Goal: Task Accomplishment & Management: Use online tool/utility

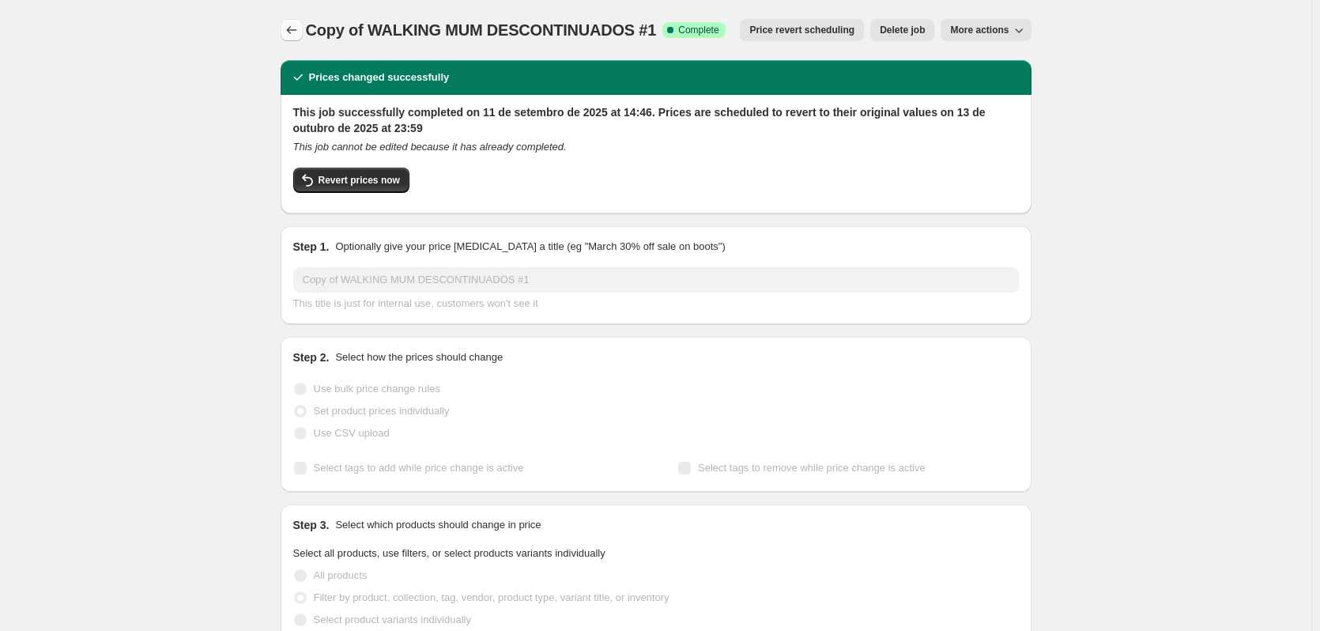
click at [295, 29] on icon "Price change jobs" at bounding box center [292, 30] width 16 height 16
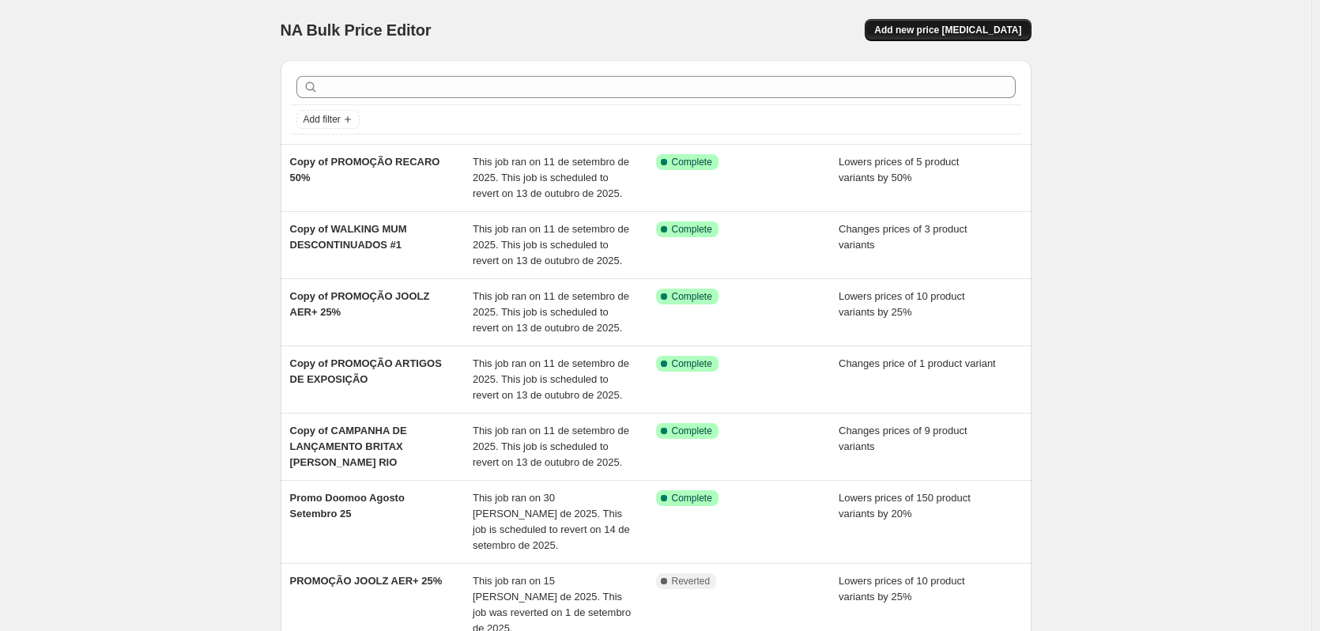
click at [967, 25] on span "Add new price [MEDICAL_DATA]" at bounding box center [947, 30] width 147 height 13
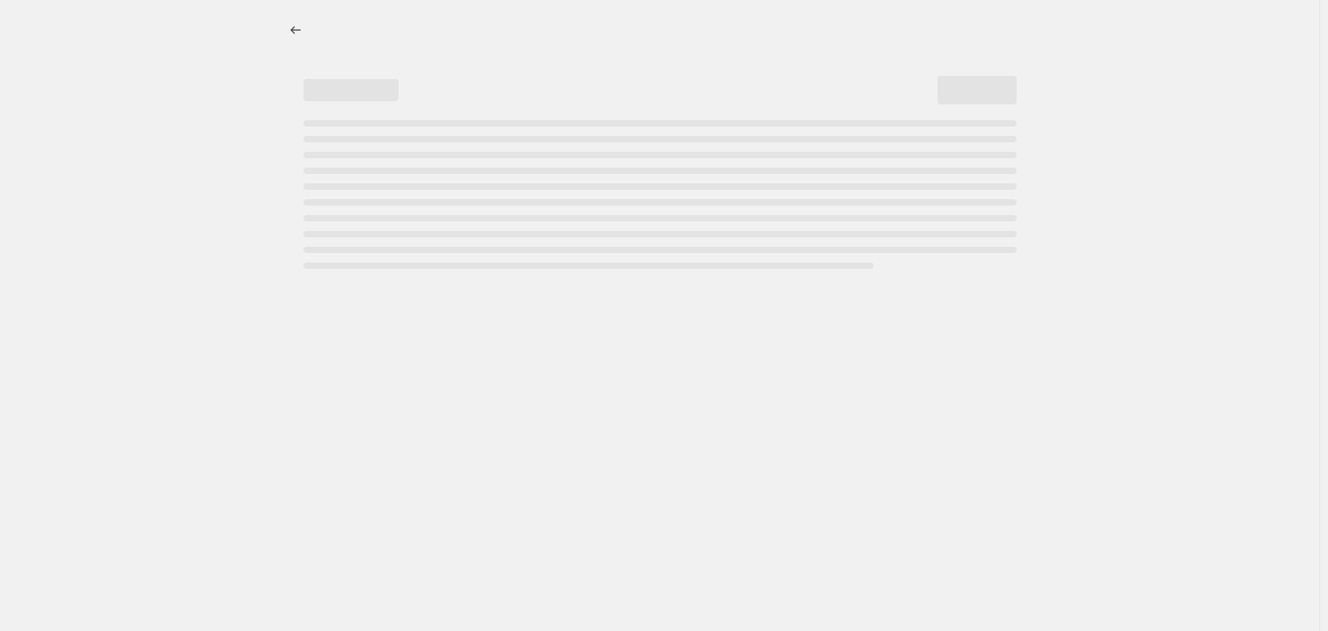
select select "percentage"
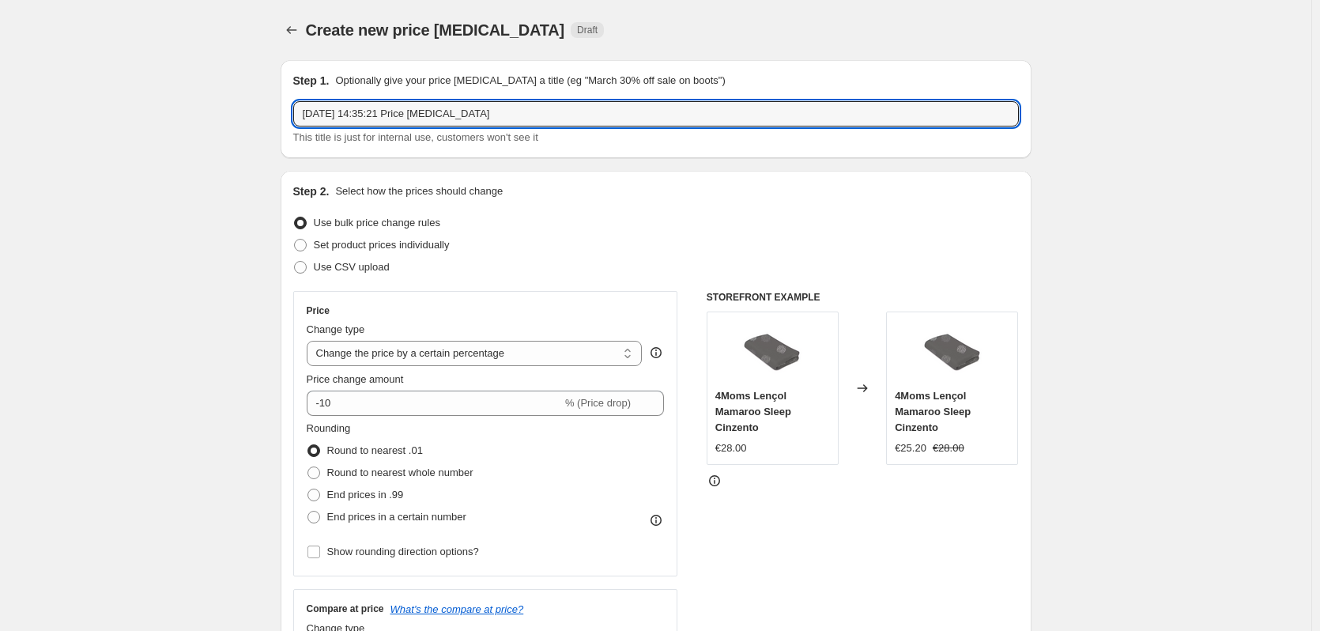
drag, startPoint x: 502, startPoint y: 111, endPoint x: 203, endPoint y: 85, distance: 299.9
type input "PROMO OUTLET CLOUD Z E CLOUD Z2"
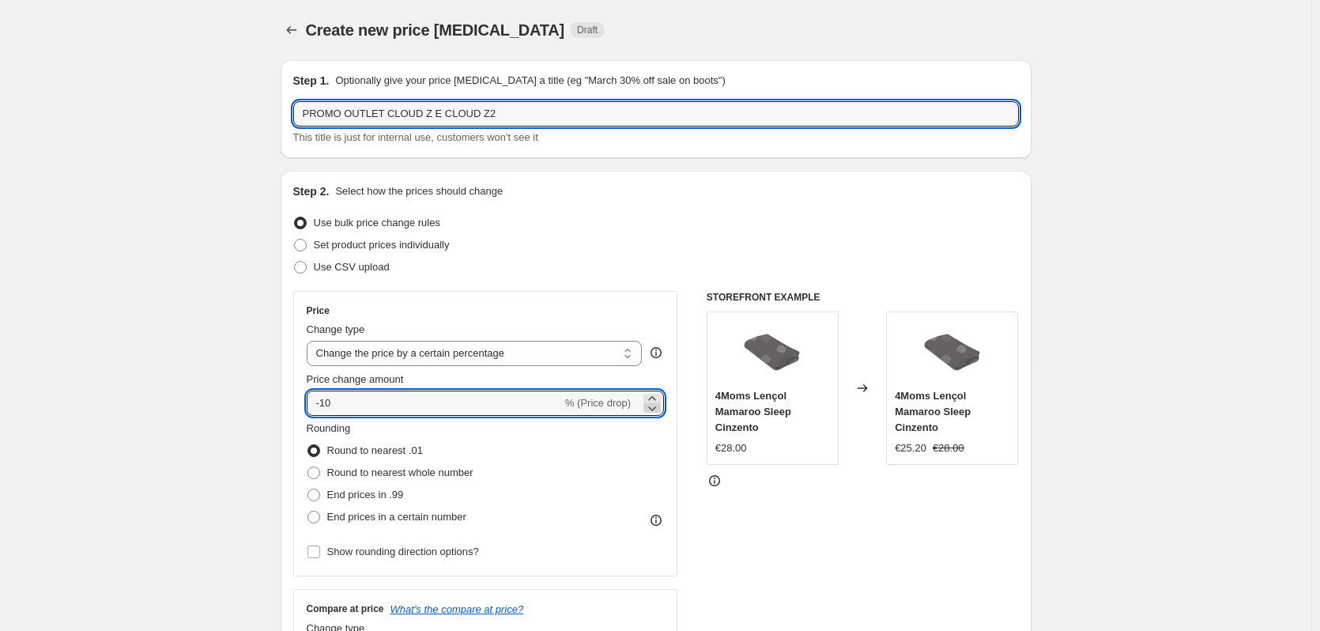
click at [654, 405] on icon at bounding box center [652, 408] width 16 height 16
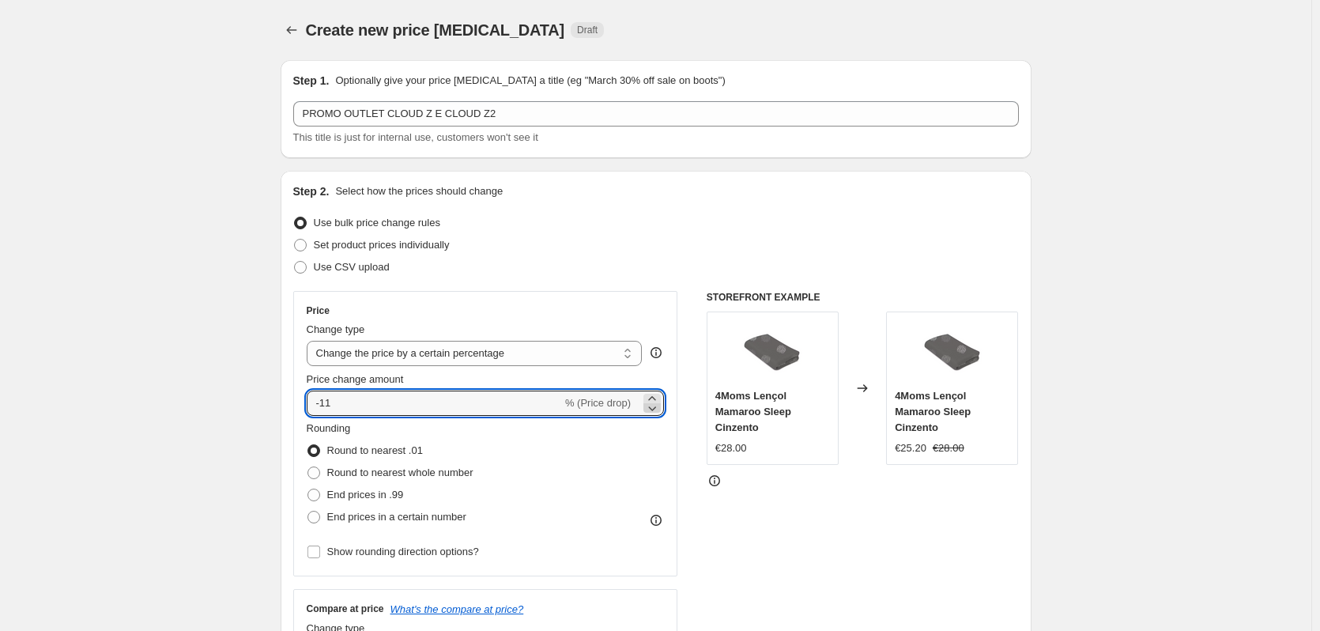
click at [654, 400] on icon at bounding box center [652, 408] width 16 height 16
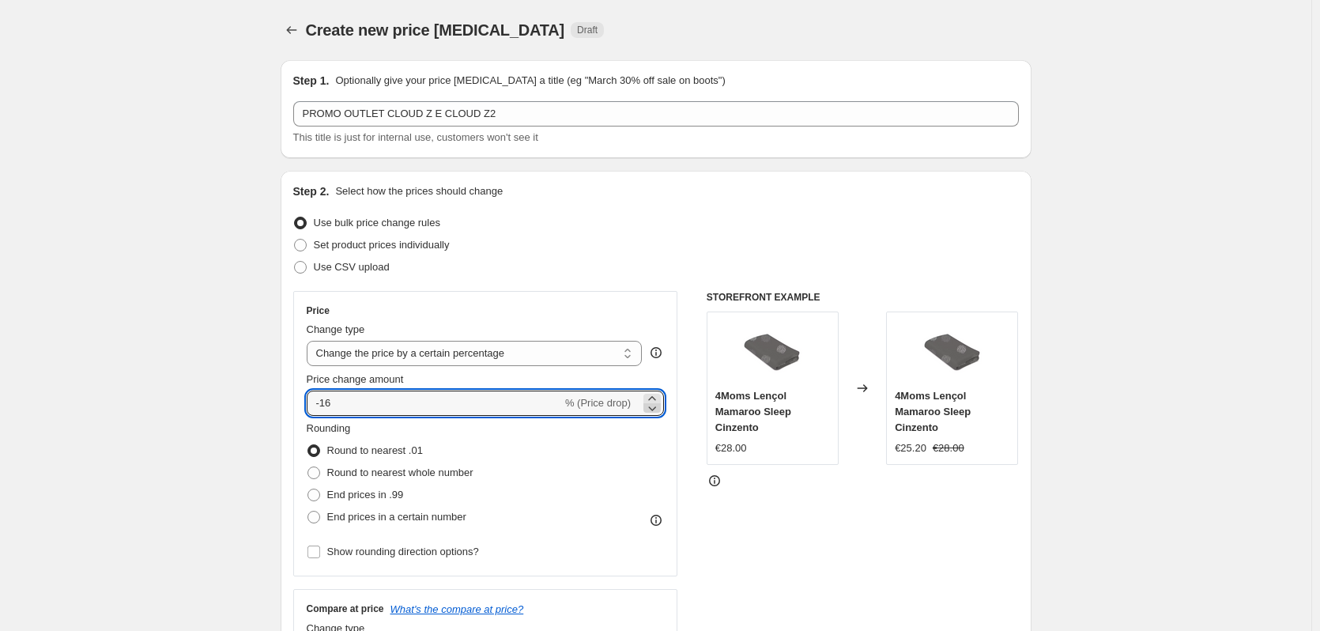
click at [654, 400] on icon at bounding box center [652, 408] width 16 height 16
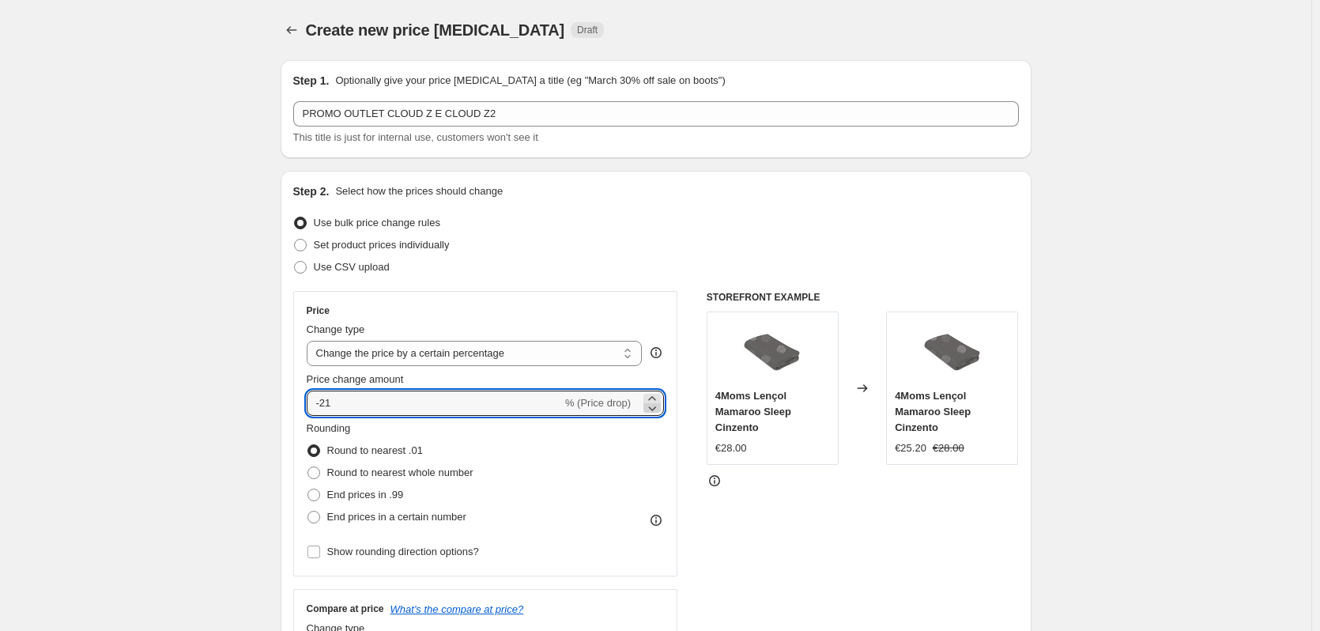
click at [654, 400] on icon at bounding box center [652, 408] width 16 height 16
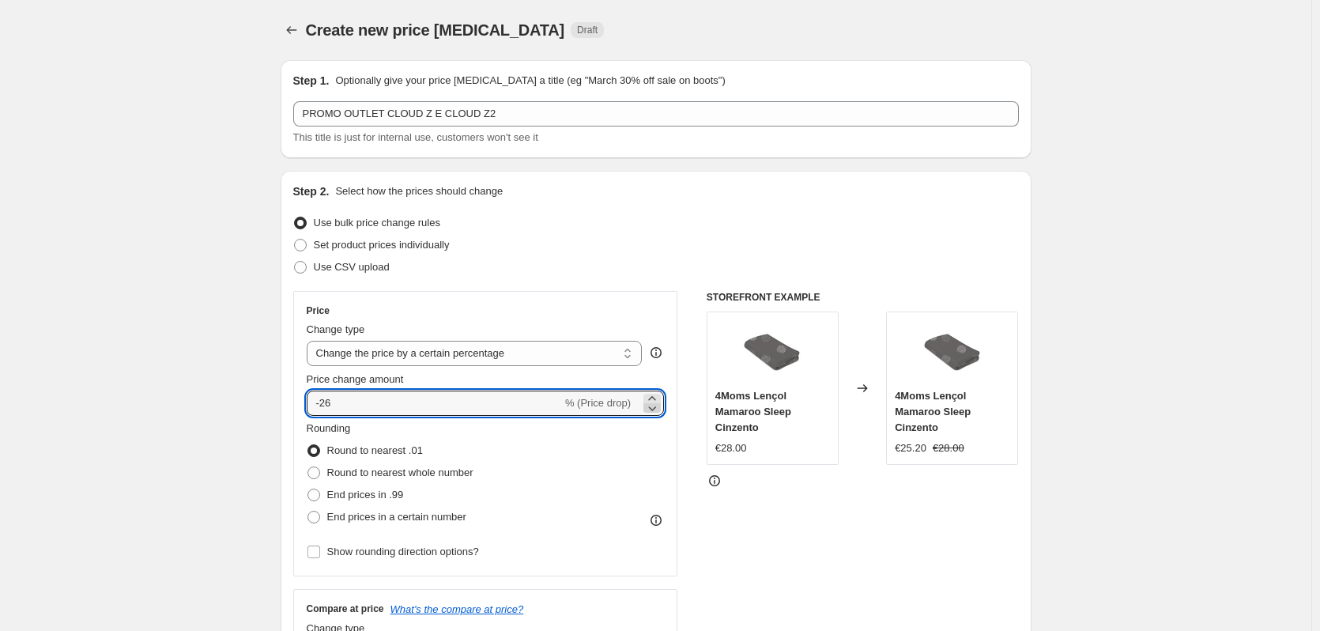
click at [654, 400] on icon at bounding box center [652, 408] width 16 height 16
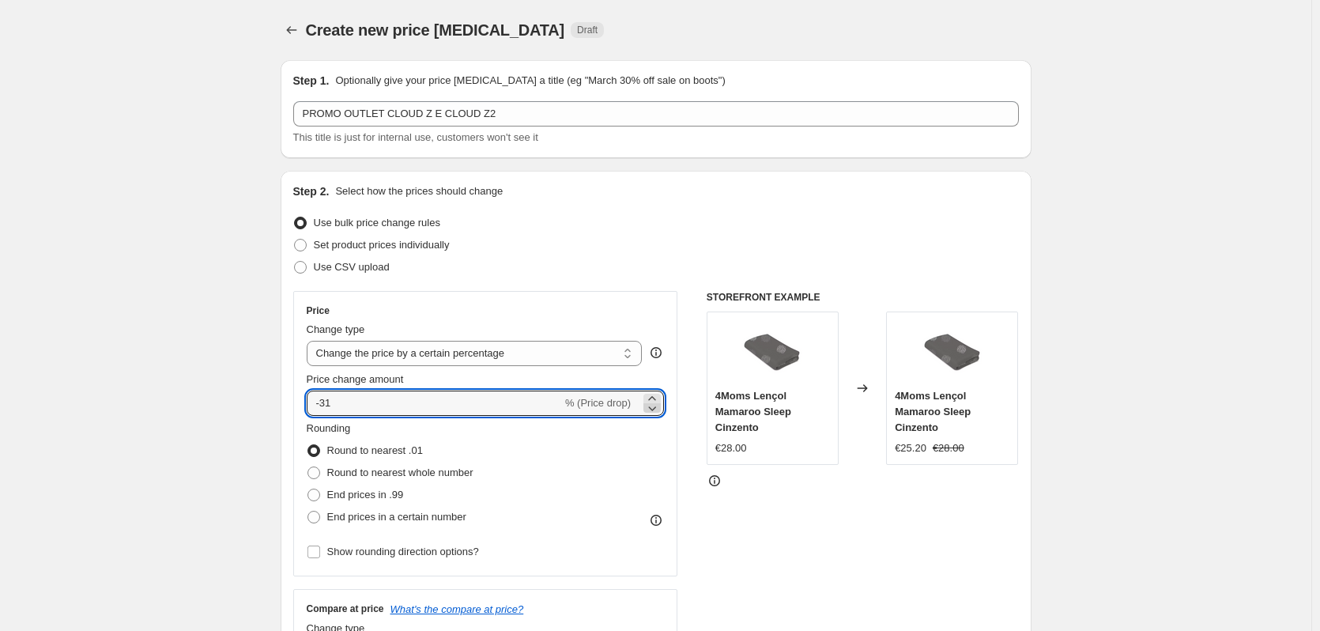
click at [654, 400] on icon at bounding box center [652, 408] width 16 height 16
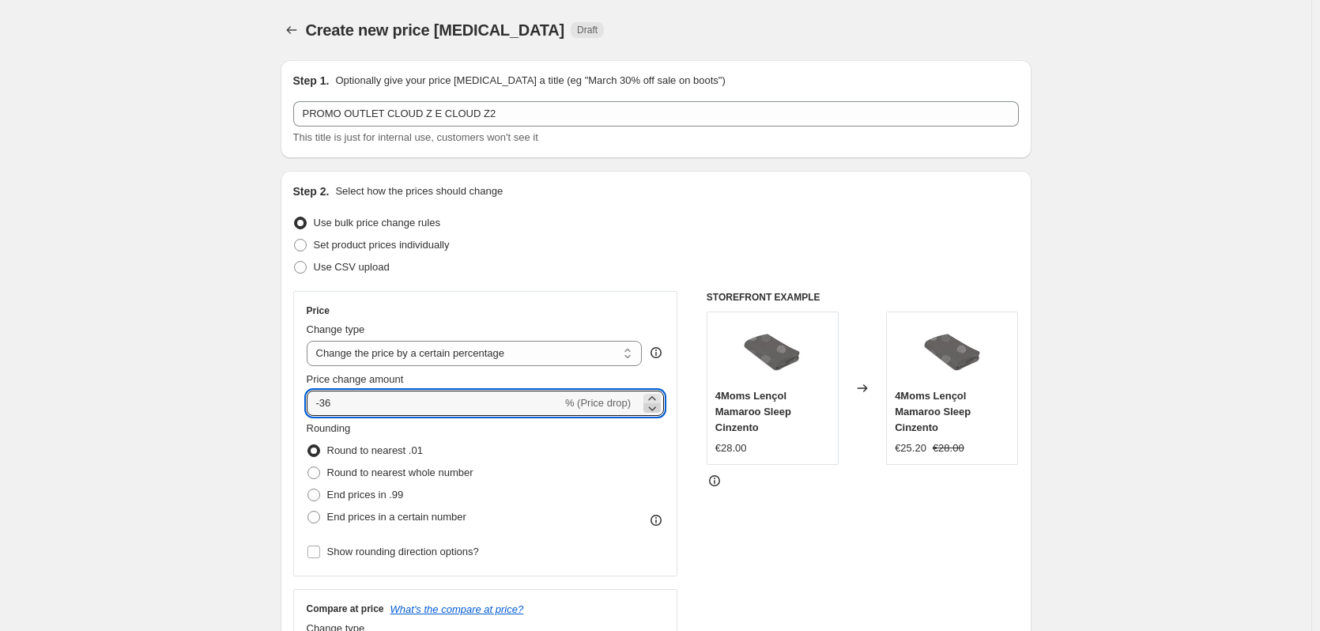
click at [654, 400] on icon at bounding box center [652, 408] width 16 height 16
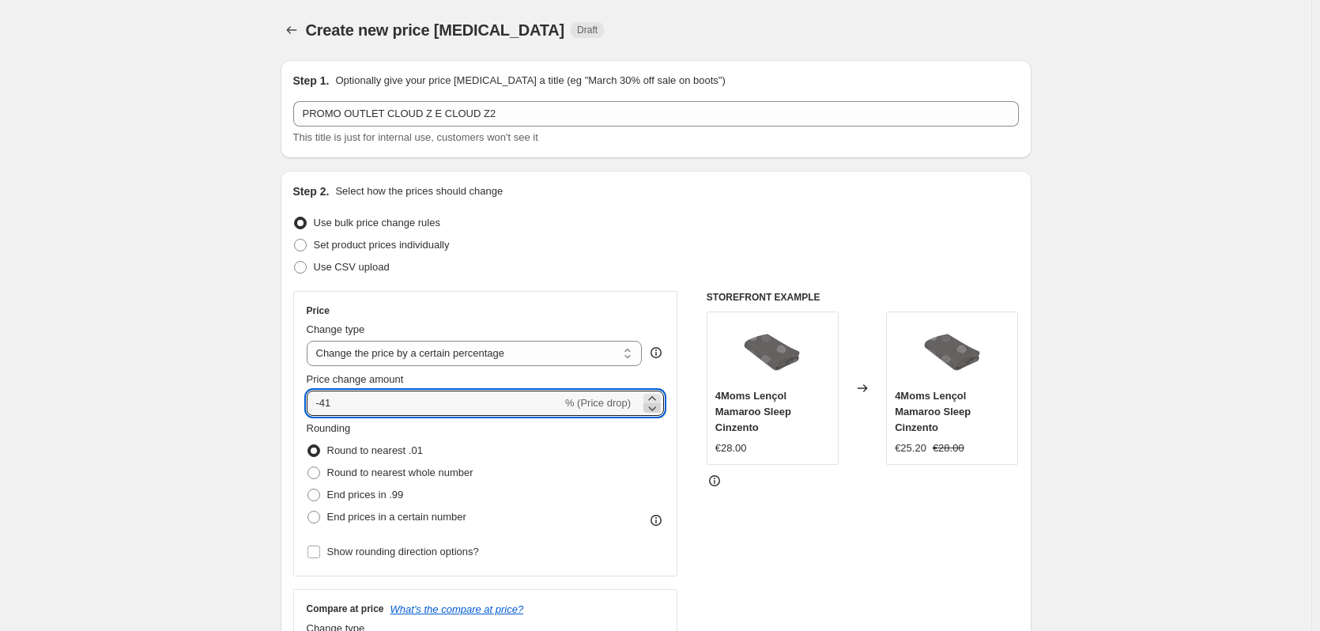
click at [654, 400] on icon at bounding box center [652, 408] width 16 height 16
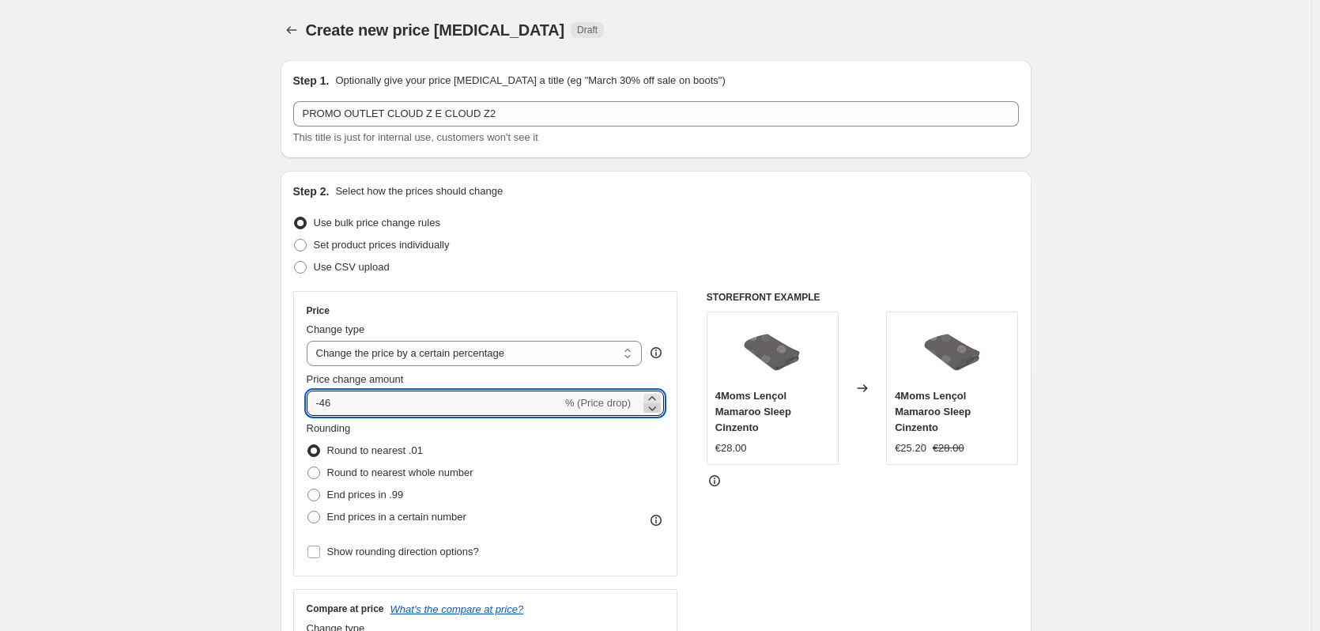
click at [654, 400] on icon at bounding box center [652, 408] width 16 height 16
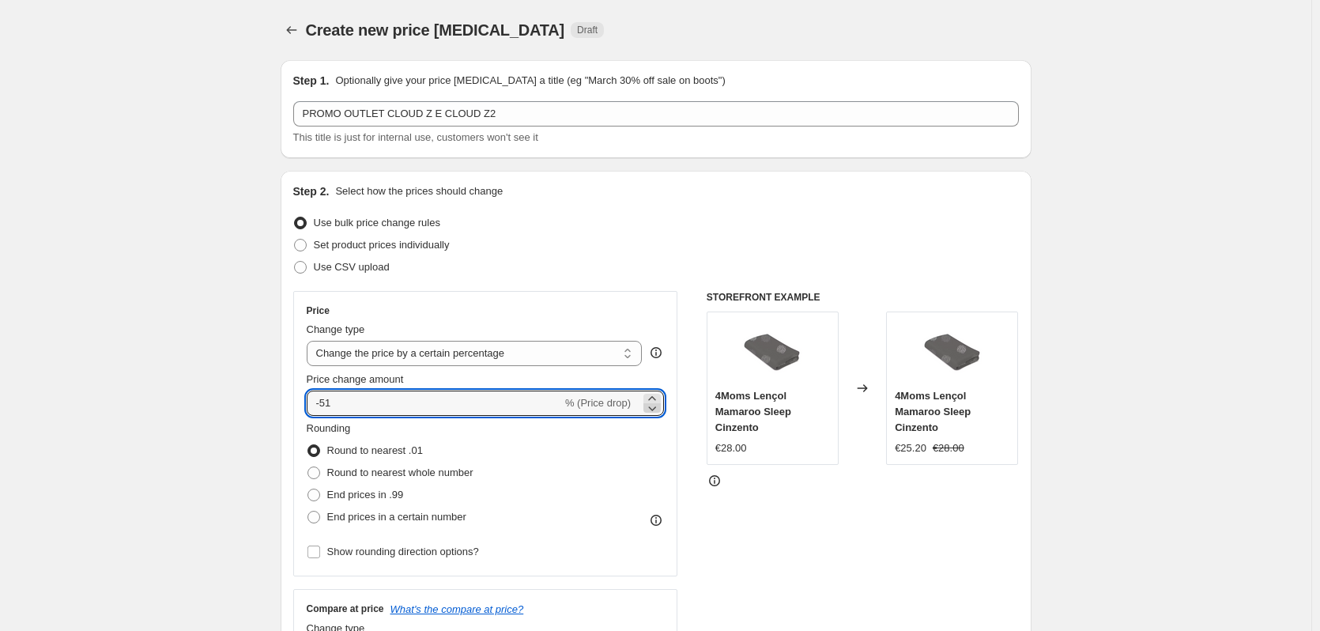
click at [654, 400] on icon at bounding box center [652, 408] width 16 height 16
type input "-52"
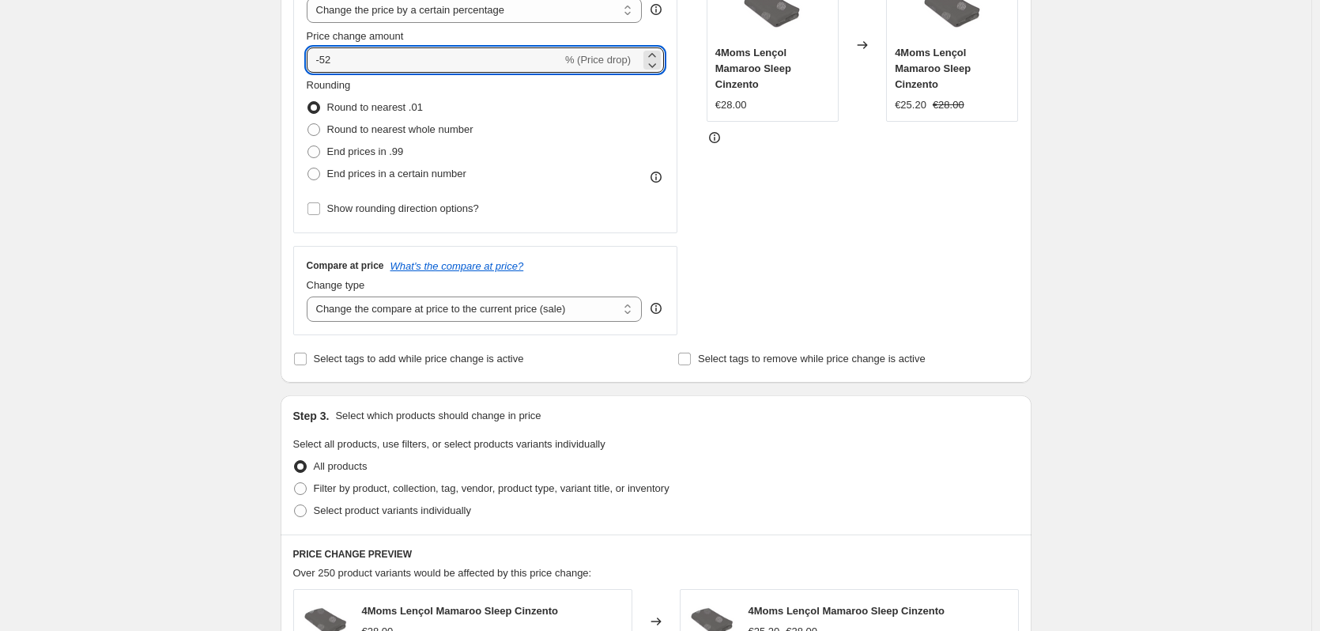
scroll to position [353, 0]
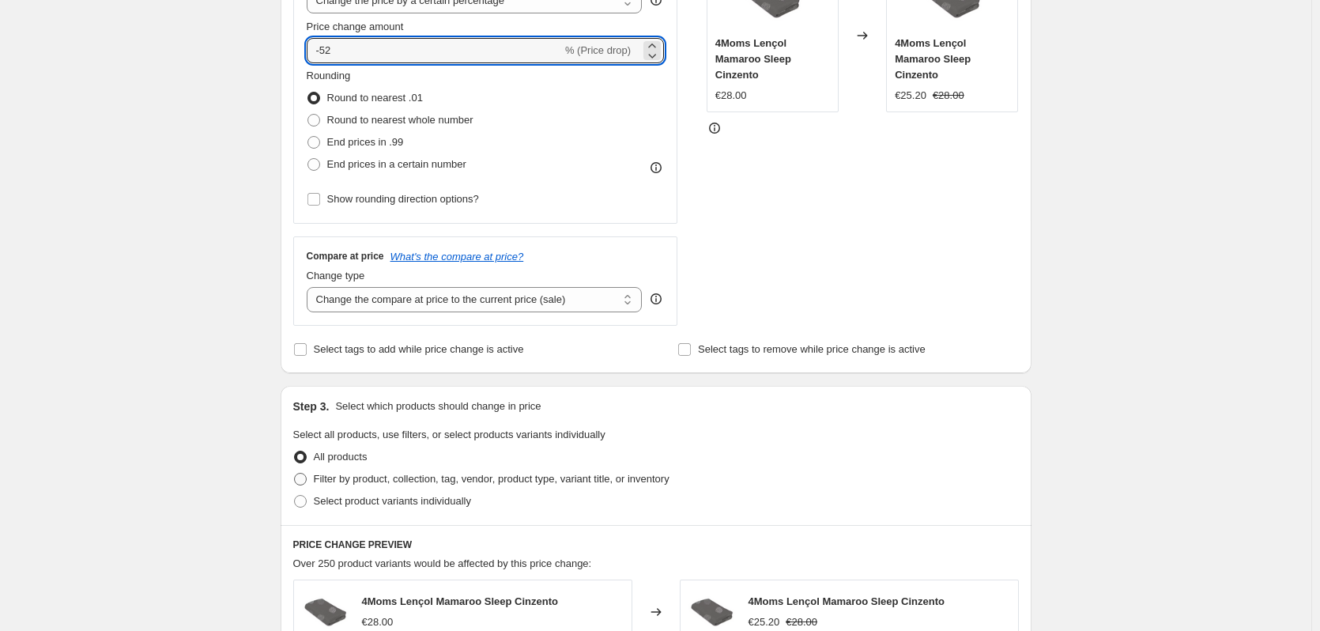
click at [451, 478] on span "Filter by product, collection, tag, vendor, product type, variant title, or inv…" at bounding box center [492, 479] width 356 height 12
click at [295, 473] on input "Filter by product, collection, tag, vendor, product type, variant title, or inv…" at bounding box center [294, 473] width 1 height 1
radio input "true"
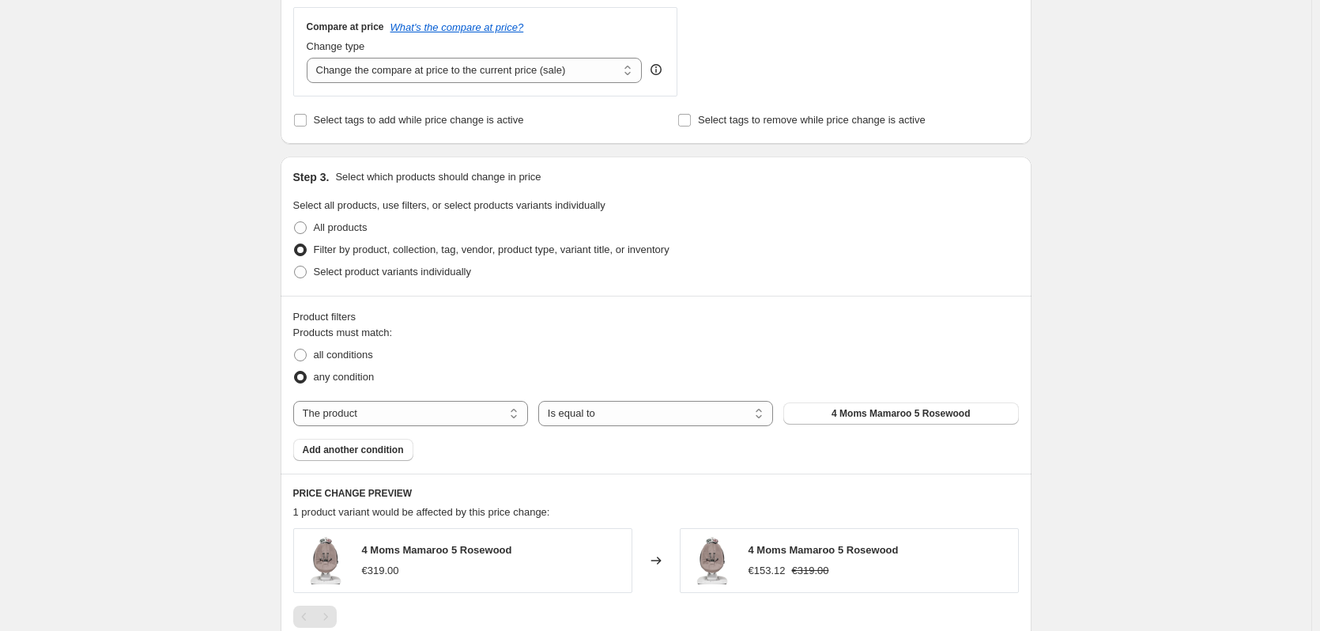
scroll to position [652, 0]
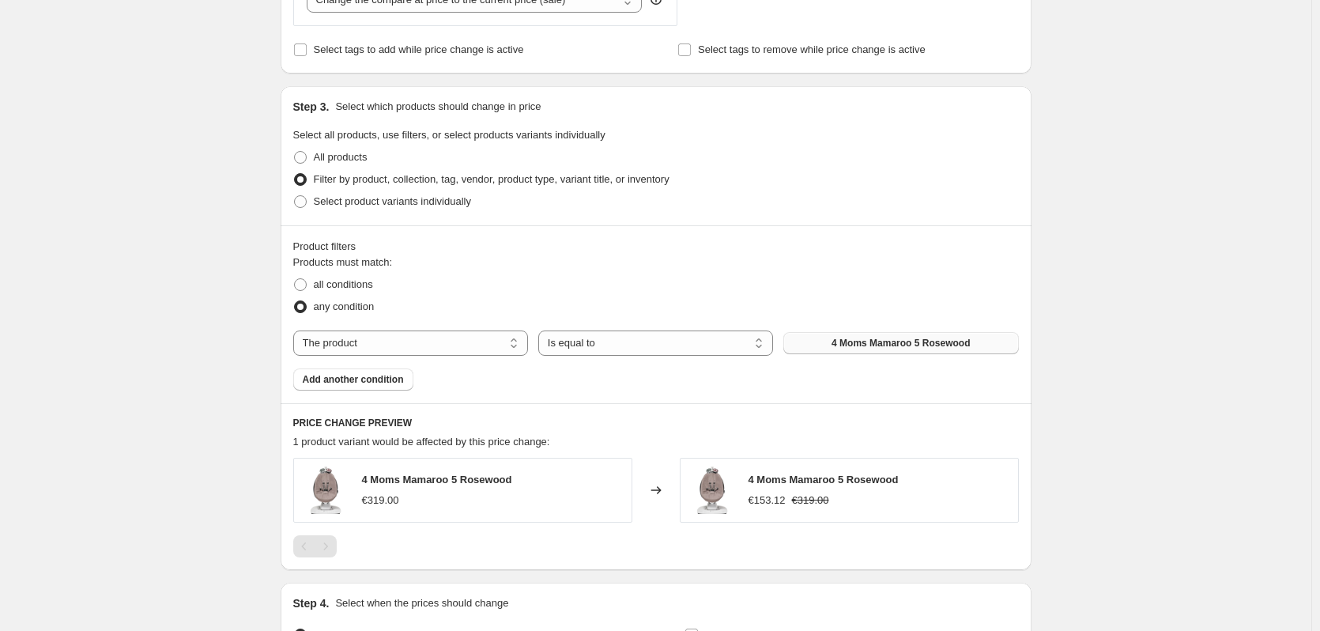
click at [880, 344] on span "4 Moms Mamaroo 5 Rosewood" at bounding box center [901, 343] width 138 height 13
click at [367, 379] on span "Add another condition" at bounding box center [353, 379] width 101 height 13
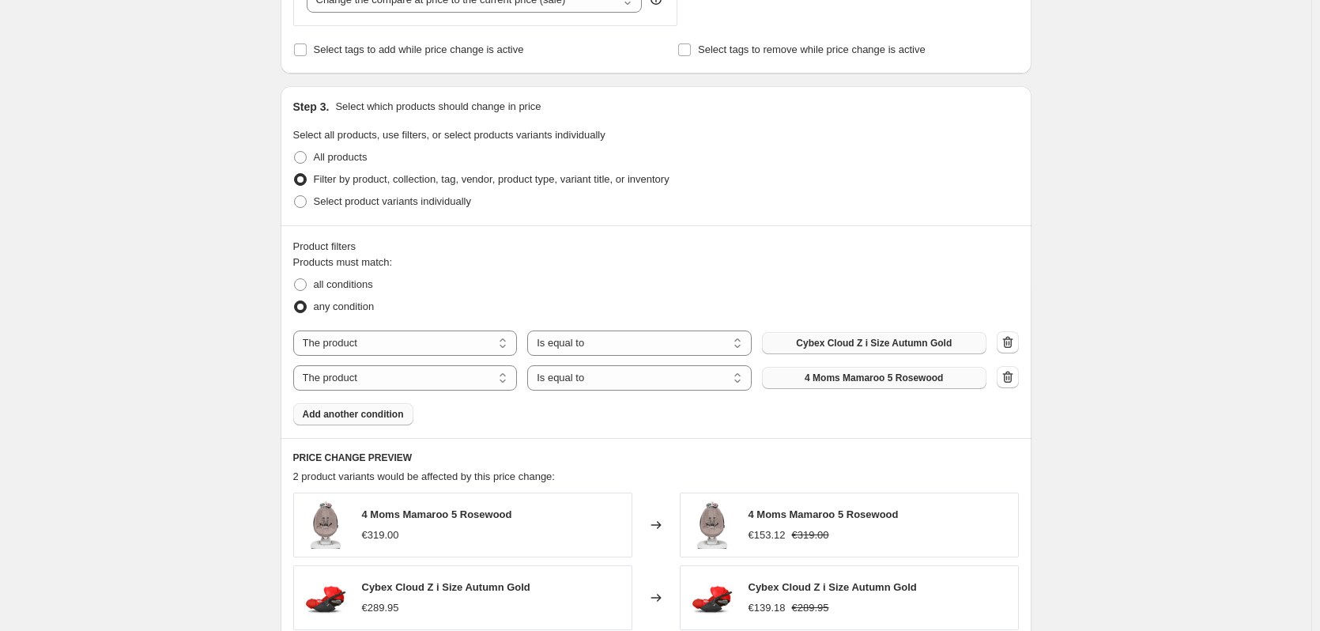
click at [891, 379] on span "4 Moms Mamaroo 5 Rosewood" at bounding box center [874, 377] width 138 height 13
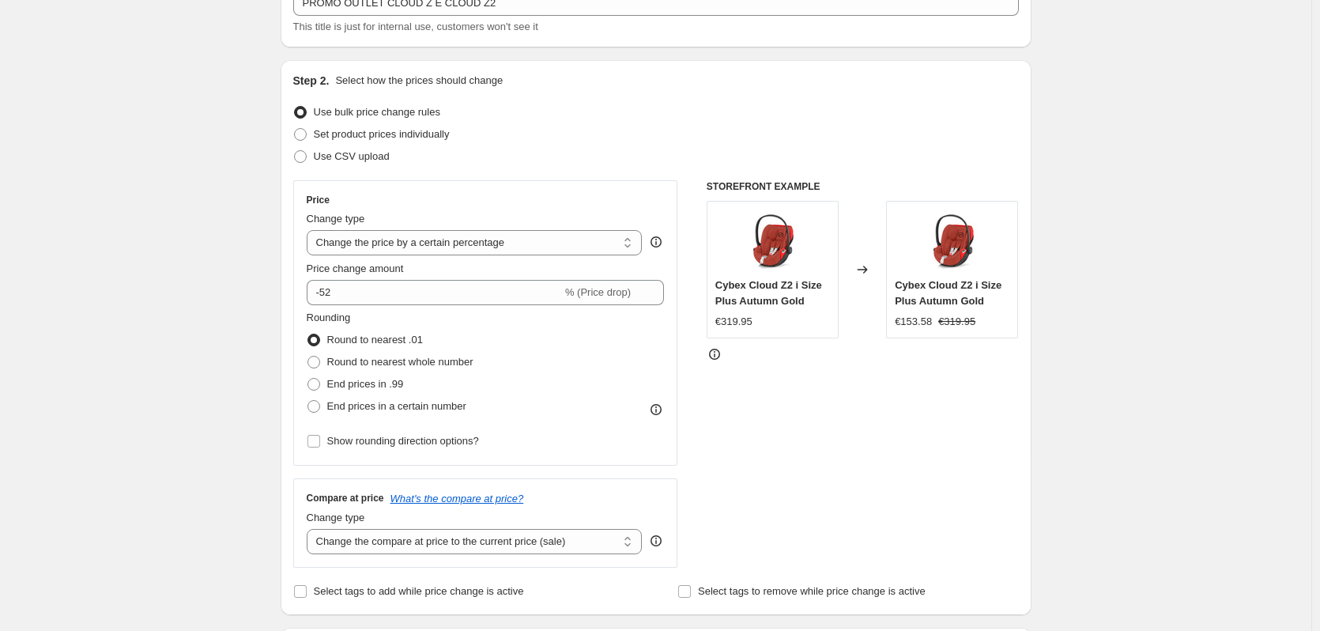
scroll to position [119, 0]
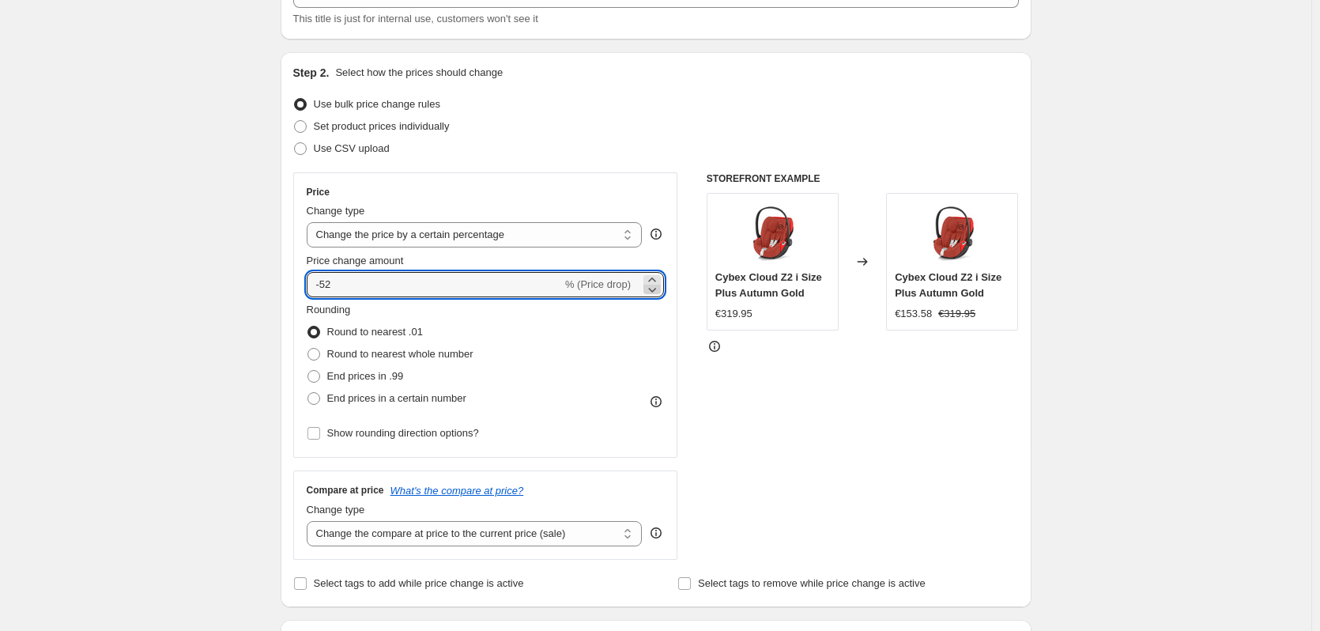
click at [656, 291] on icon at bounding box center [653, 290] width 8 height 5
click at [655, 277] on icon at bounding box center [652, 280] width 16 height 16
type input "-50"
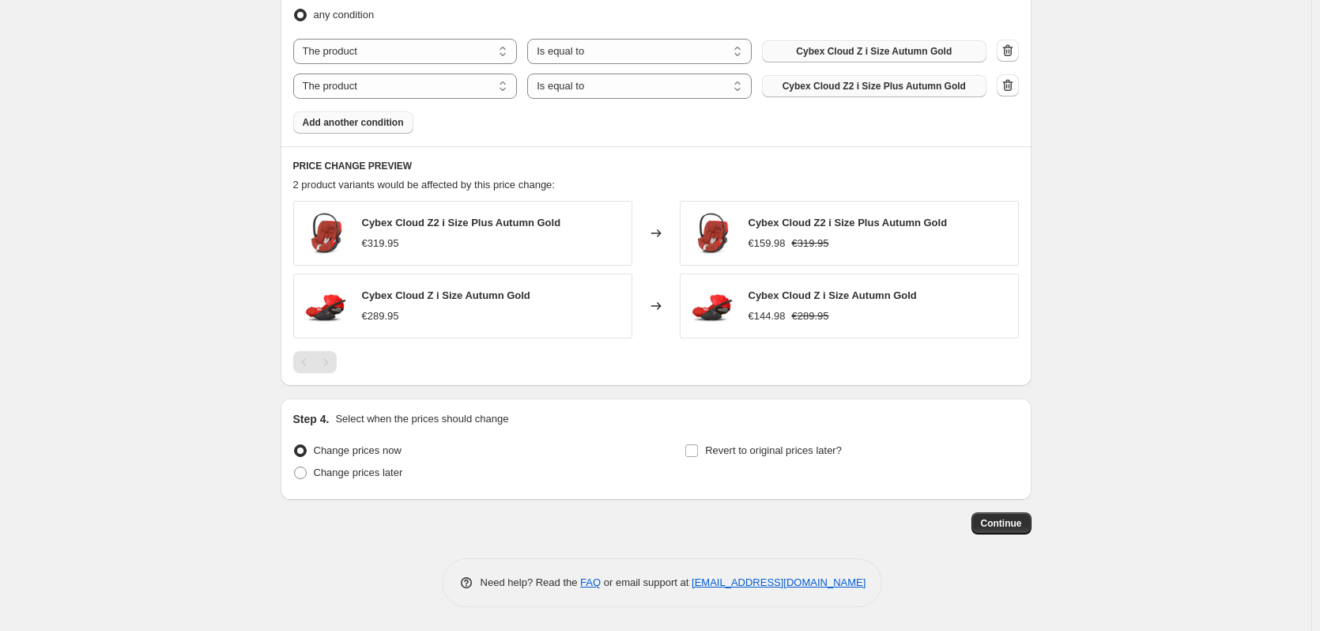
scroll to position [945, 0]
click at [713, 455] on span "Revert to original prices later?" at bounding box center [773, 450] width 137 height 12
click at [698, 455] on input "Revert to original prices later?" at bounding box center [691, 450] width 13 height 13
checkbox input "true"
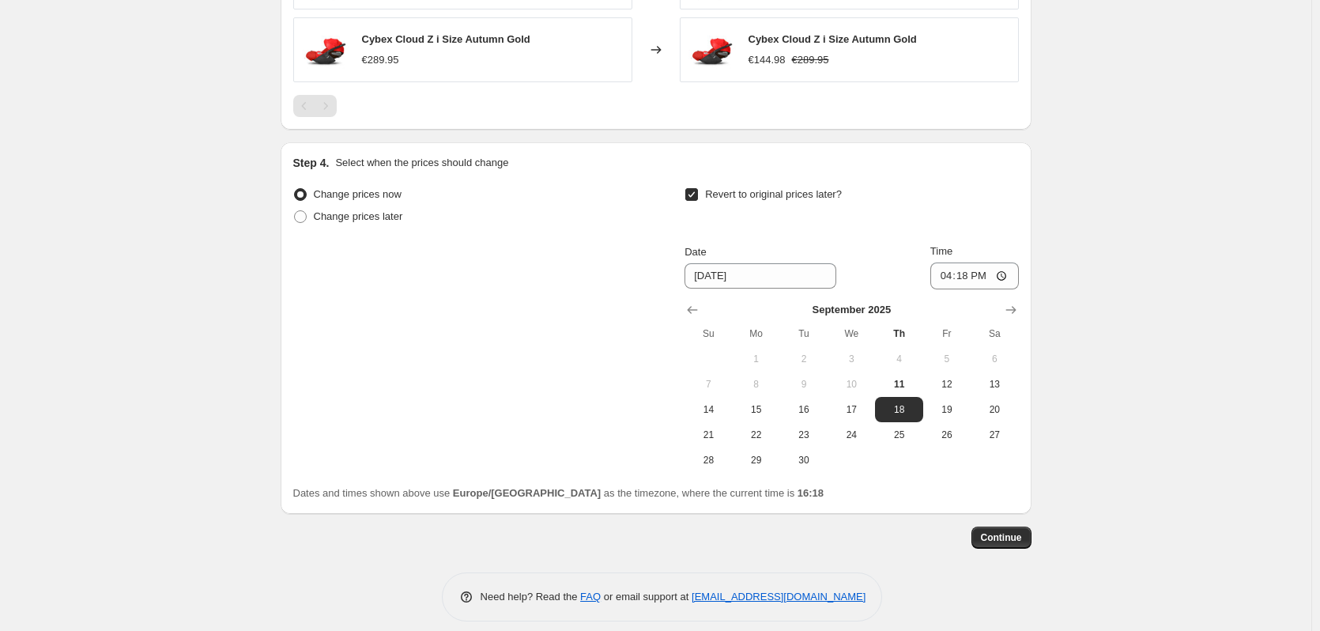
scroll to position [1215, 0]
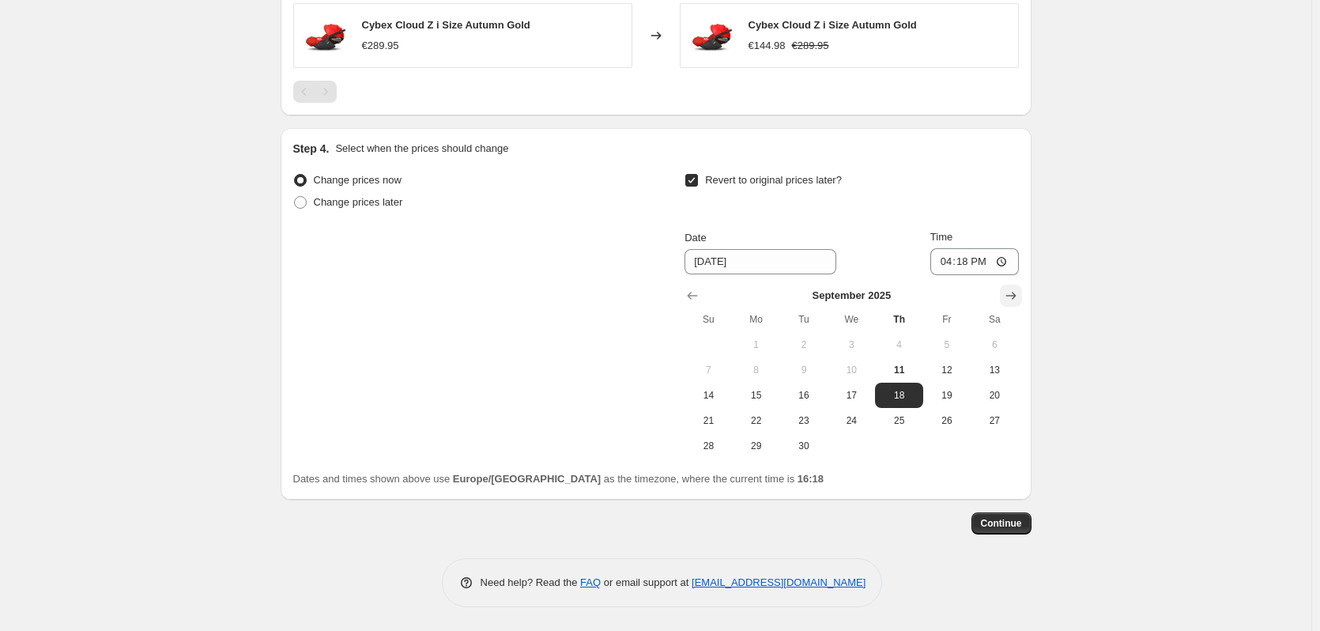
click at [1009, 295] on icon "Show next month, October 2025" at bounding box center [1011, 296] width 16 height 16
click at [773, 401] on span "13" at bounding box center [756, 395] width 35 height 13
type input "[DATE]"
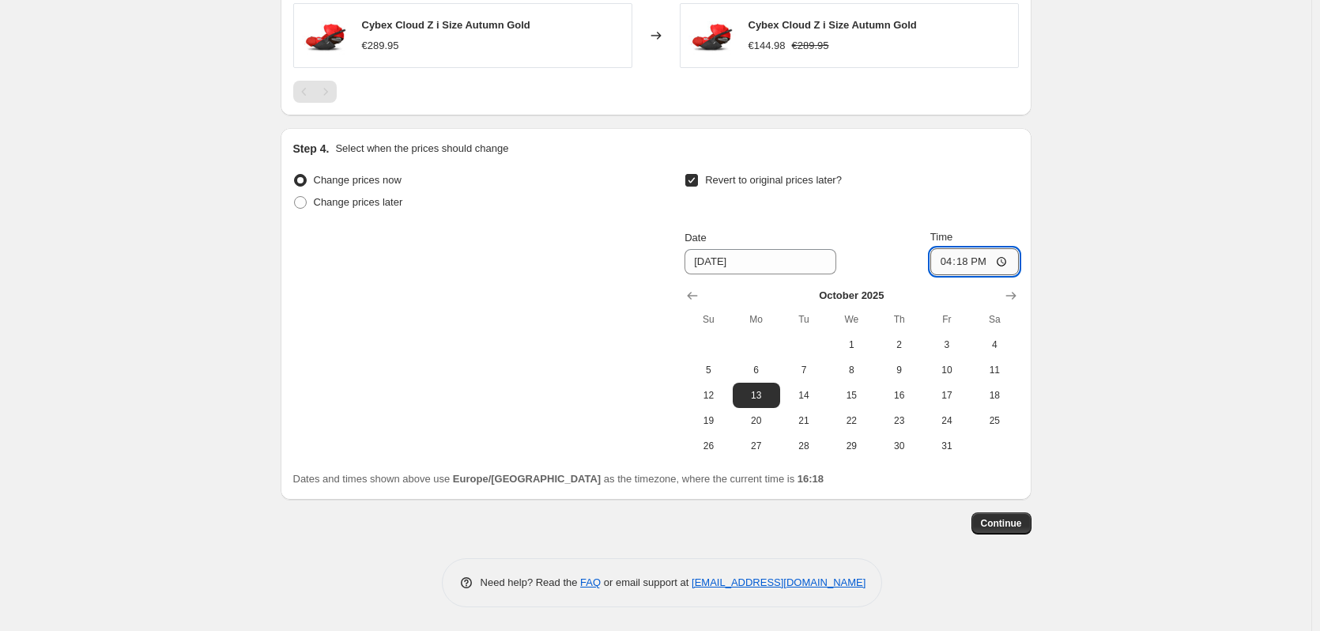
click at [970, 262] on input "16:18" at bounding box center [974, 261] width 89 height 27
type input "23:59"
click at [909, 530] on div "Continue" at bounding box center [656, 523] width 751 height 22
click at [1005, 522] on span "Continue" at bounding box center [1001, 523] width 41 height 13
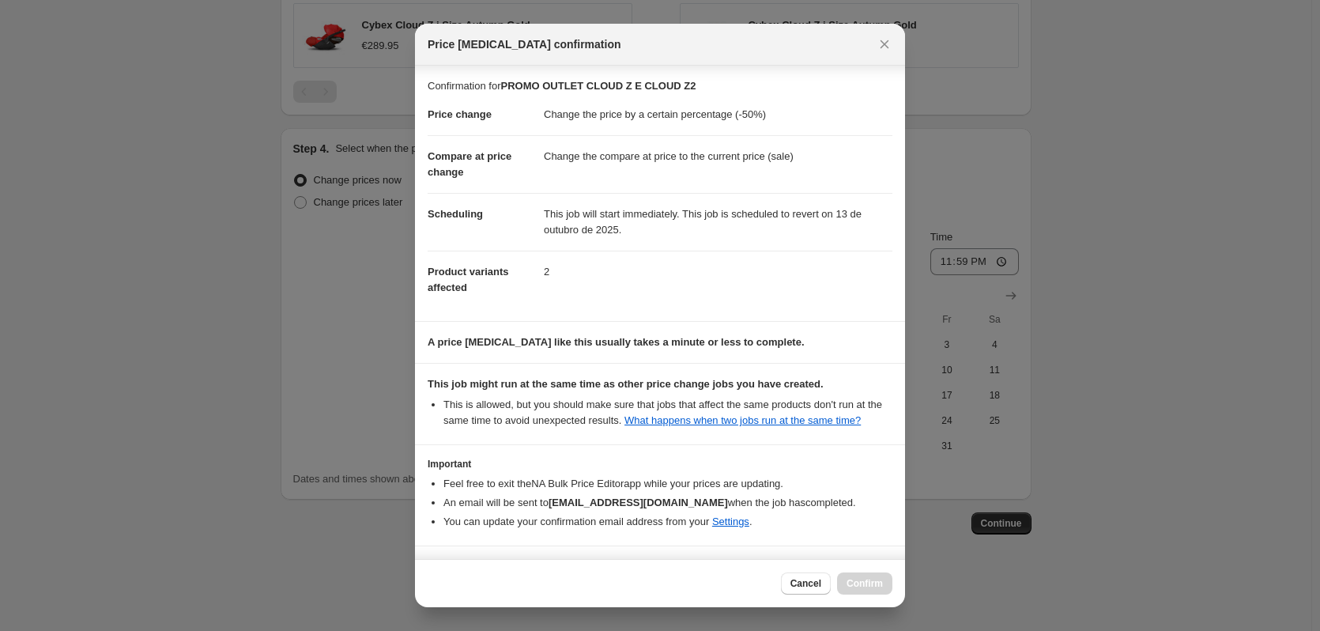
scroll to position [51, 0]
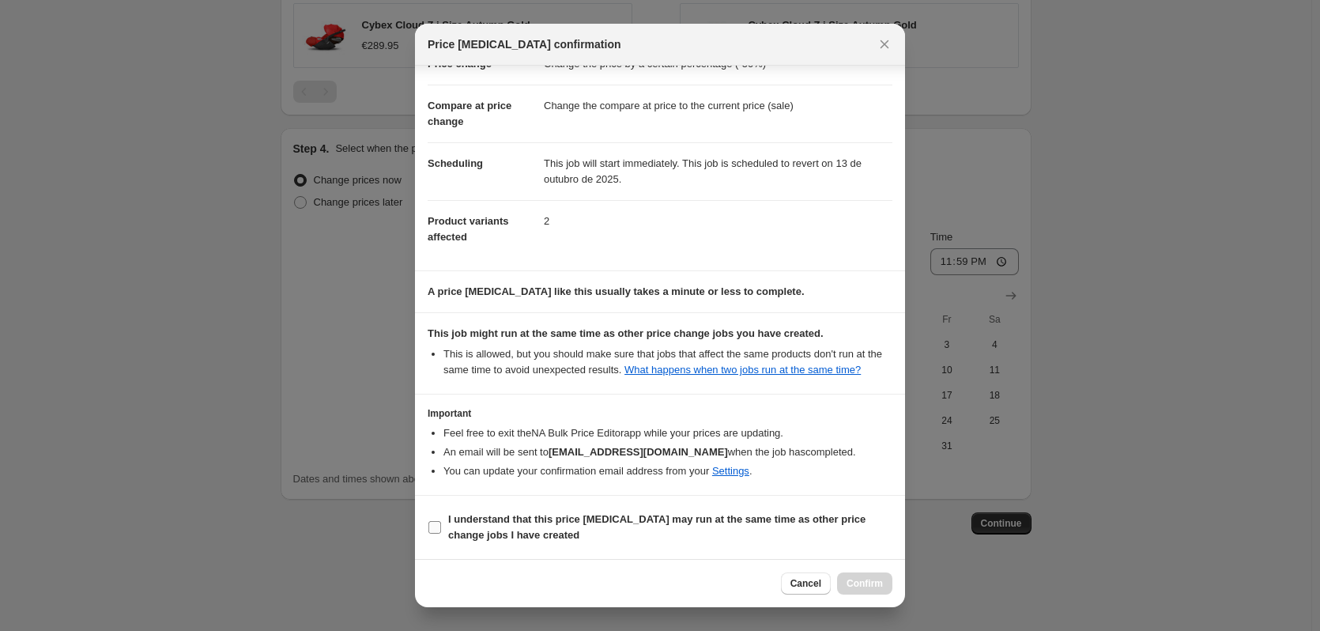
click at [510, 522] on b "I understand that this price [MEDICAL_DATA] may run at the same time as other p…" at bounding box center [656, 527] width 417 height 28
click at [441, 522] on input "I understand that this price [MEDICAL_DATA] may run at the same time as other p…" at bounding box center [434, 527] width 13 height 13
checkbox input "true"
click at [884, 583] on button "Confirm" at bounding box center [864, 583] width 55 height 22
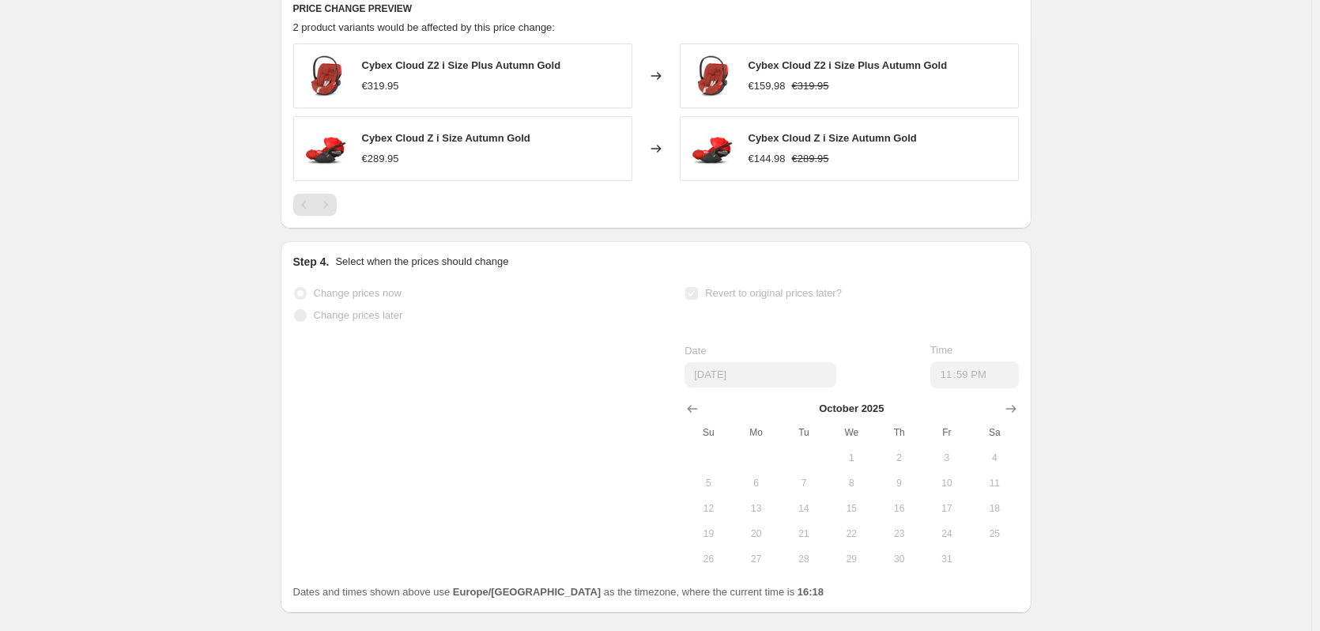
scroll to position [1256, 0]
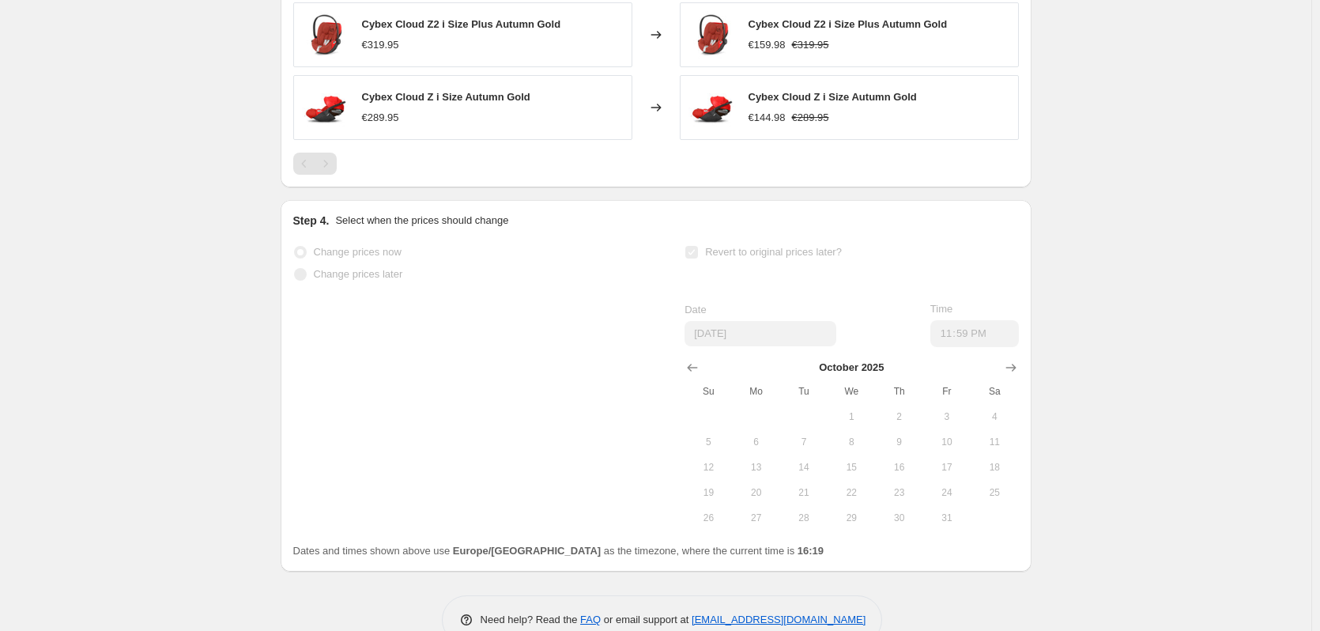
select select "percentage"
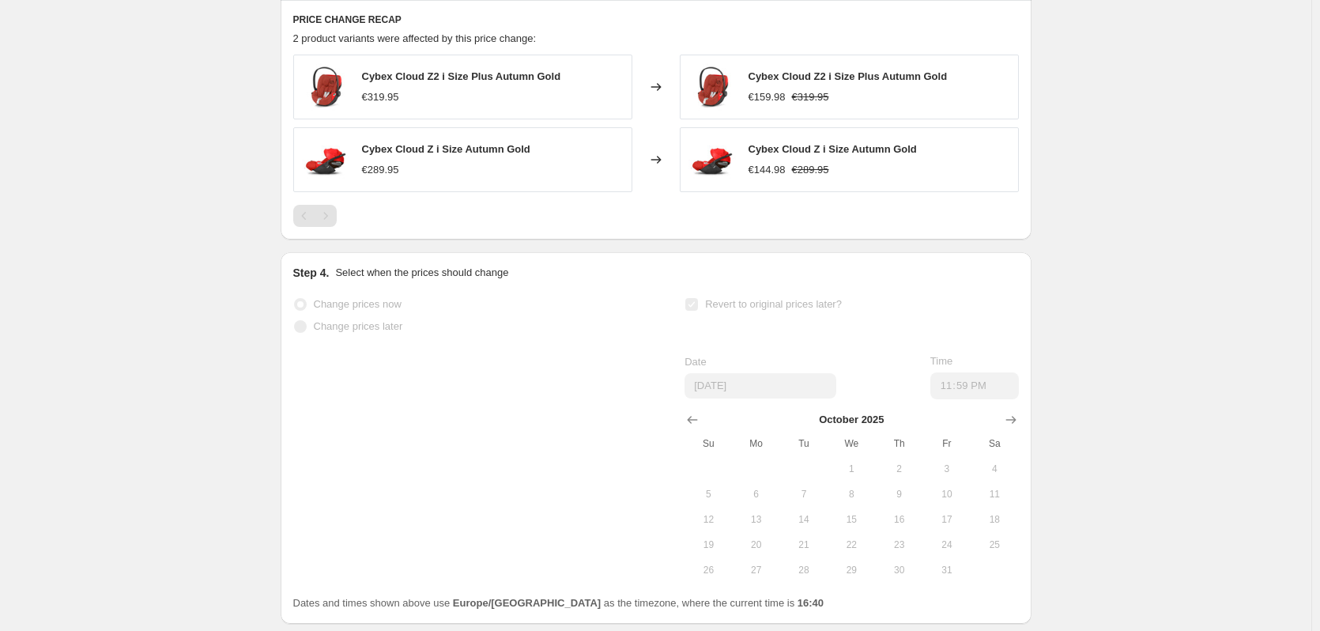
scroll to position [0, 0]
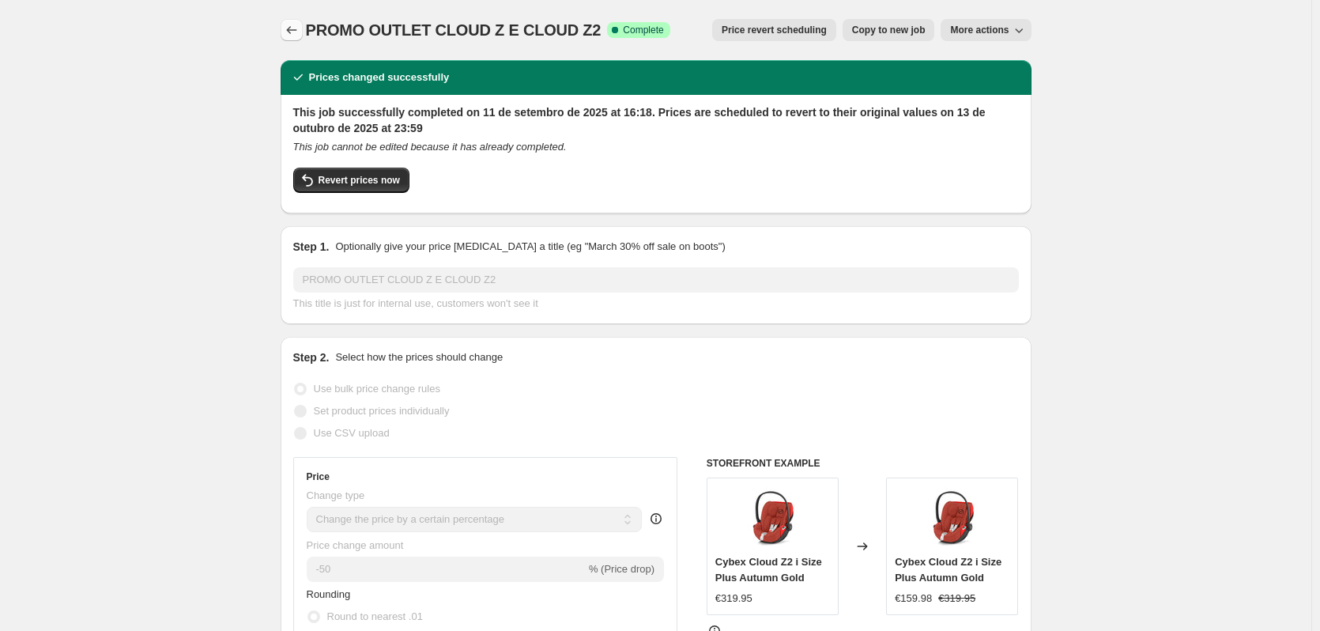
click at [287, 26] on icon "Price change jobs" at bounding box center [292, 30] width 16 height 16
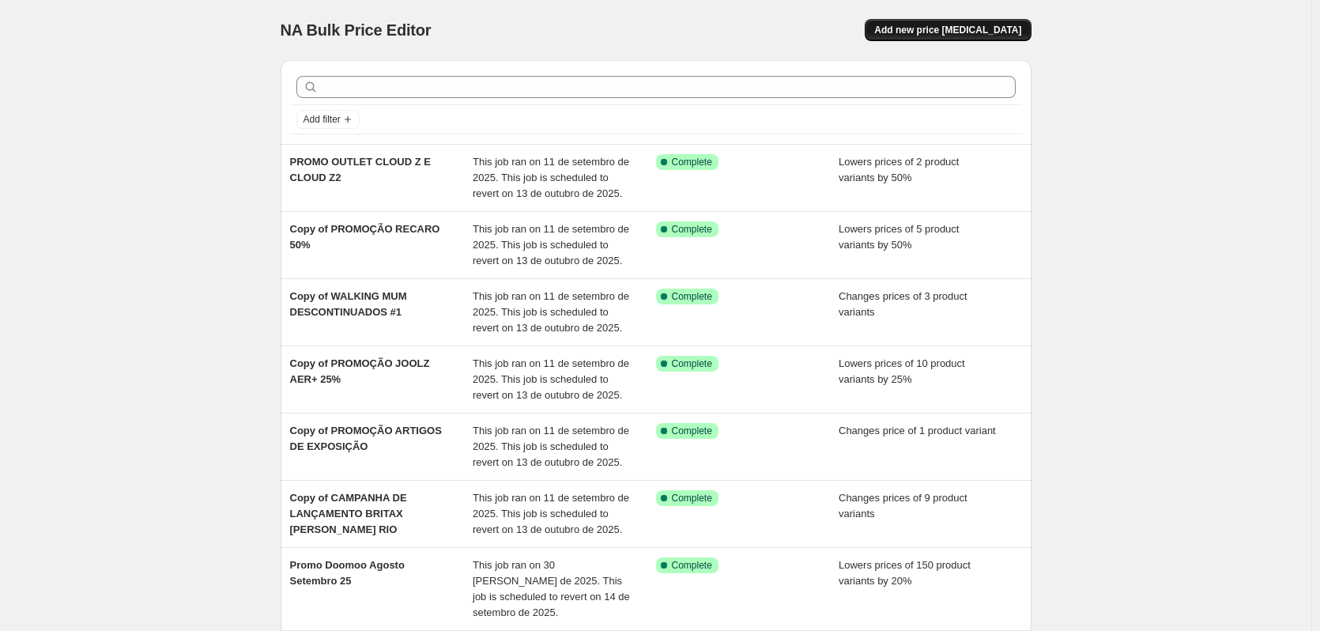
click at [983, 35] on span "Add new price [MEDICAL_DATA]" at bounding box center [947, 30] width 147 height 13
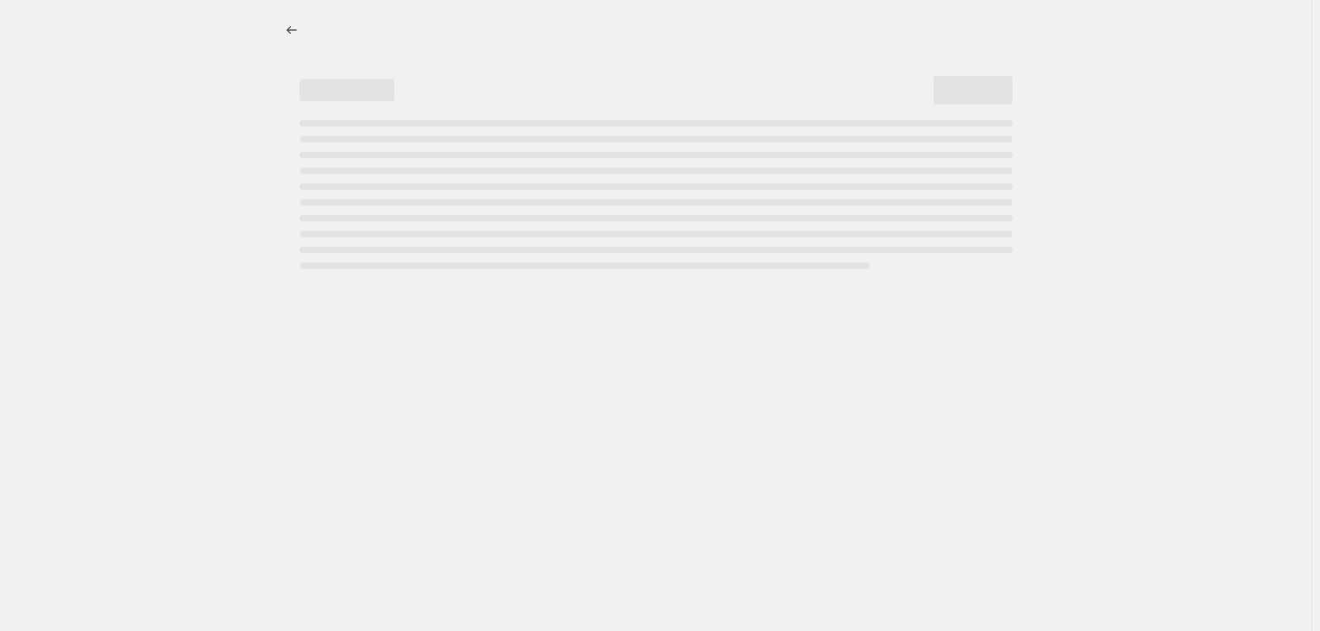
select select "percentage"
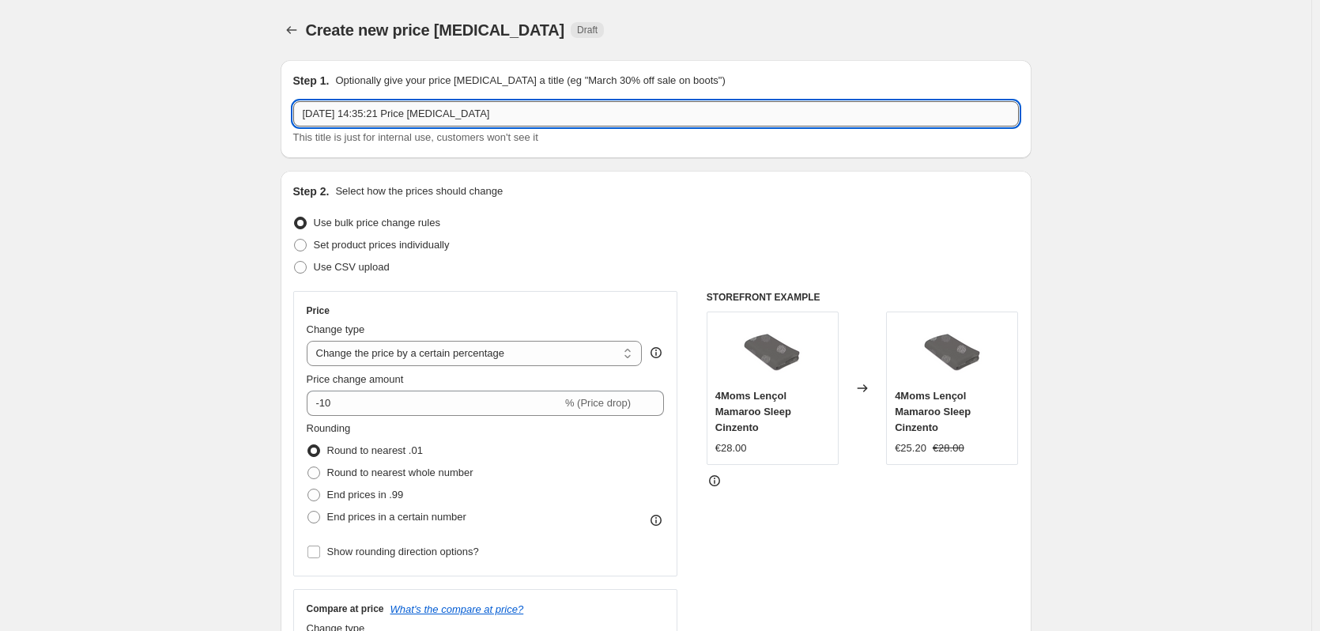
click at [367, 115] on input "[DATE] 14:35:21 Price [MEDICAL_DATA]" at bounding box center [656, 113] width 726 height 25
drag, startPoint x: 503, startPoint y: 115, endPoint x: 267, endPoint y: 100, distance: 236.0
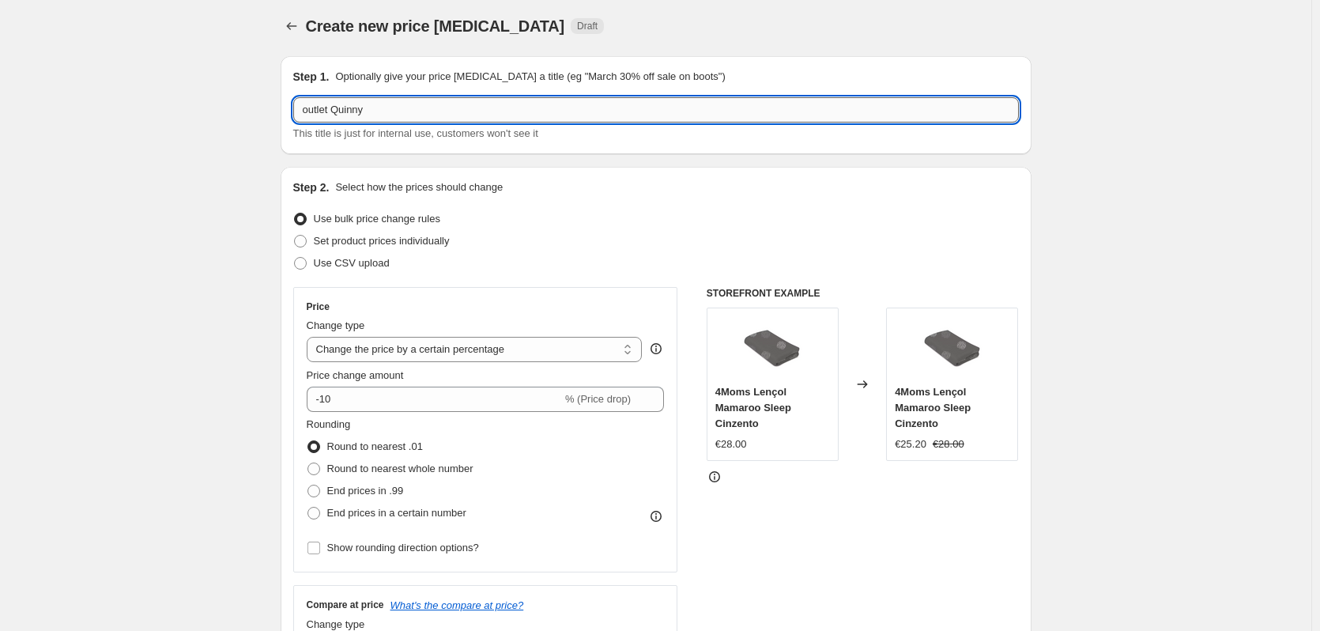
click at [310, 112] on input "outlet Quinny" at bounding box center [656, 109] width 726 height 25
drag, startPoint x: 215, startPoint y: 94, endPoint x: 173, endPoint y: 88, distance: 42.4
type input "[PERSON_NAME]"
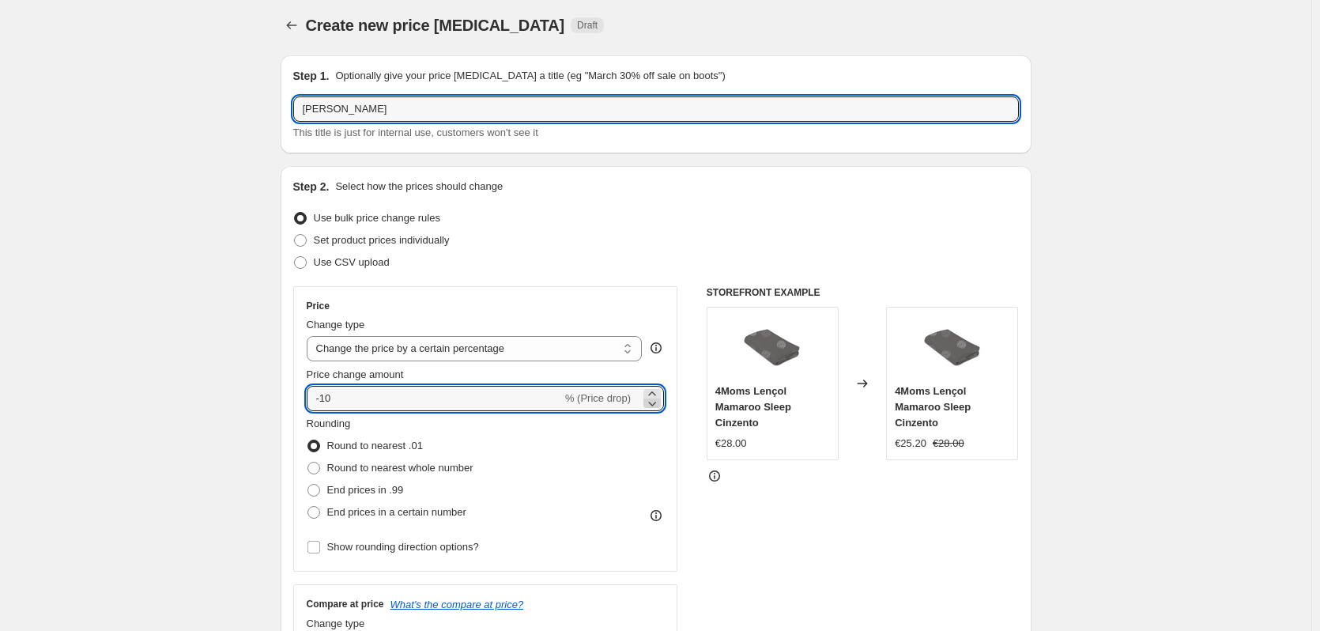
click at [655, 403] on icon at bounding box center [652, 403] width 16 height 16
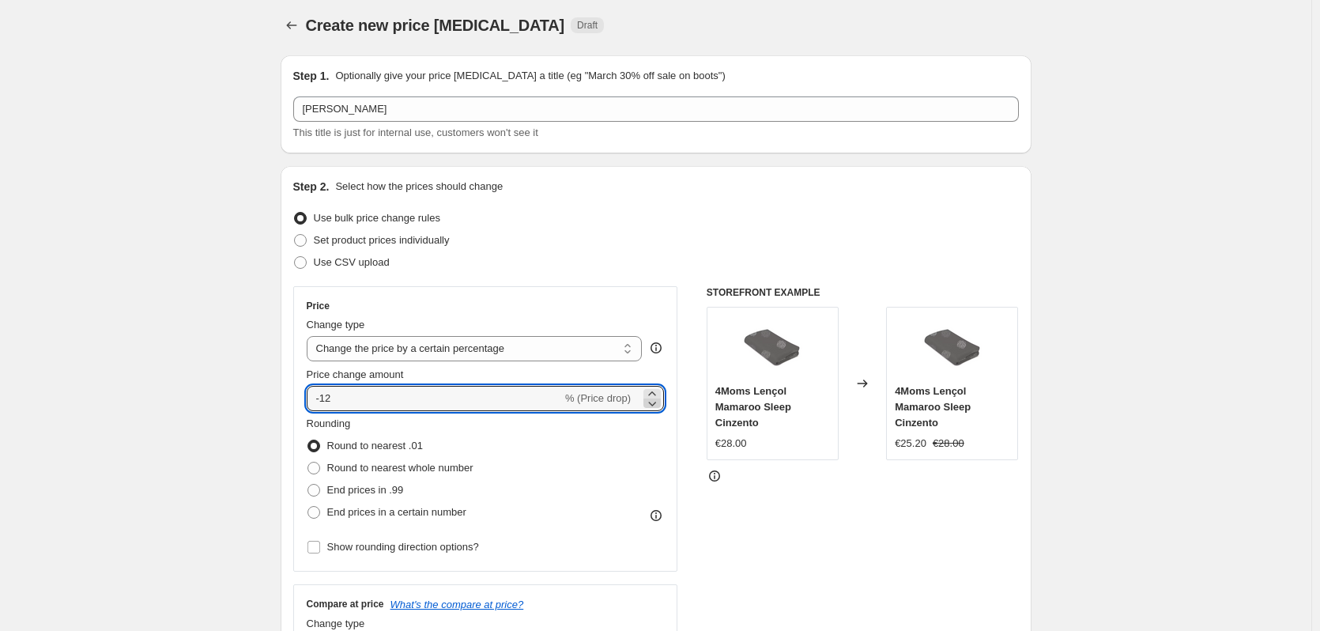
click at [655, 403] on icon at bounding box center [652, 403] width 16 height 16
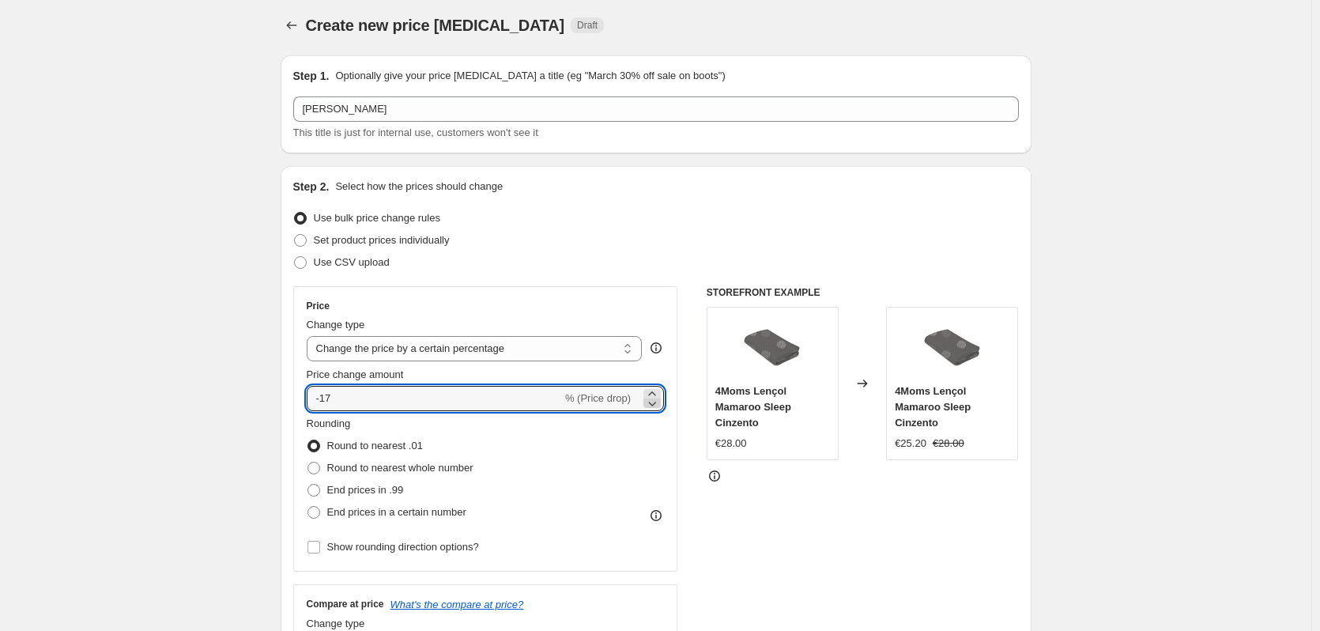
click at [655, 403] on icon at bounding box center [652, 403] width 16 height 16
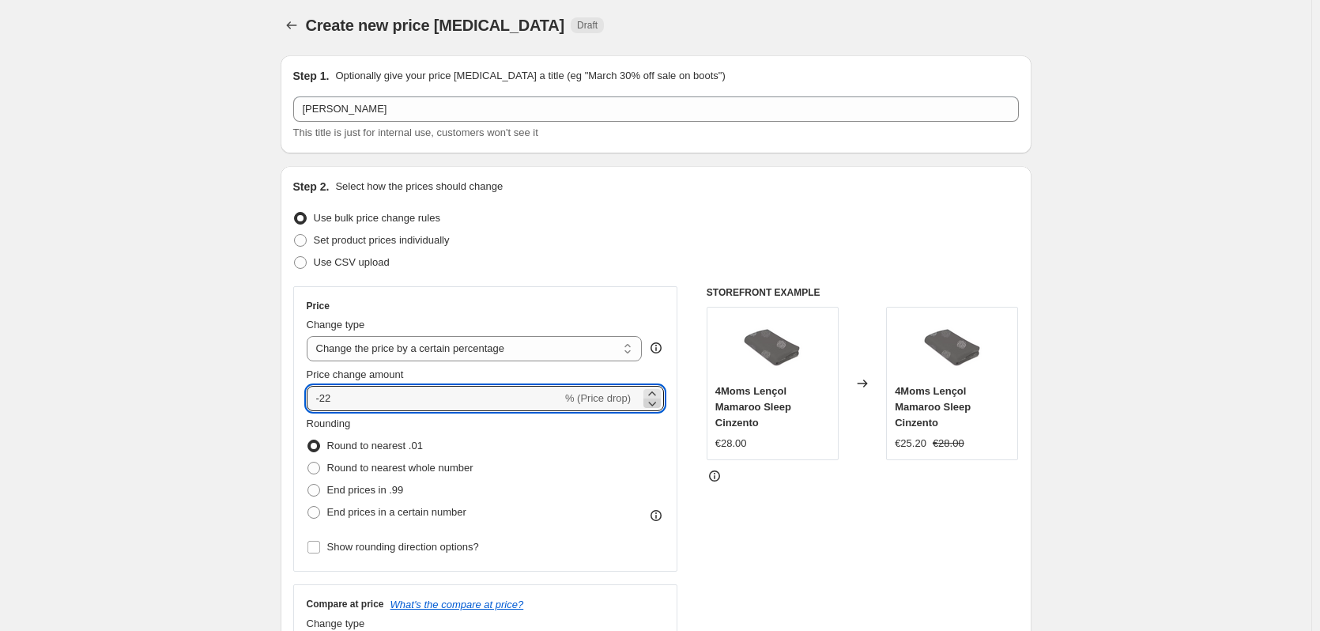
click at [655, 403] on icon at bounding box center [652, 403] width 16 height 16
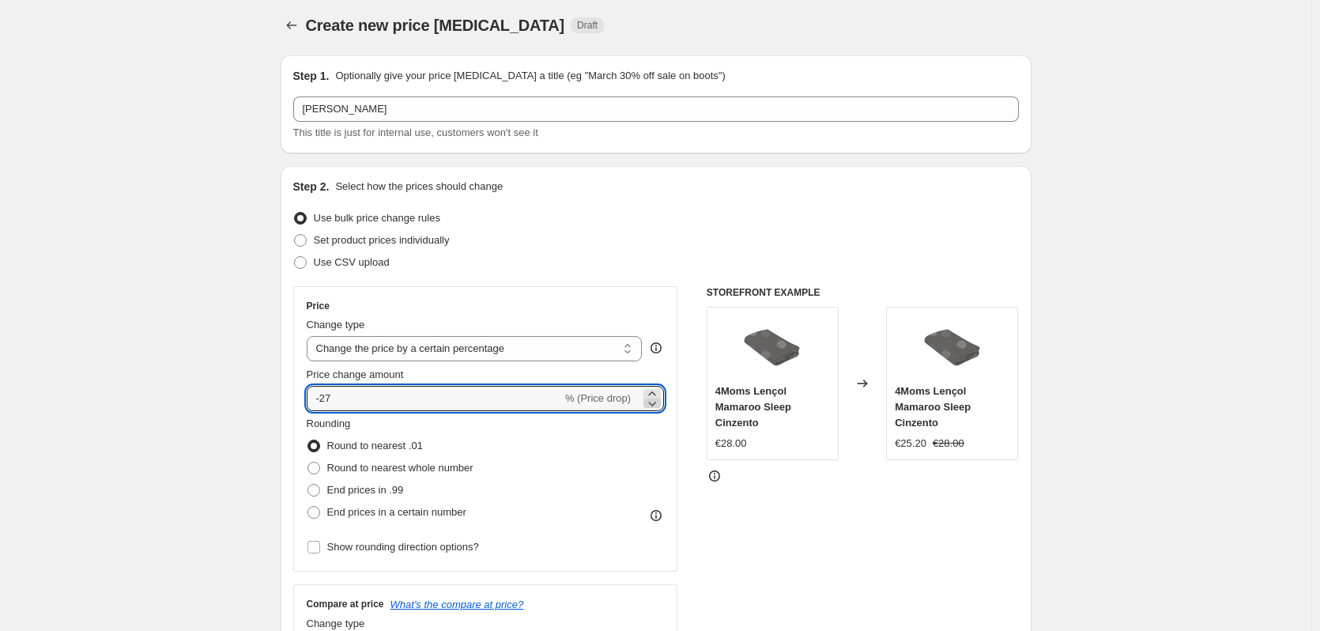
click at [655, 403] on icon at bounding box center [652, 403] width 16 height 16
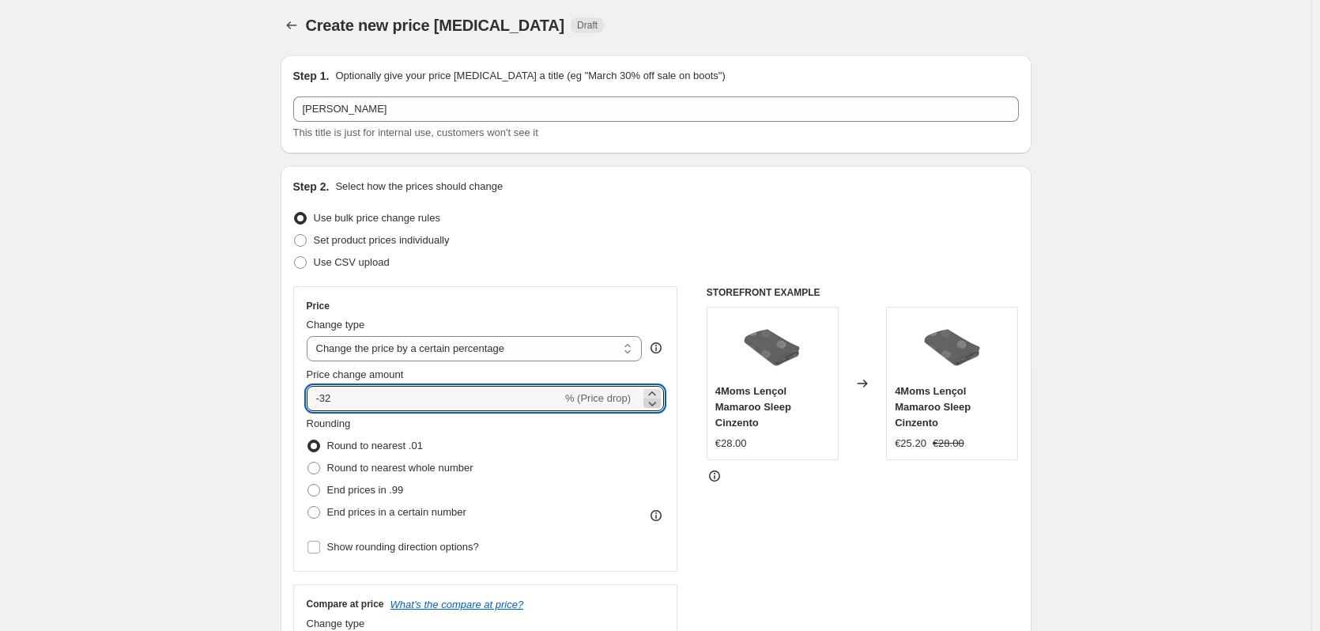
click at [655, 403] on icon at bounding box center [652, 403] width 16 height 16
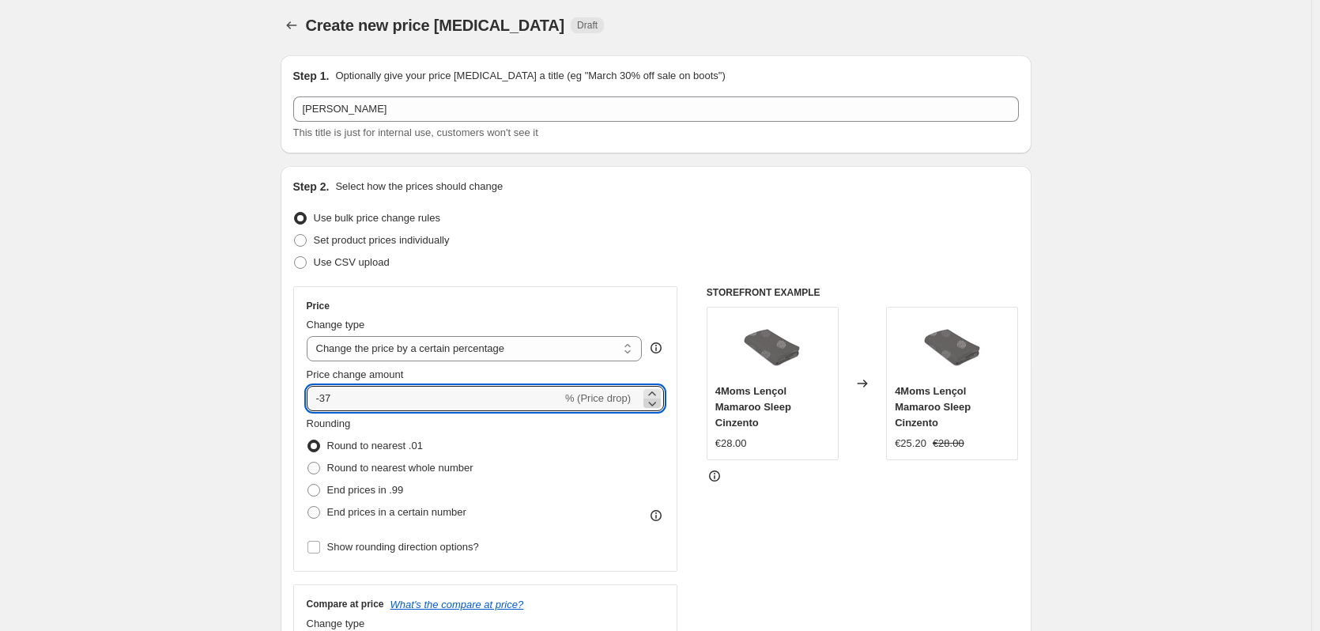
click at [655, 403] on icon at bounding box center [652, 403] width 16 height 16
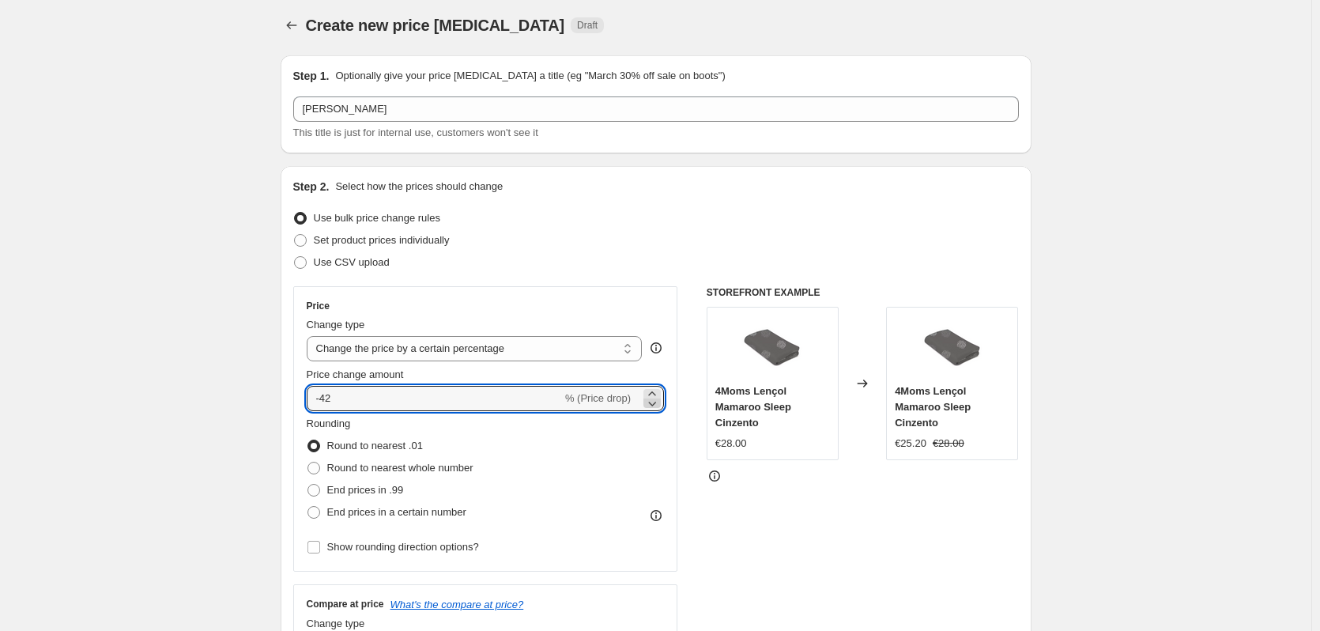
click at [655, 403] on icon at bounding box center [652, 403] width 16 height 16
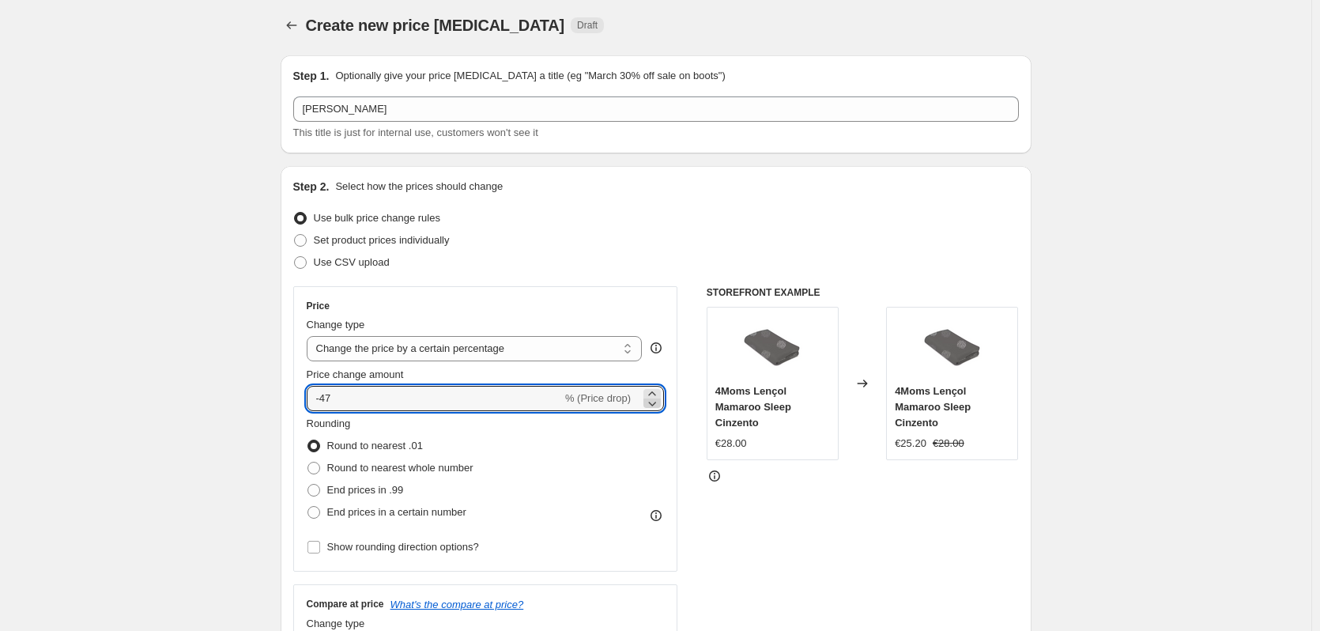
click at [655, 403] on icon at bounding box center [652, 403] width 16 height 16
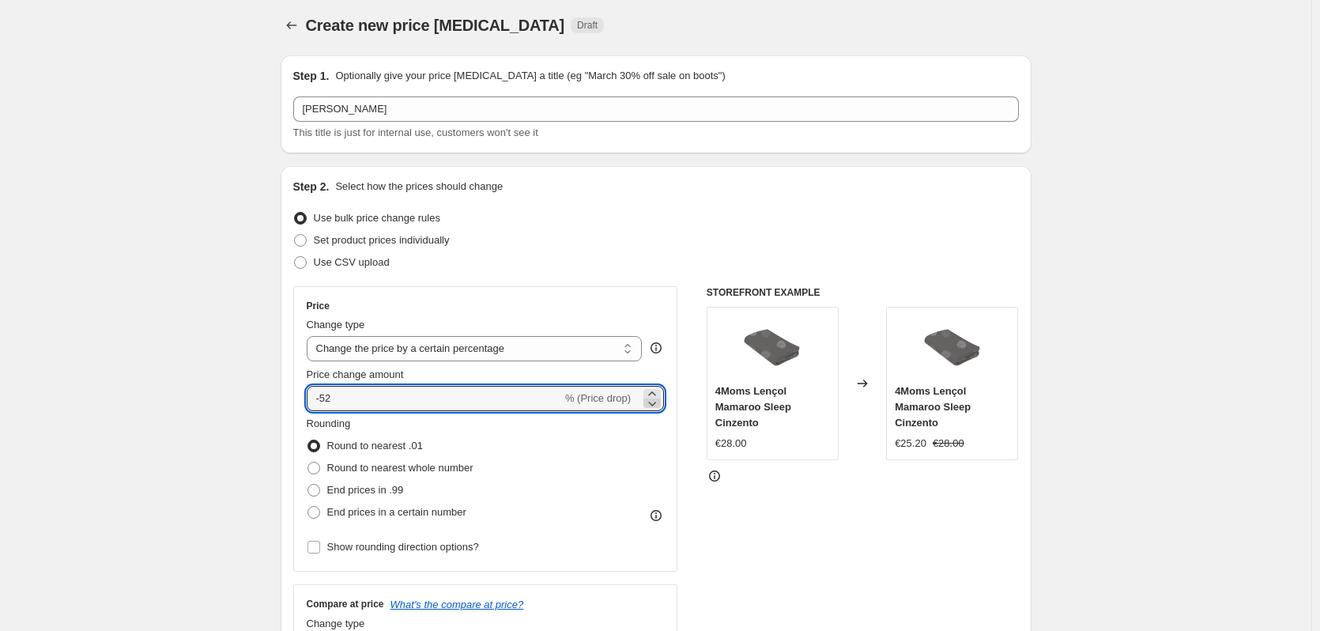
click at [655, 403] on icon at bounding box center [652, 403] width 16 height 16
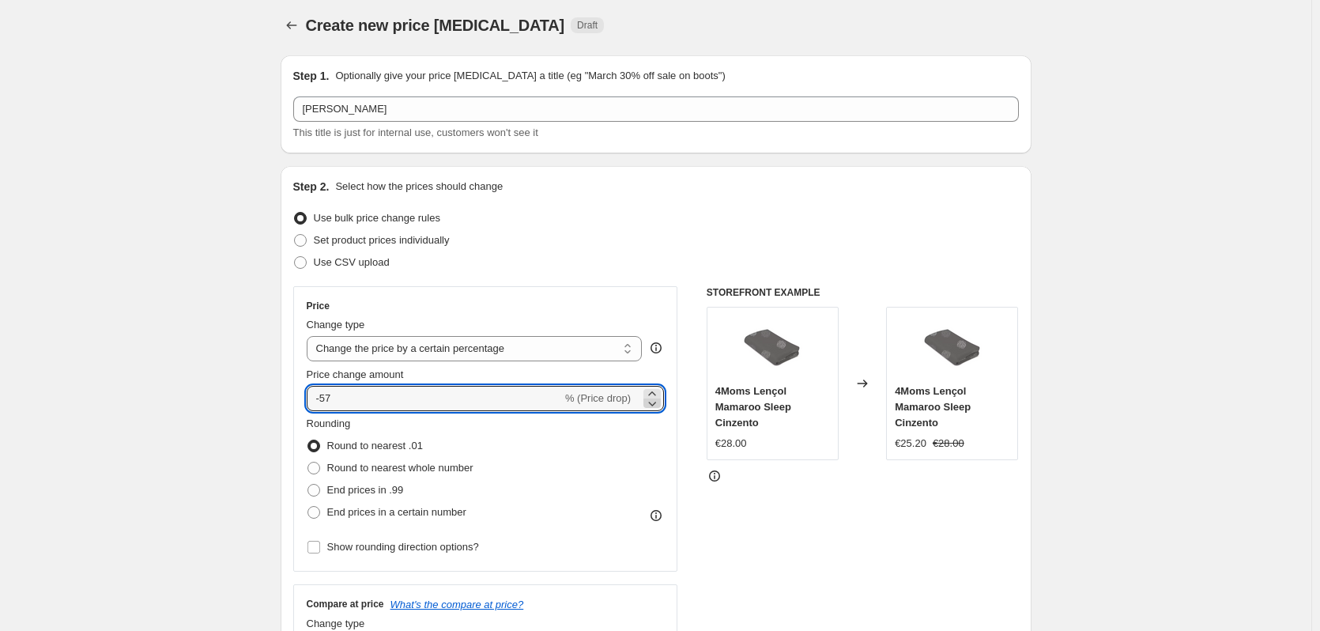
click at [655, 403] on icon at bounding box center [652, 403] width 16 height 16
type input "-60"
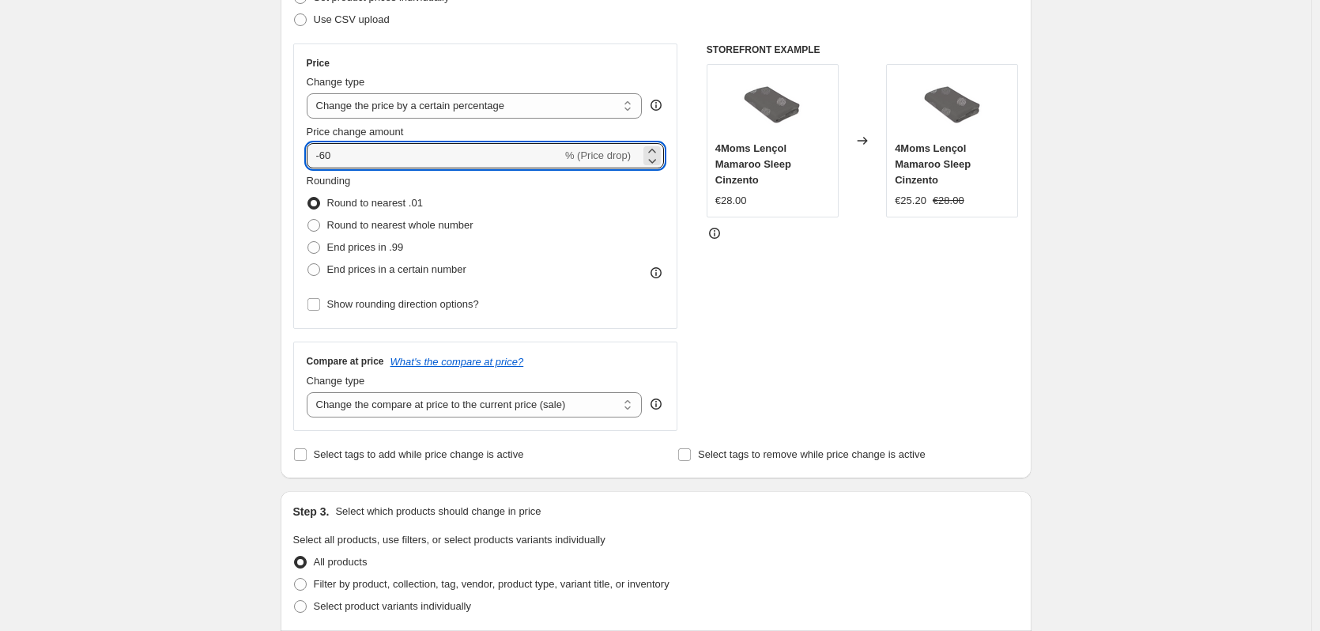
scroll to position [417, 0]
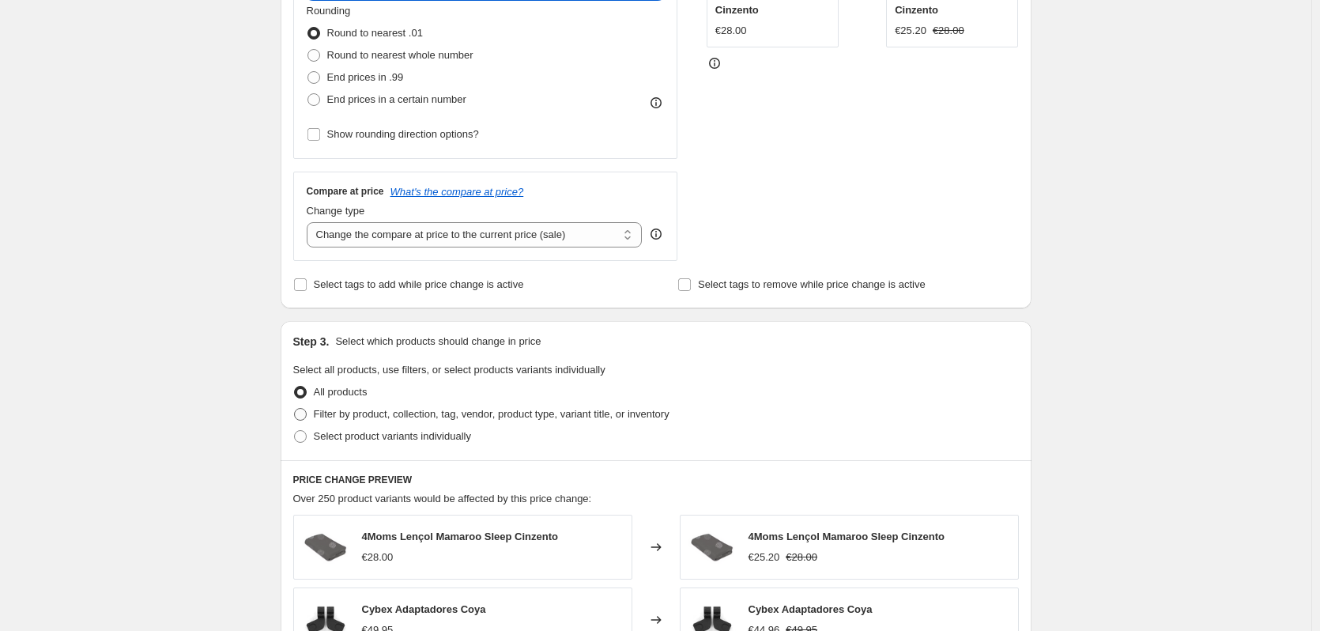
click at [530, 416] on span "Filter by product, collection, tag, vendor, product type, variant title, or inv…" at bounding box center [492, 414] width 356 height 12
click at [295, 409] on input "Filter by product, collection, tag, vendor, product type, variant title, or inv…" at bounding box center [294, 408] width 1 height 1
radio input "true"
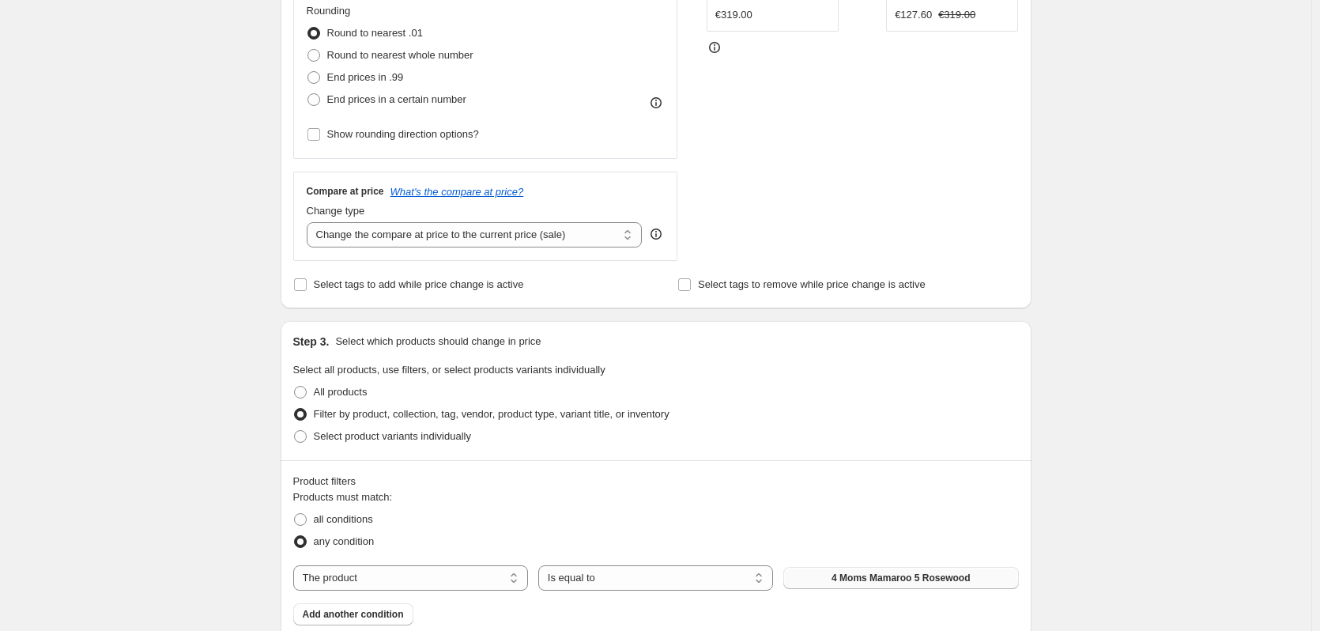
click at [899, 575] on span "4 Moms Mamaroo 5 Rosewood" at bounding box center [901, 577] width 138 height 13
click at [924, 571] on button "4 Moms Mamaroo 5 Rosewood" at bounding box center [900, 578] width 235 height 22
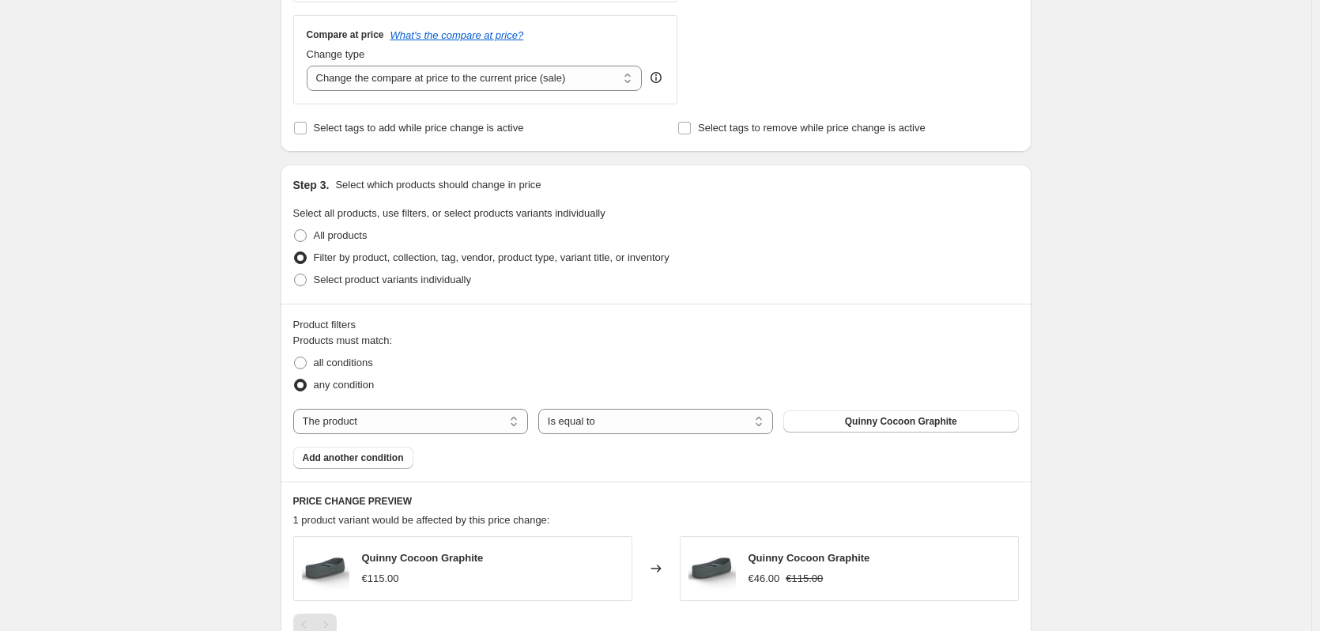
scroll to position [588, 0]
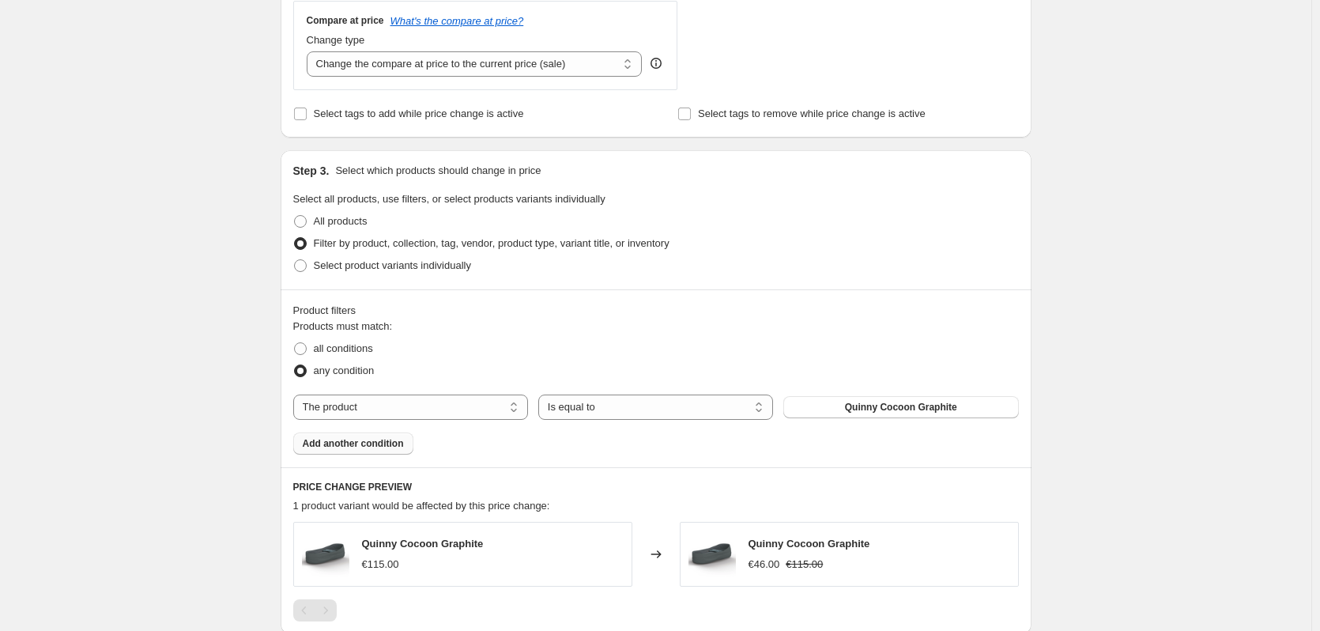
click at [389, 447] on span "Add another condition" at bounding box center [353, 443] width 101 height 13
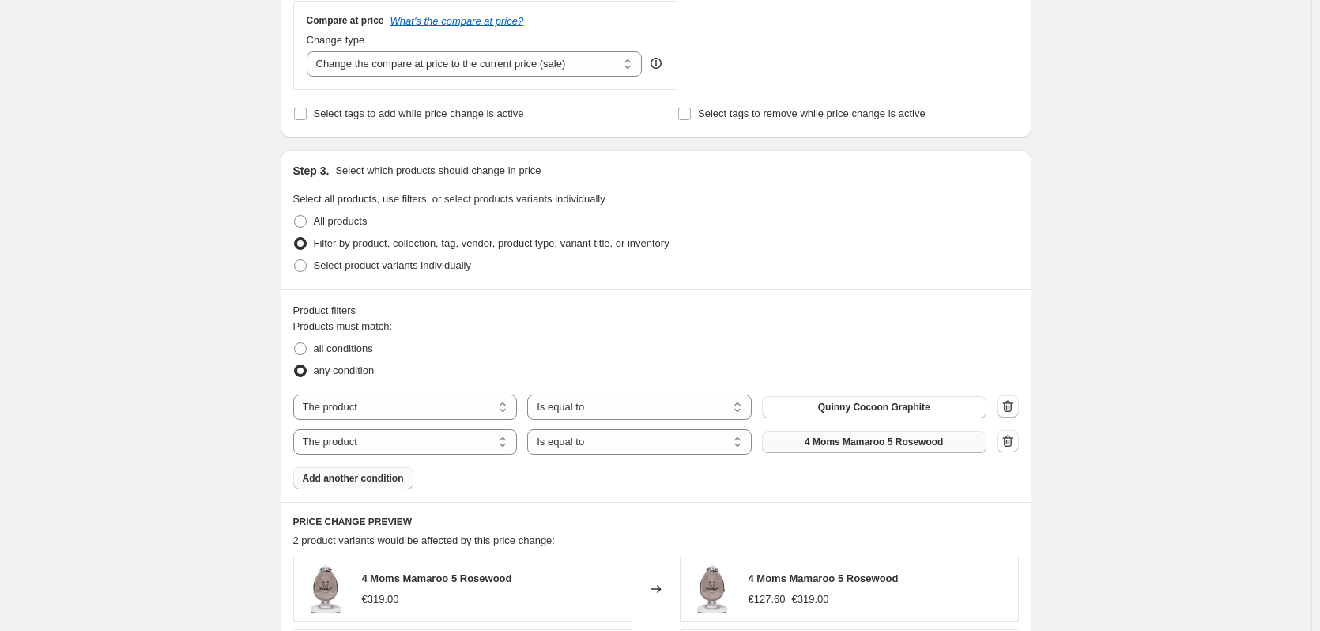
click at [904, 442] on span "4 Moms Mamaroo 5 Rosewood" at bounding box center [874, 442] width 138 height 13
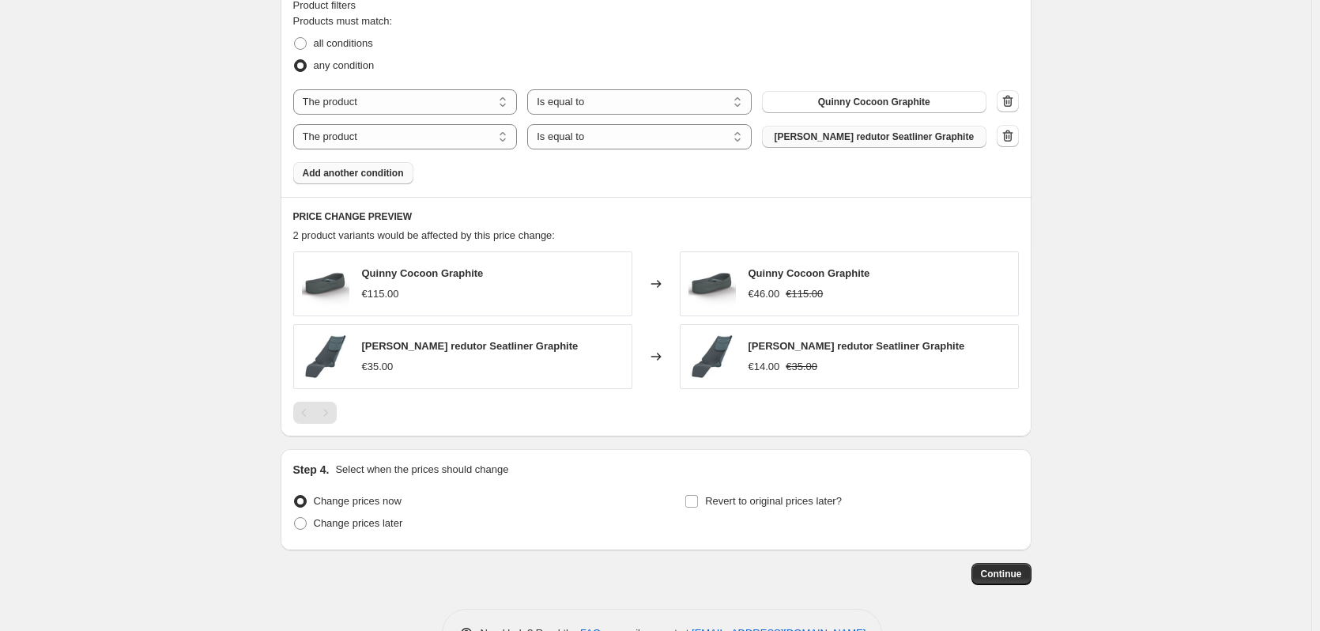
scroll to position [915, 0]
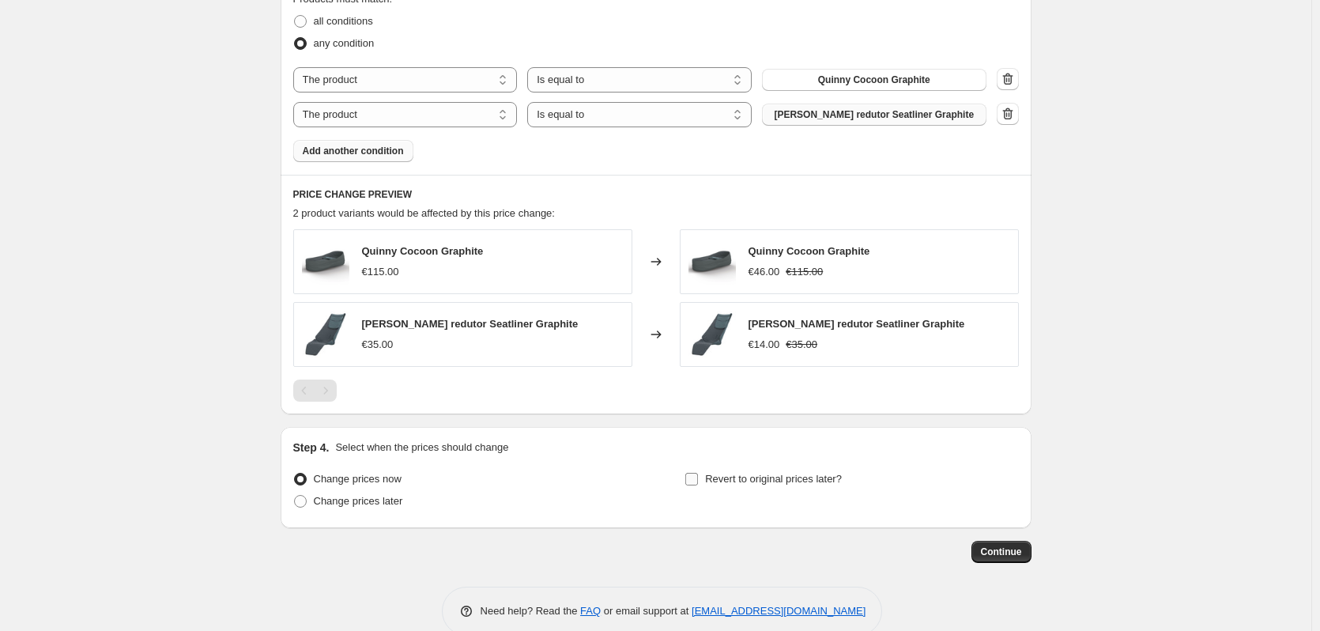
click at [790, 482] on span "Revert to original prices later?" at bounding box center [773, 479] width 137 height 12
click at [698, 482] on input "Revert to original prices later?" at bounding box center [691, 479] width 13 height 13
checkbox input "true"
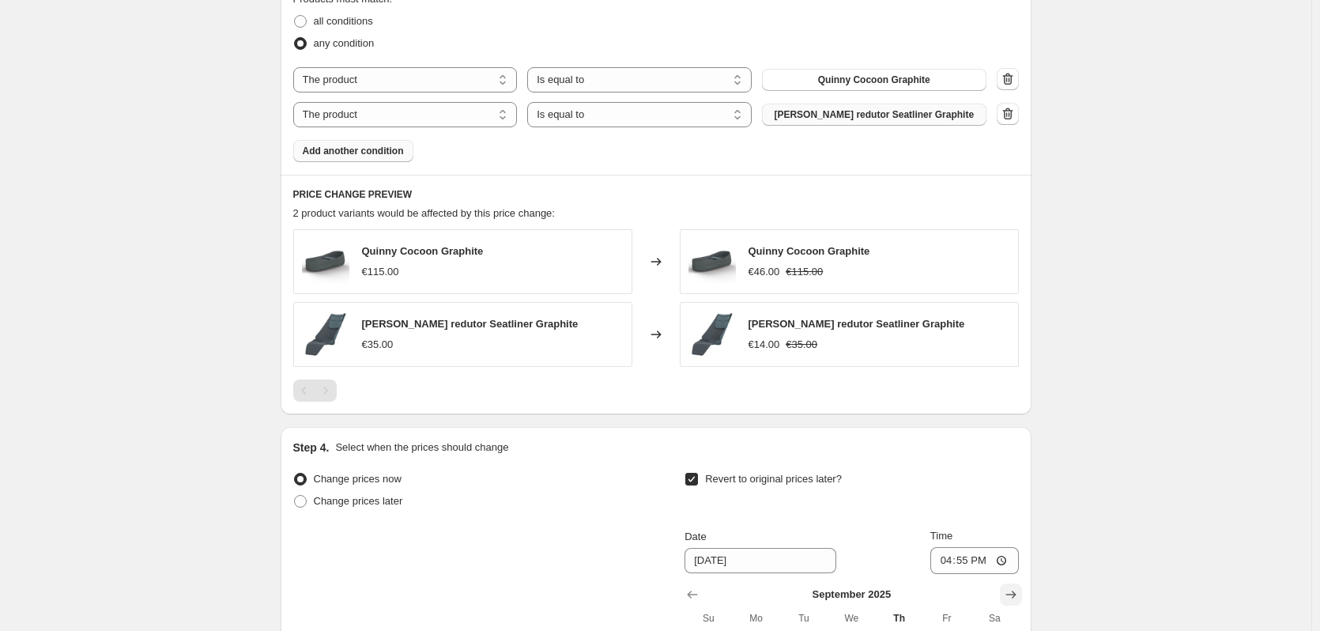
click at [1019, 596] on icon "Show next month, October 2025" at bounding box center [1011, 594] width 16 height 16
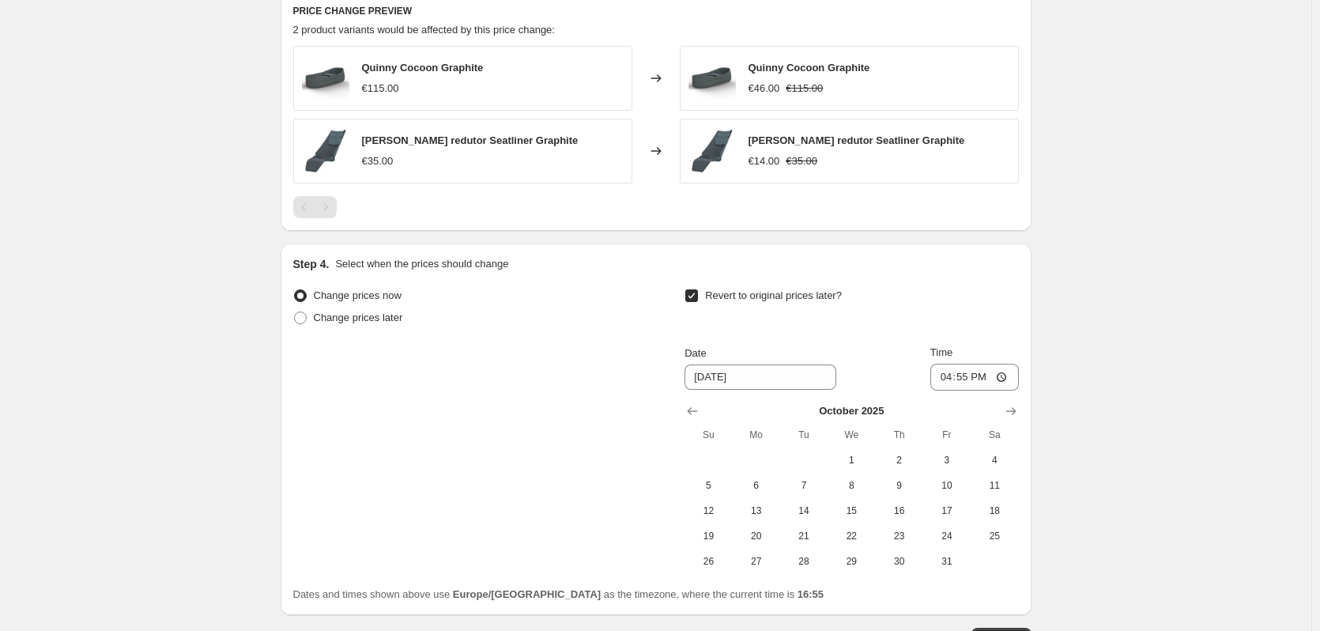
scroll to position [1206, 0]
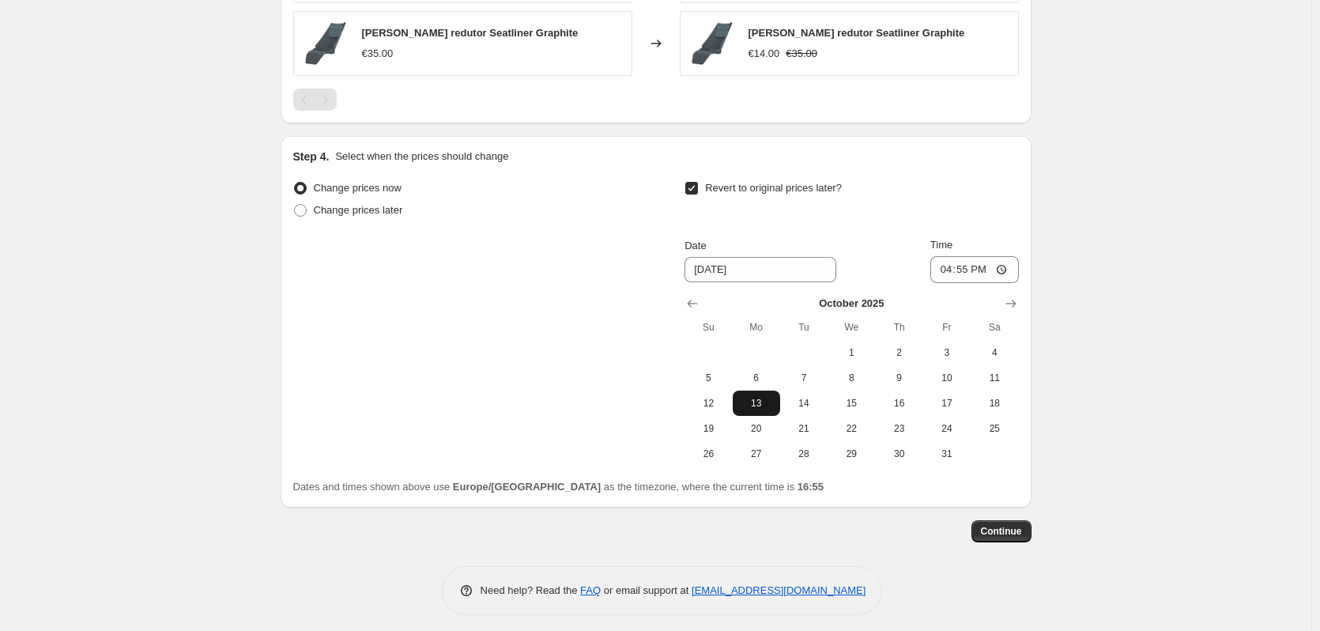
click at [774, 408] on span "13" at bounding box center [756, 403] width 35 height 13
type input "[DATE]"
click at [1001, 524] on button "Continue" at bounding box center [1001, 531] width 60 height 22
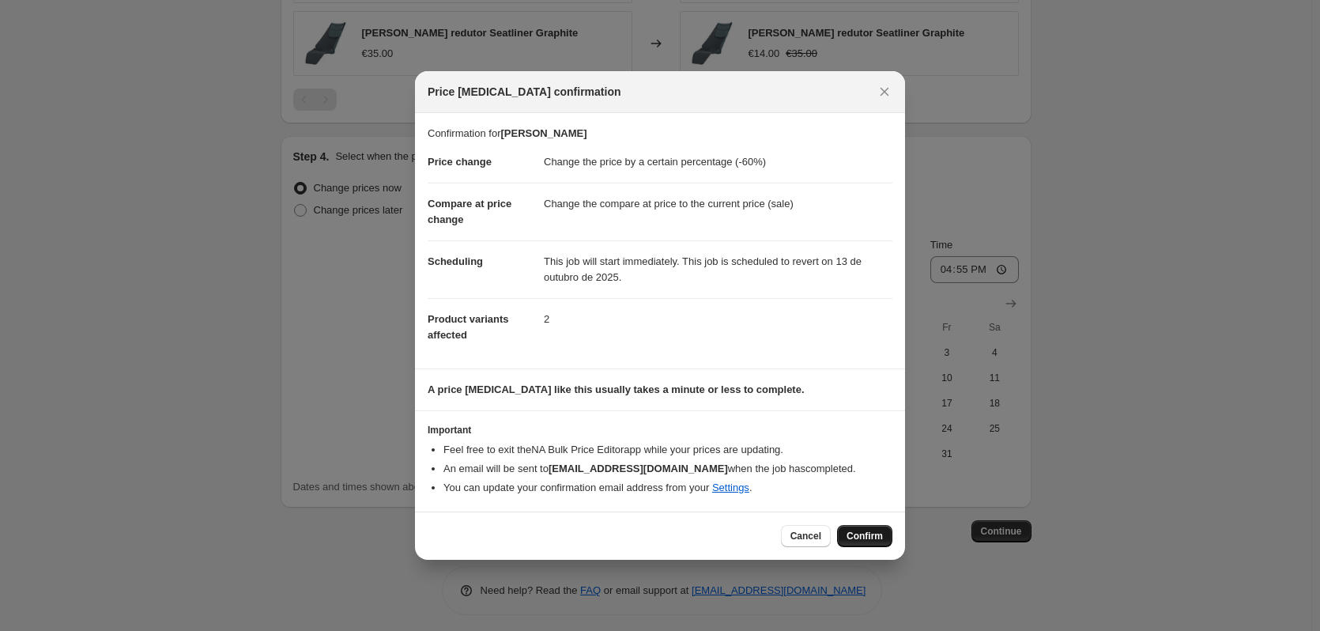
click at [866, 530] on span "Confirm" at bounding box center [865, 536] width 36 height 13
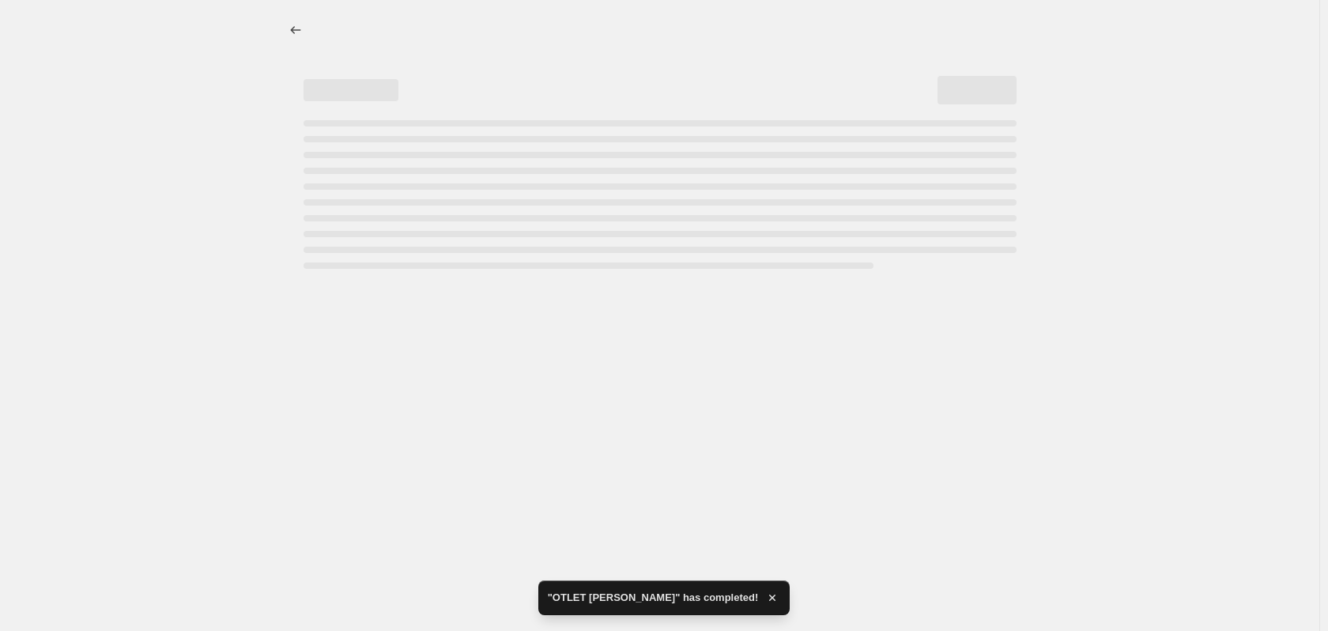
select select "percentage"
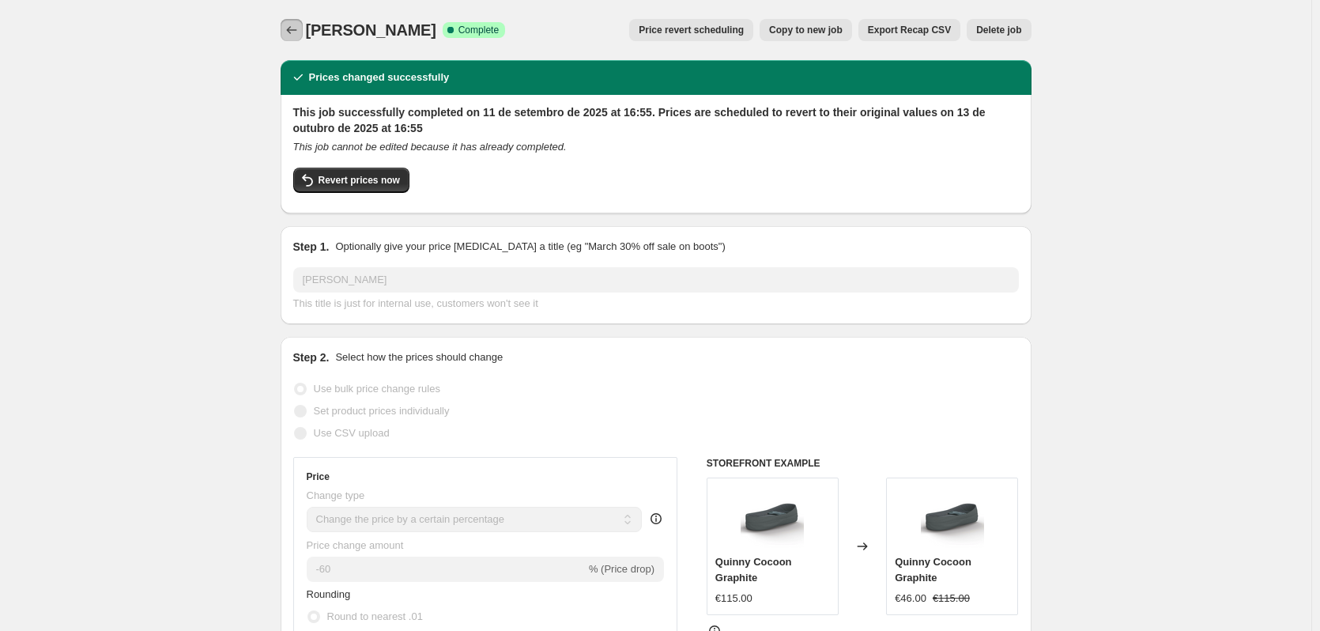
click at [284, 25] on button "Price change jobs" at bounding box center [292, 30] width 22 height 22
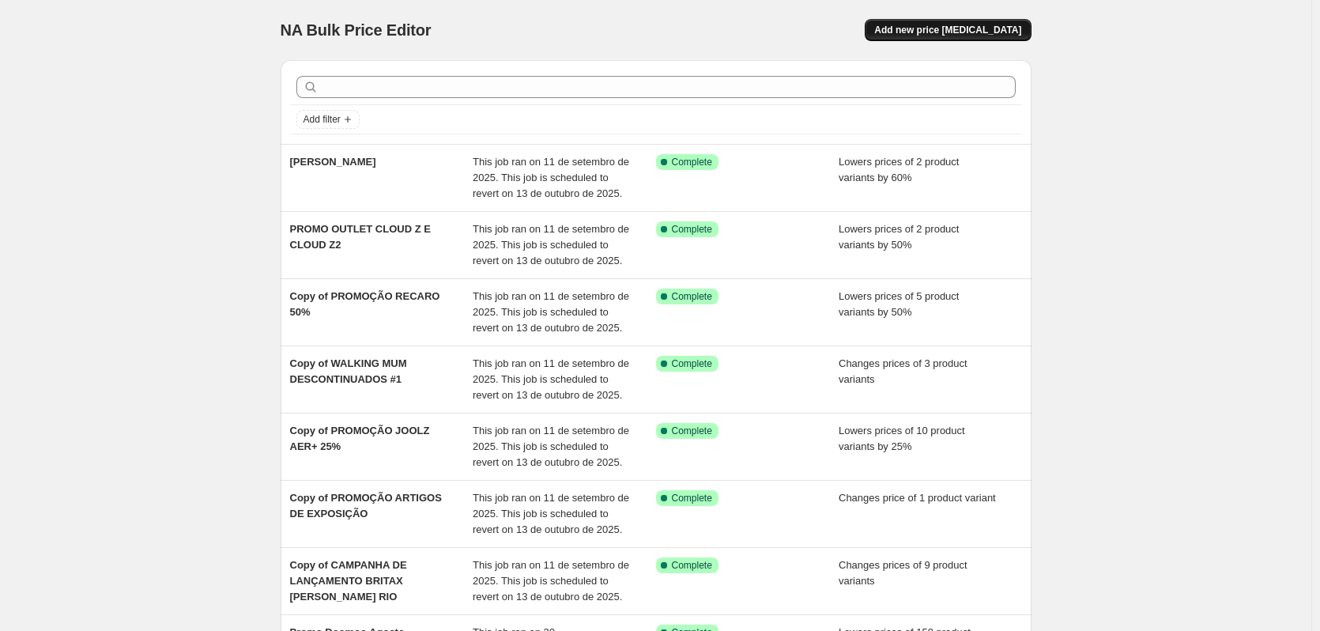
click at [953, 28] on span "Add new price [MEDICAL_DATA]" at bounding box center [947, 30] width 147 height 13
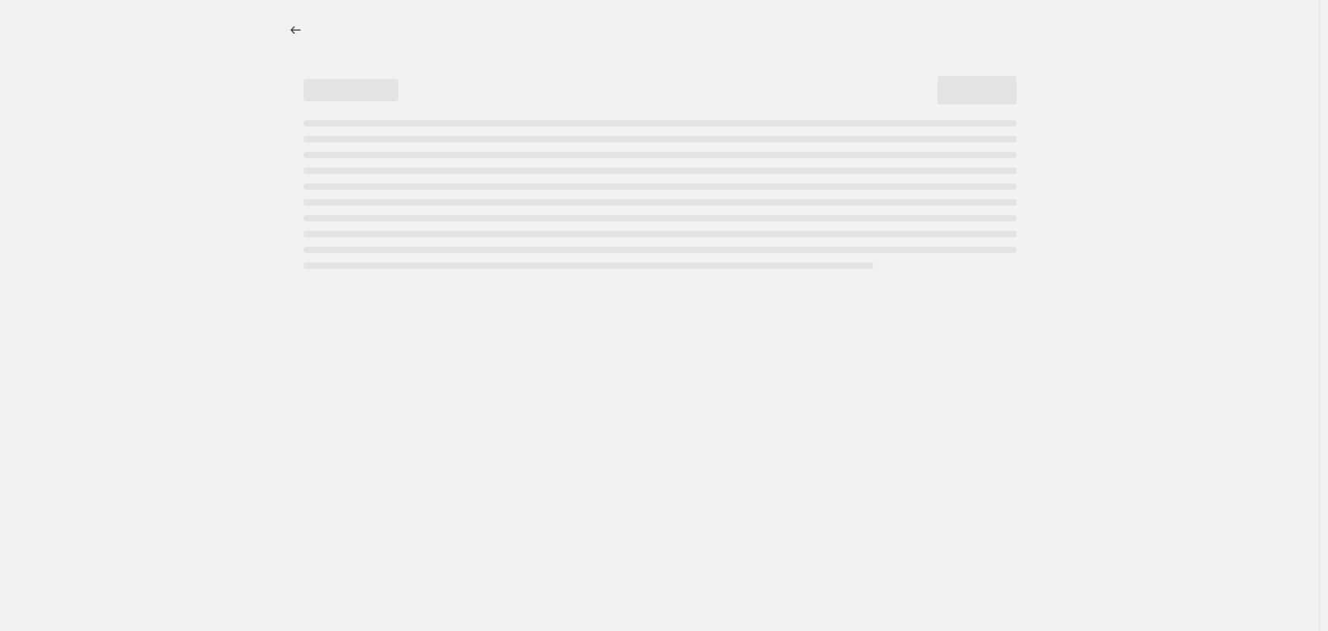
select select "percentage"
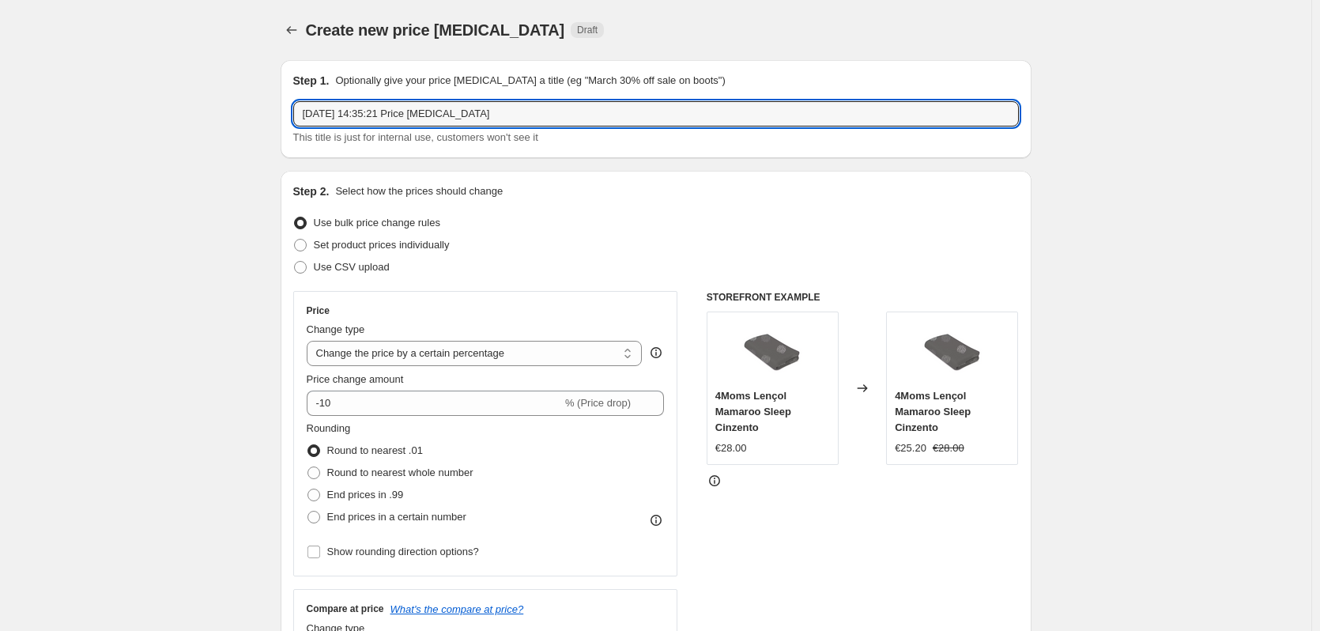
drag, startPoint x: 524, startPoint y: 113, endPoint x: 230, endPoint y: 98, distance: 294.4
type input "PROMO BEBECONFORT TIMBA"
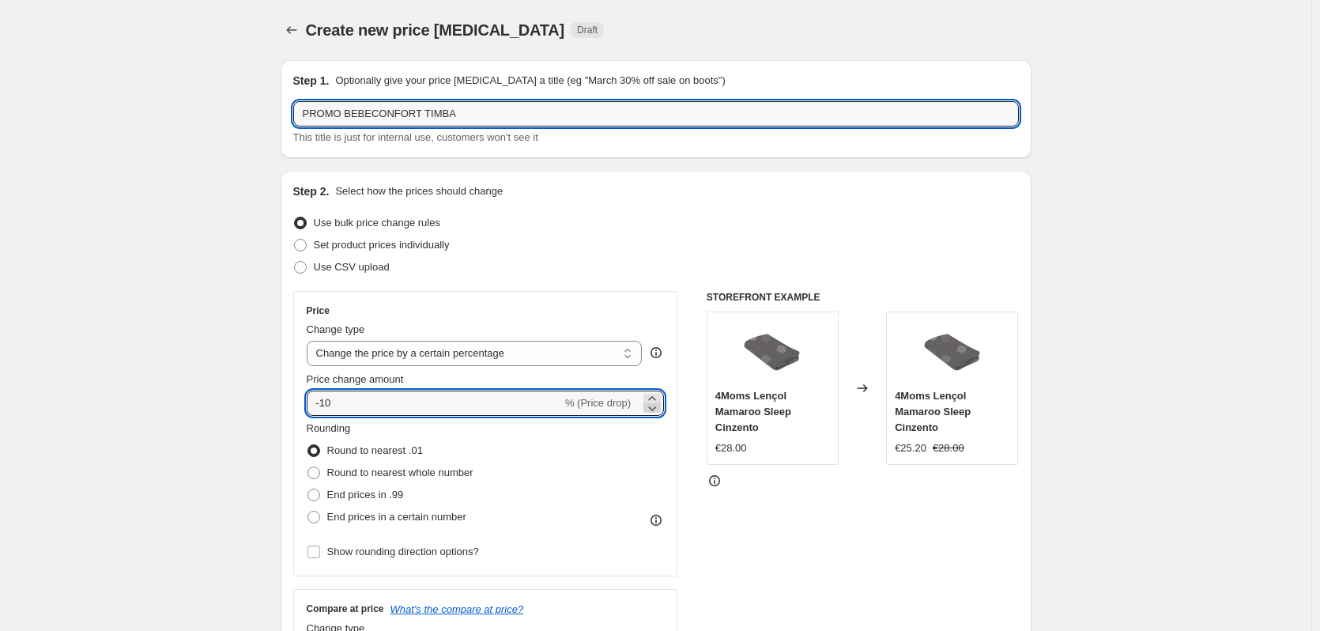
click at [655, 410] on icon at bounding box center [652, 408] width 16 height 16
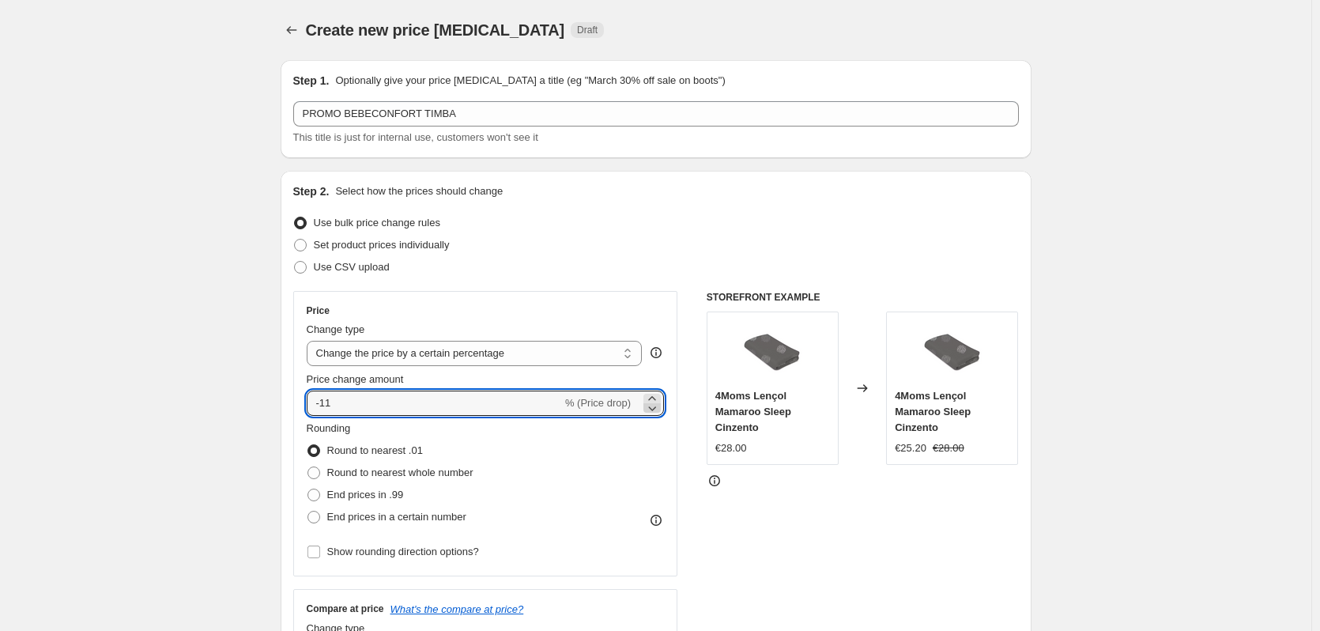
click at [655, 410] on icon at bounding box center [652, 408] width 16 height 16
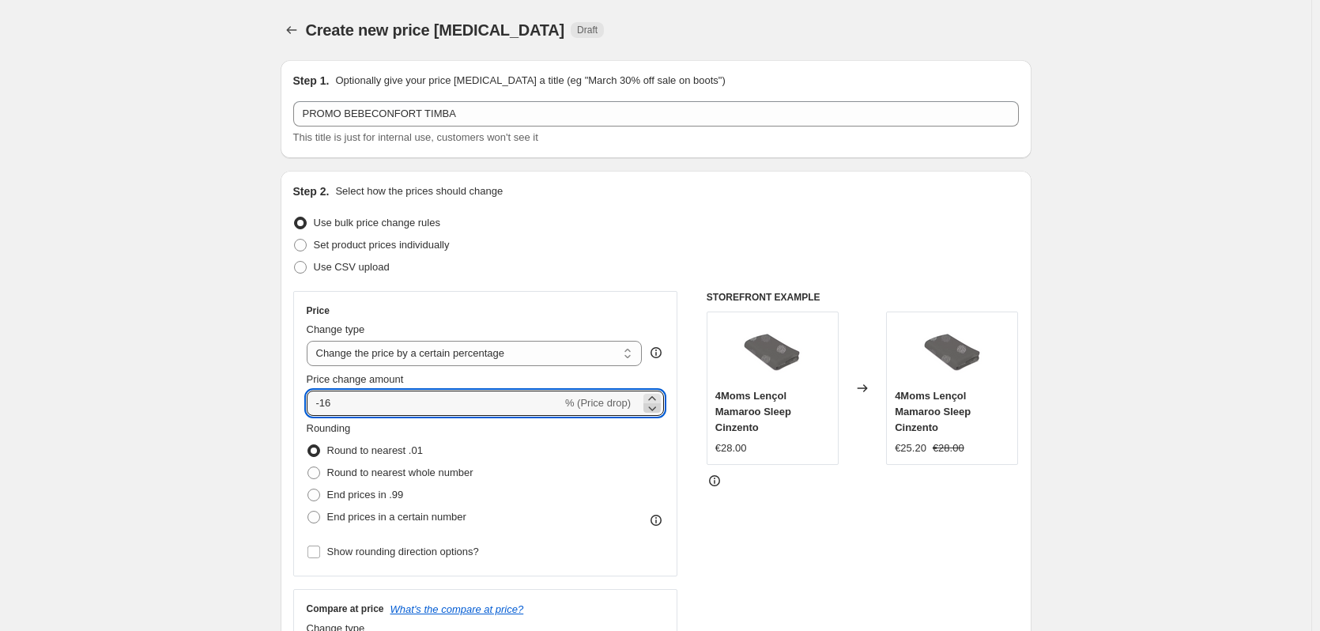
click at [655, 410] on icon at bounding box center [652, 408] width 16 height 16
type input "-20"
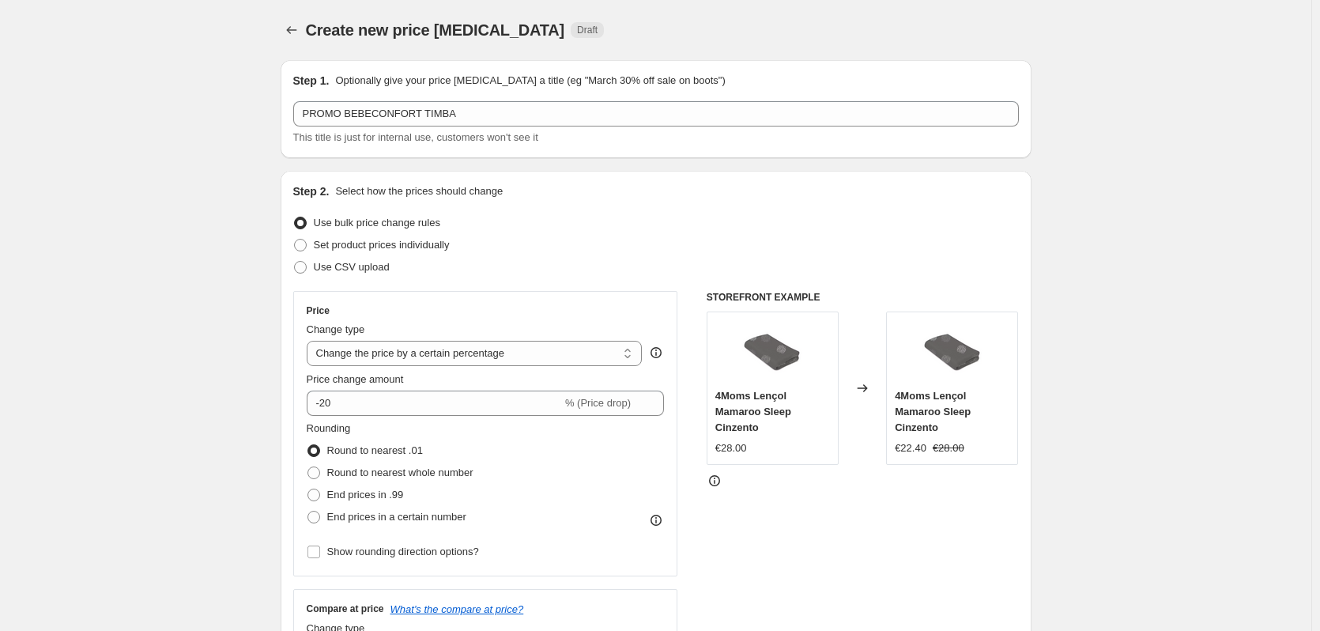
click at [742, 539] on div "STOREFRONT EXAMPLE 4Moms Lençol Mamaroo Sleep Cinzento €28.00 Changed to 4Moms …" at bounding box center [863, 484] width 312 height 387
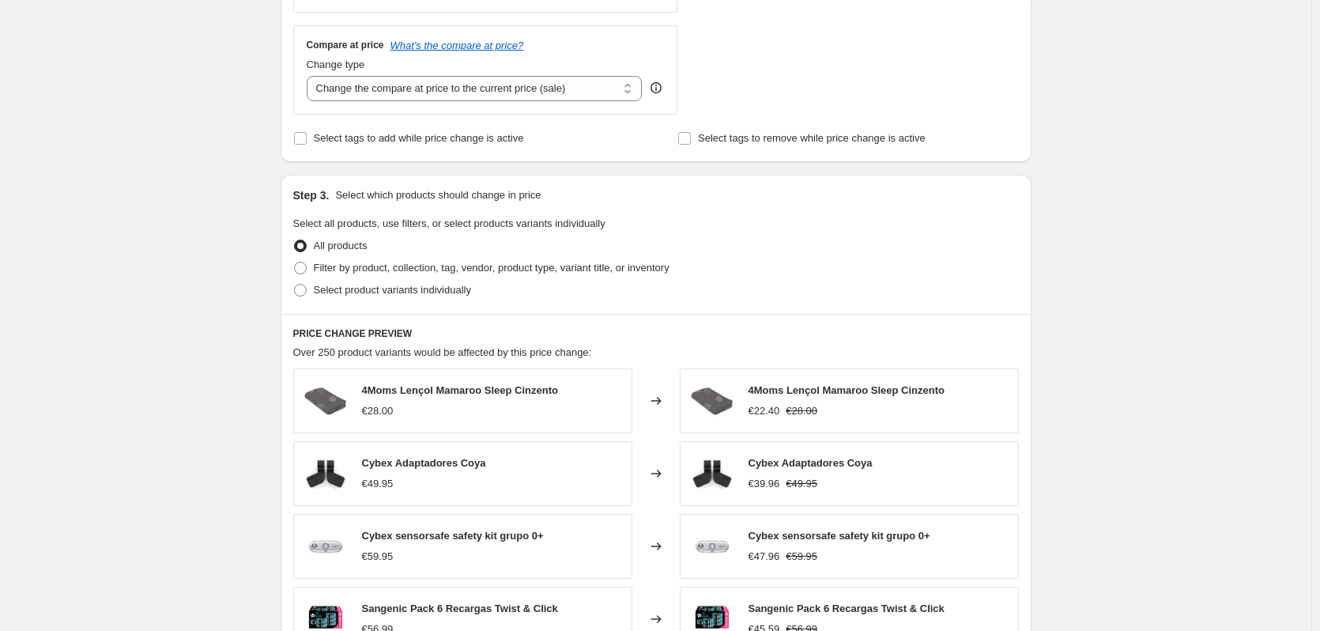
scroll to position [575, 0]
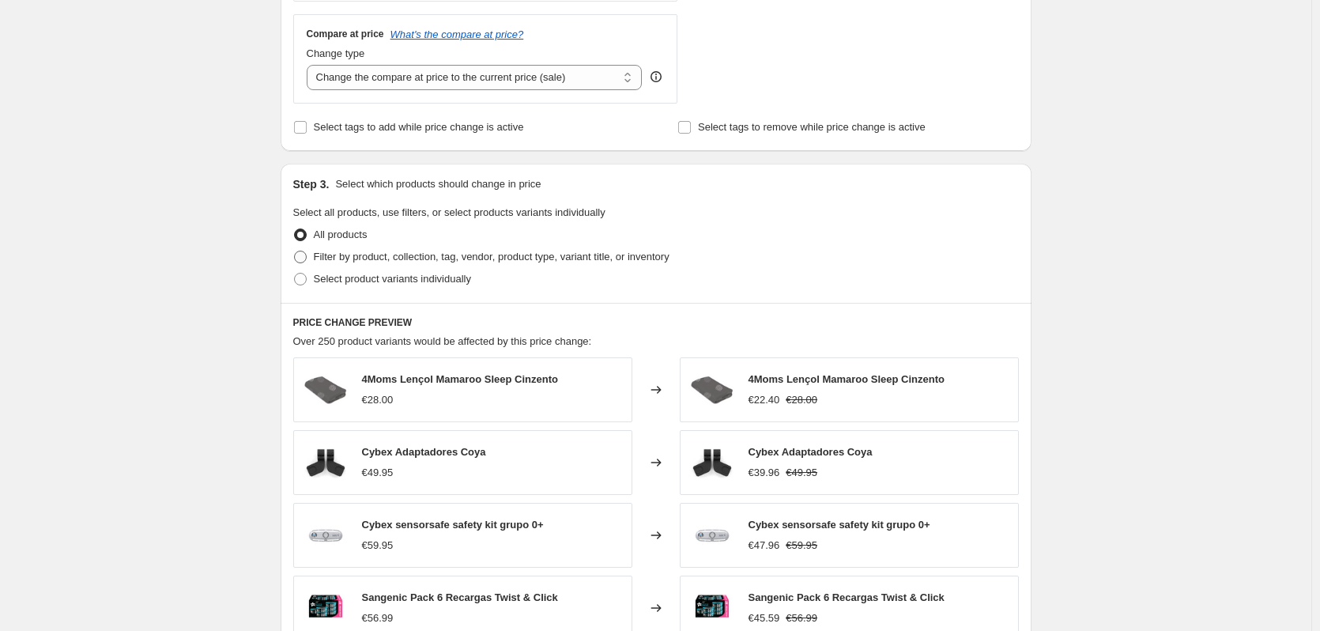
click at [499, 262] on span "Filter by product, collection, tag, vendor, product type, variant title, or inv…" at bounding box center [492, 257] width 356 height 12
click at [295, 251] on input "Filter by product, collection, tag, vendor, product type, variant title, or inv…" at bounding box center [294, 251] width 1 height 1
radio input "true"
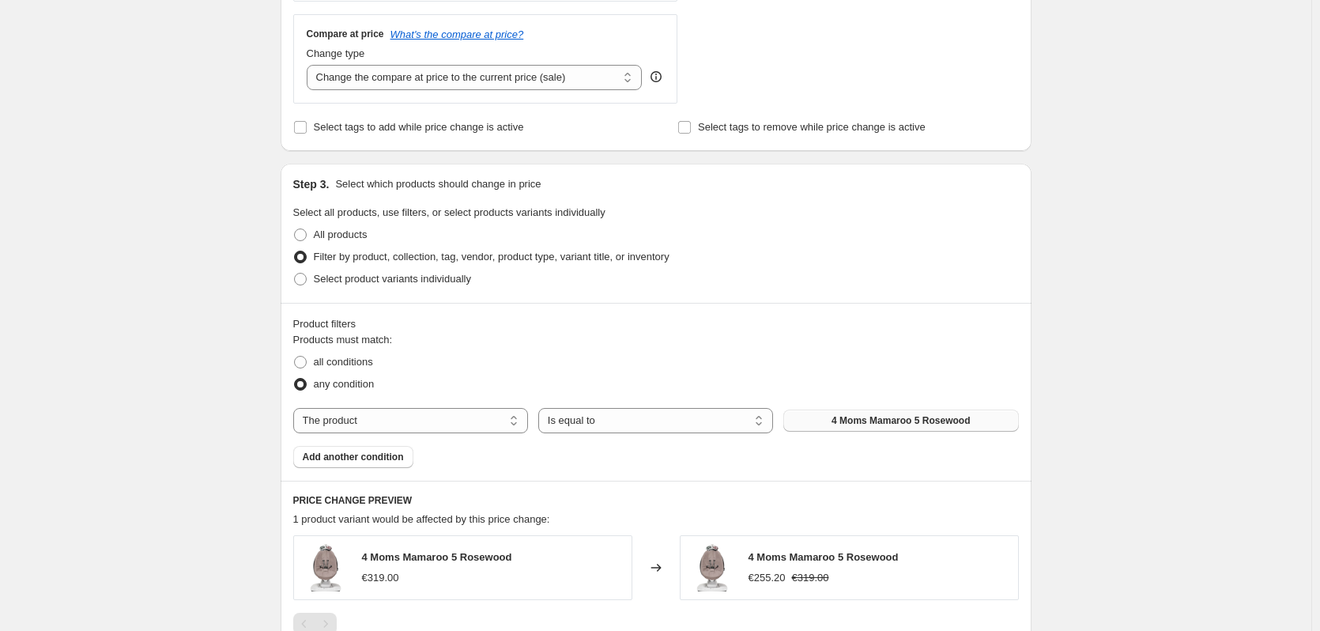
click at [880, 419] on span "4 Moms Mamaroo 5 Rosewood" at bounding box center [901, 420] width 138 height 13
click at [383, 454] on span "Add another condition" at bounding box center [353, 457] width 101 height 13
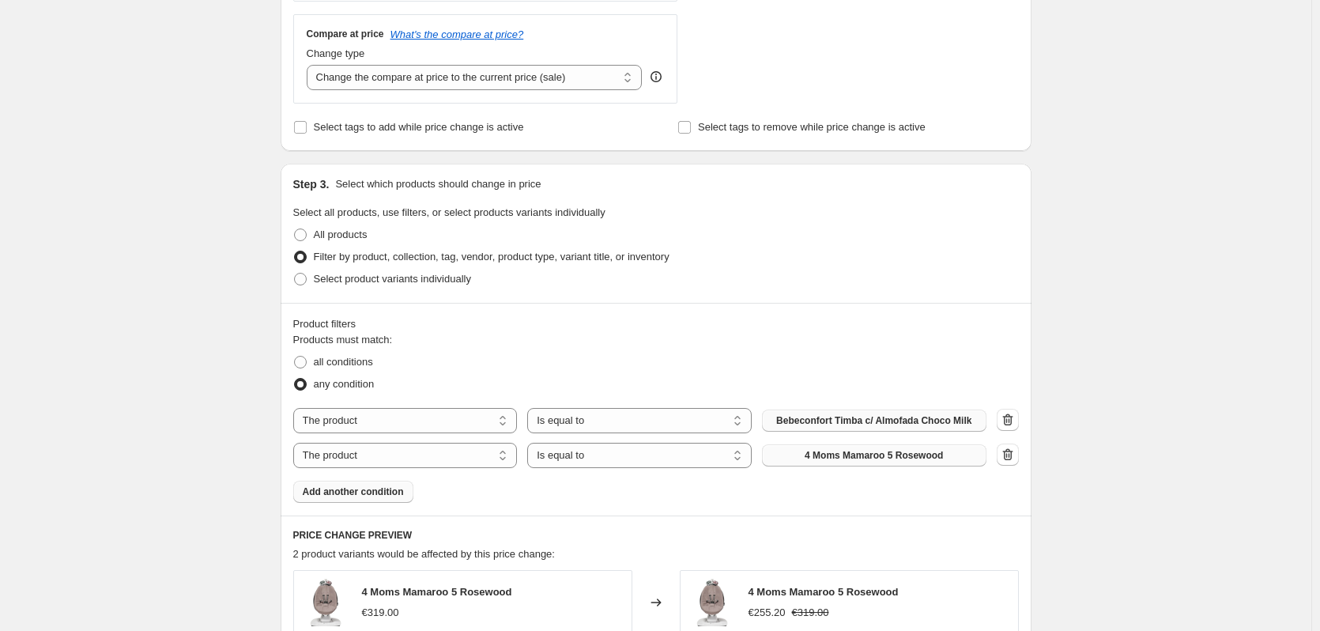
click at [869, 448] on button "4 Moms Mamaroo 5 Rosewood" at bounding box center [874, 455] width 224 height 22
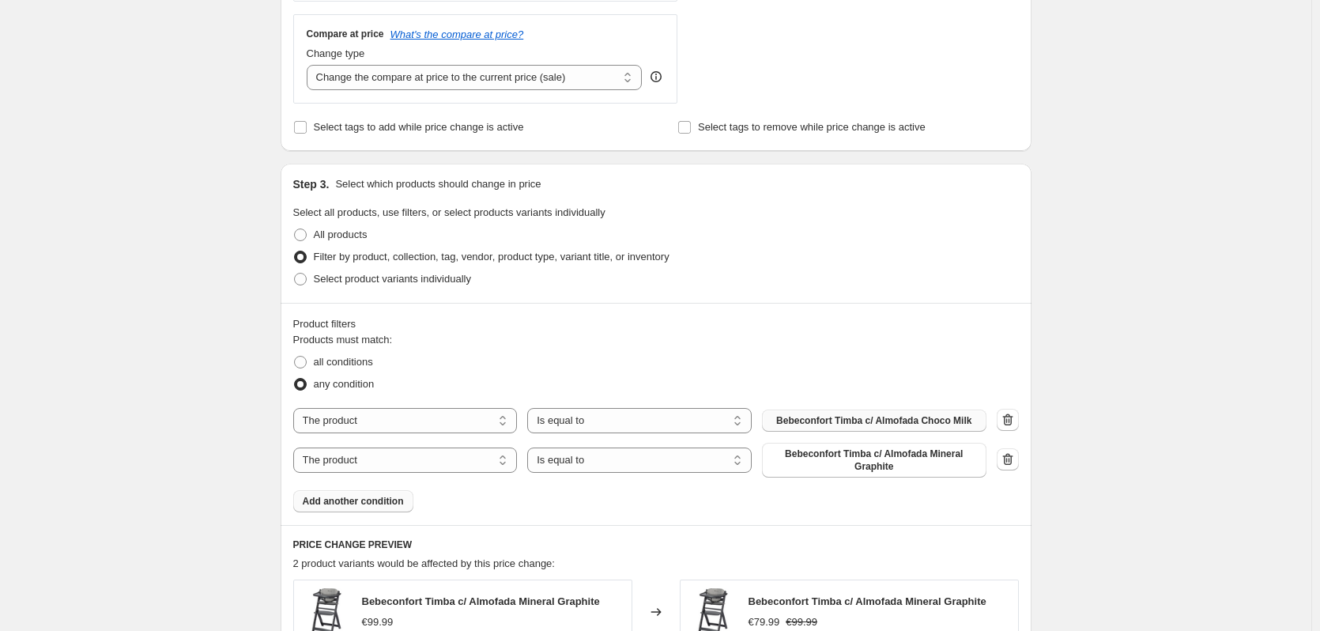
click at [341, 503] on span "Add another condition" at bounding box center [353, 501] width 101 height 13
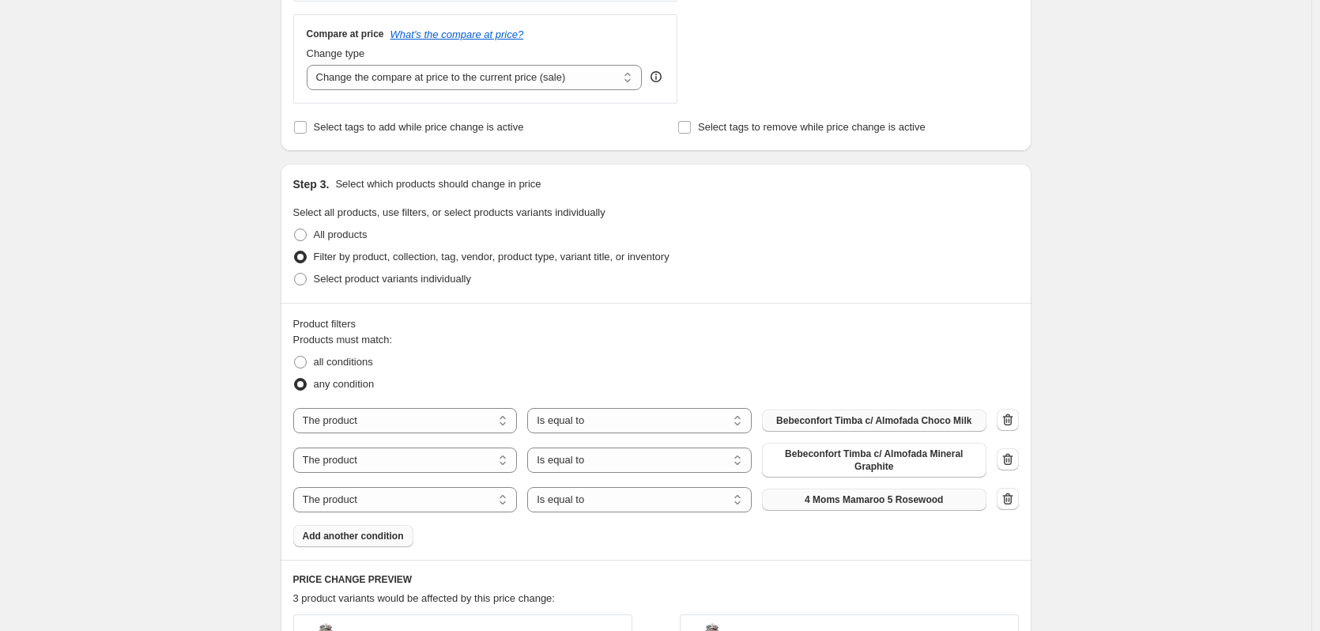
click at [862, 498] on span "4 Moms Mamaroo 5 Rosewood" at bounding box center [874, 499] width 138 height 13
click at [335, 538] on span "Add another condition" at bounding box center [353, 536] width 101 height 13
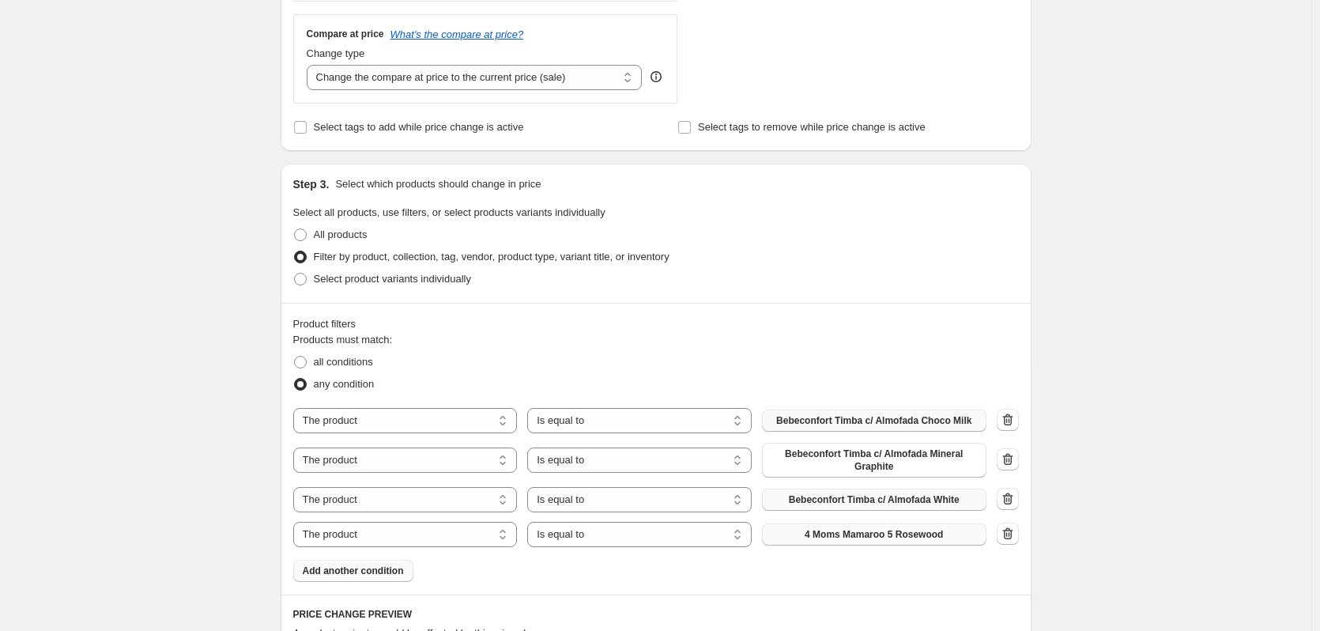
click at [839, 530] on span "4 Moms Mamaroo 5 Rosewood" at bounding box center [874, 534] width 138 height 13
click at [361, 571] on span "Add another condition" at bounding box center [353, 570] width 101 height 13
click at [877, 571] on span "4 Moms Mamaroo 5 Rosewood" at bounding box center [874, 569] width 138 height 13
click at [326, 610] on span "Add another condition" at bounding box center [353, 605] width 101 height 13
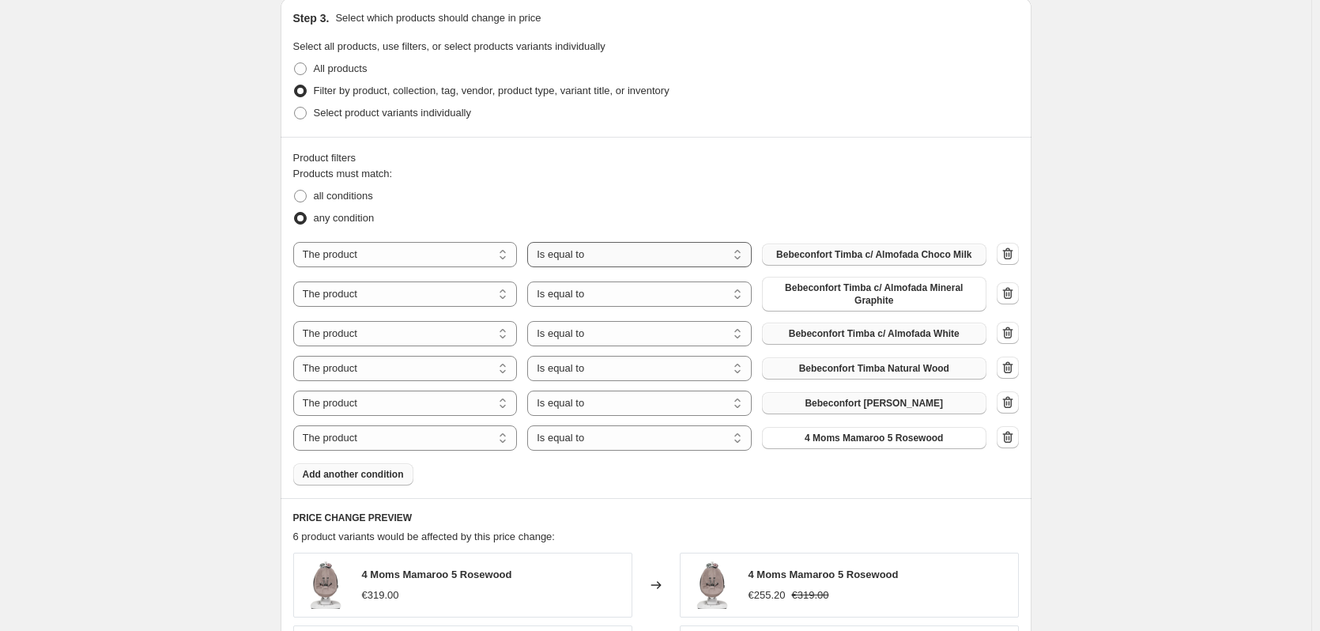
scroll to position [771, 0]
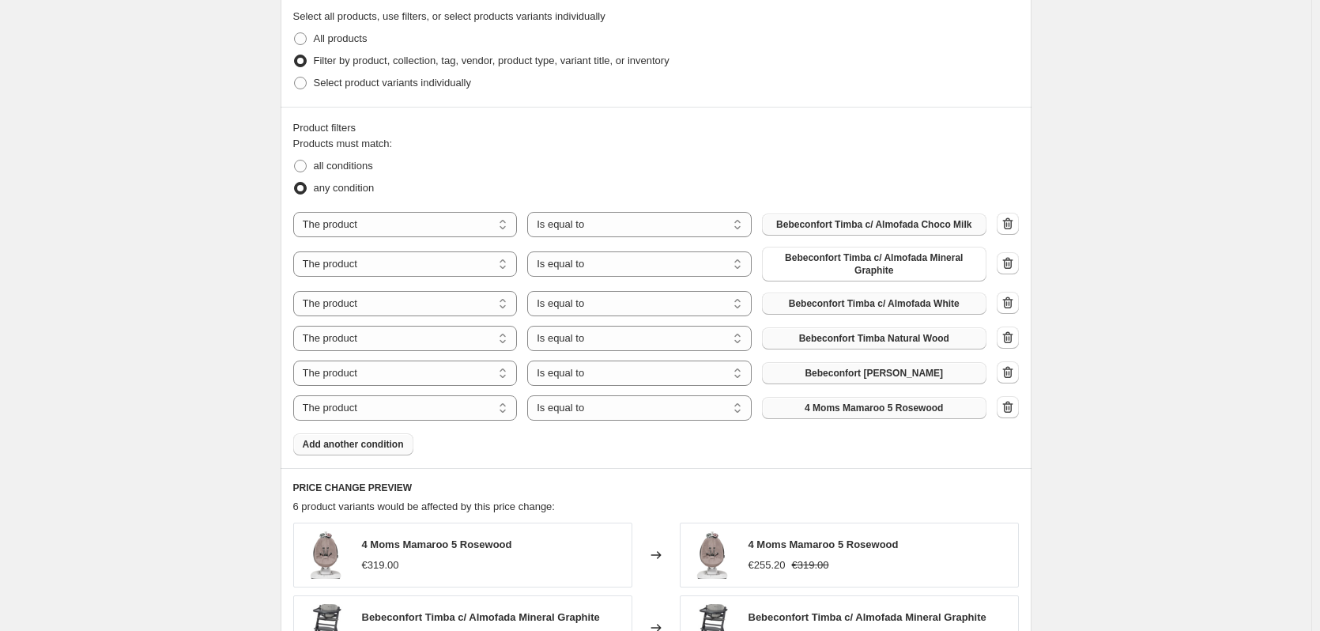
click at [918, 409] on span "4 Moms Mamaroo 5 Rosewood" at bounding box center [874, 408] width 138 height 13
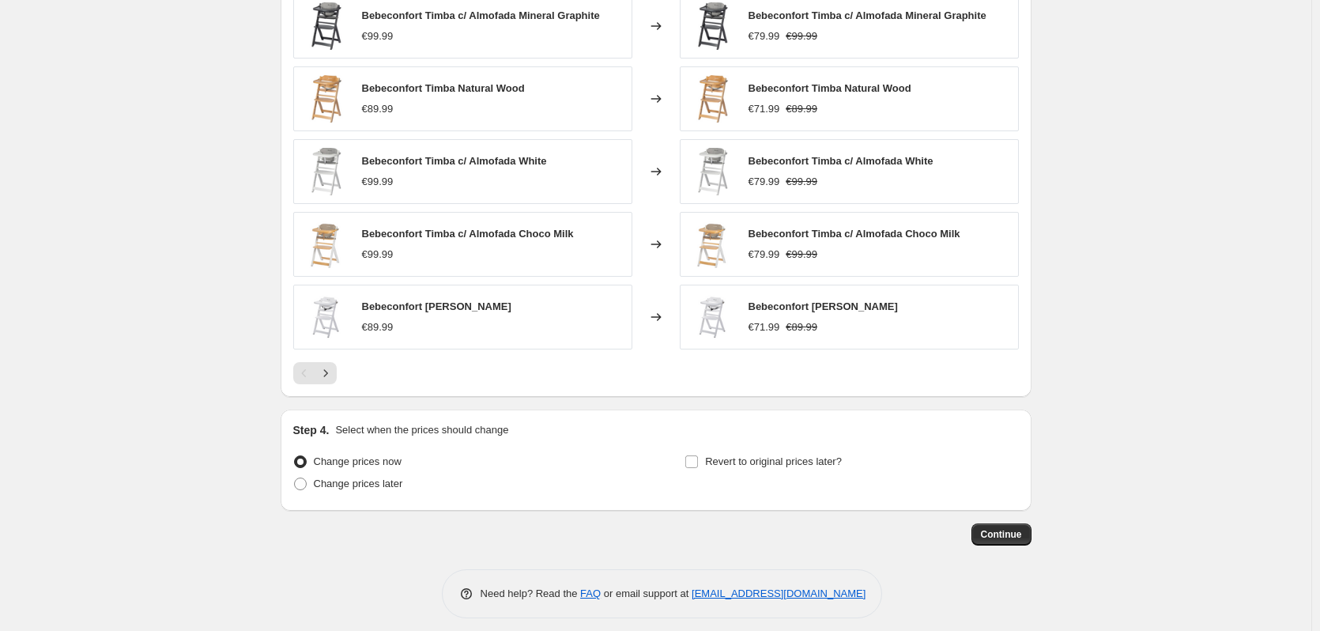
scroll to position [1311, 0]
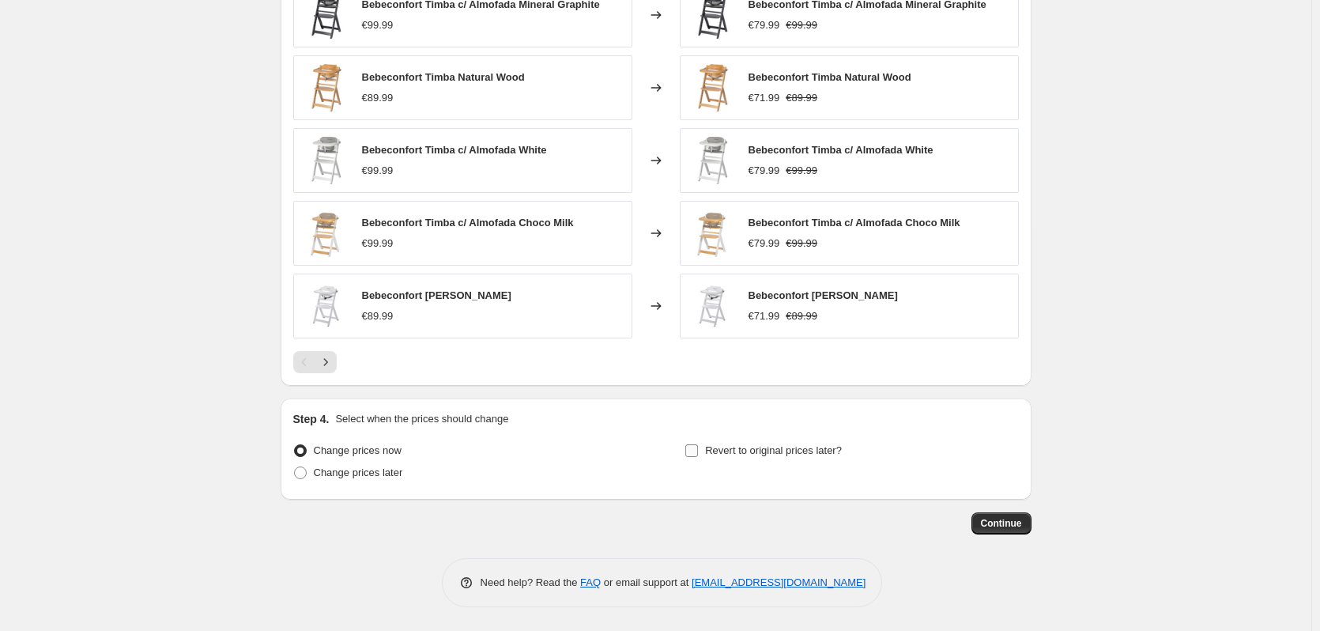
click at [821, 446] on span "Revert to original prices later?" at bounding box center [773, 450] width 137 height 12
click at [698, 446] on input "Revert to original prices later?" at bounding box center [691, 450] width 13 height 13
checkbox input "true"
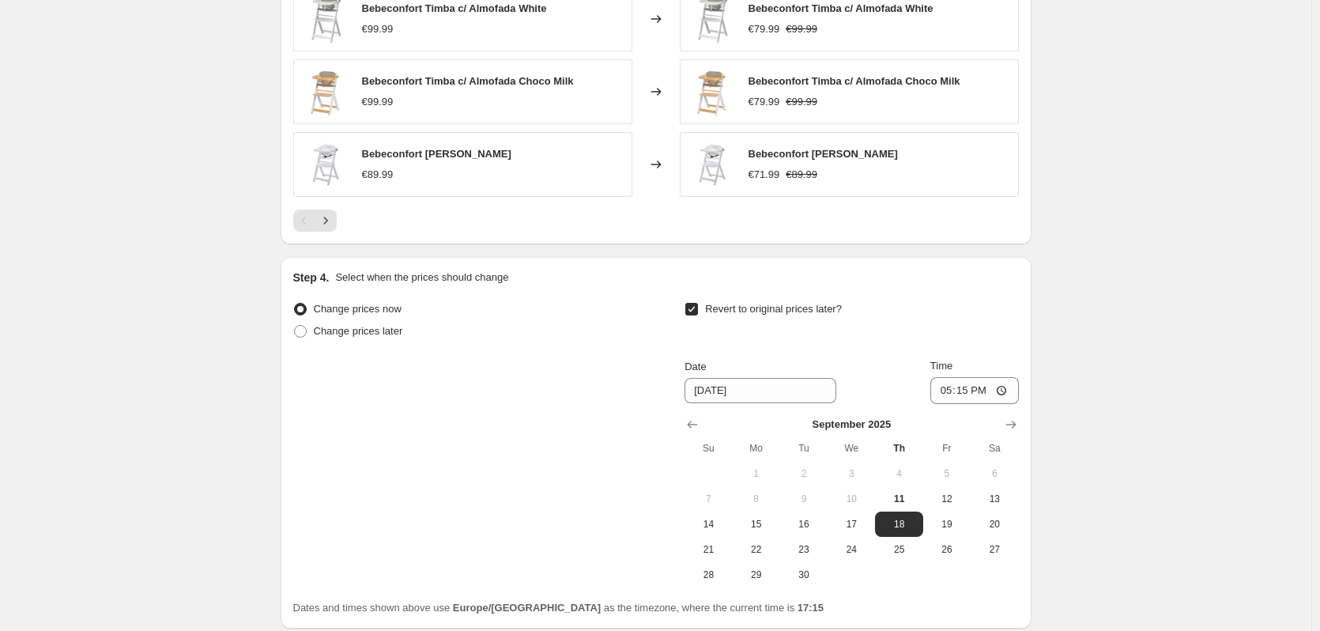
scroll to position [1461, 0]
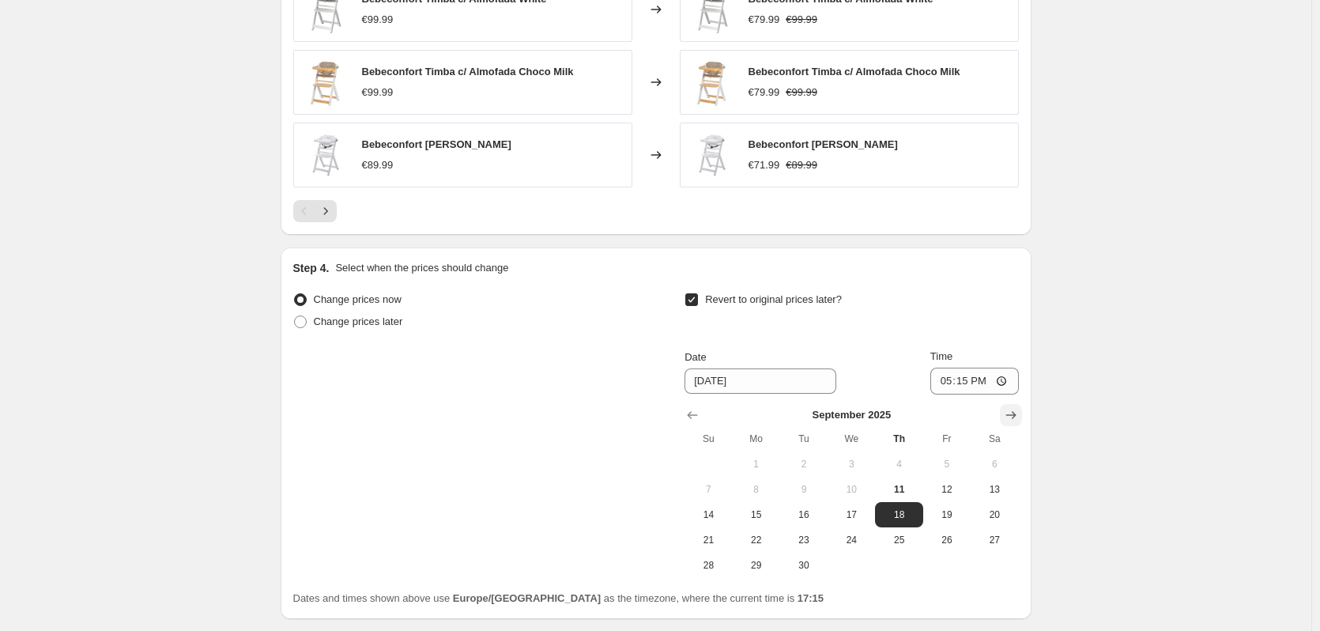
click at [1016, 414] on icon "Show next month, October 2025" at bounding box center [1011, 415] width 16 height 16
click at [767, 516] on span "13" at bounding box center [756, 514] width 35 height 13
type input "[DATE]"
click at [972, 386] on input "17:15" at bounding box center [974, 381] width 89 height 27
type input "23:59"
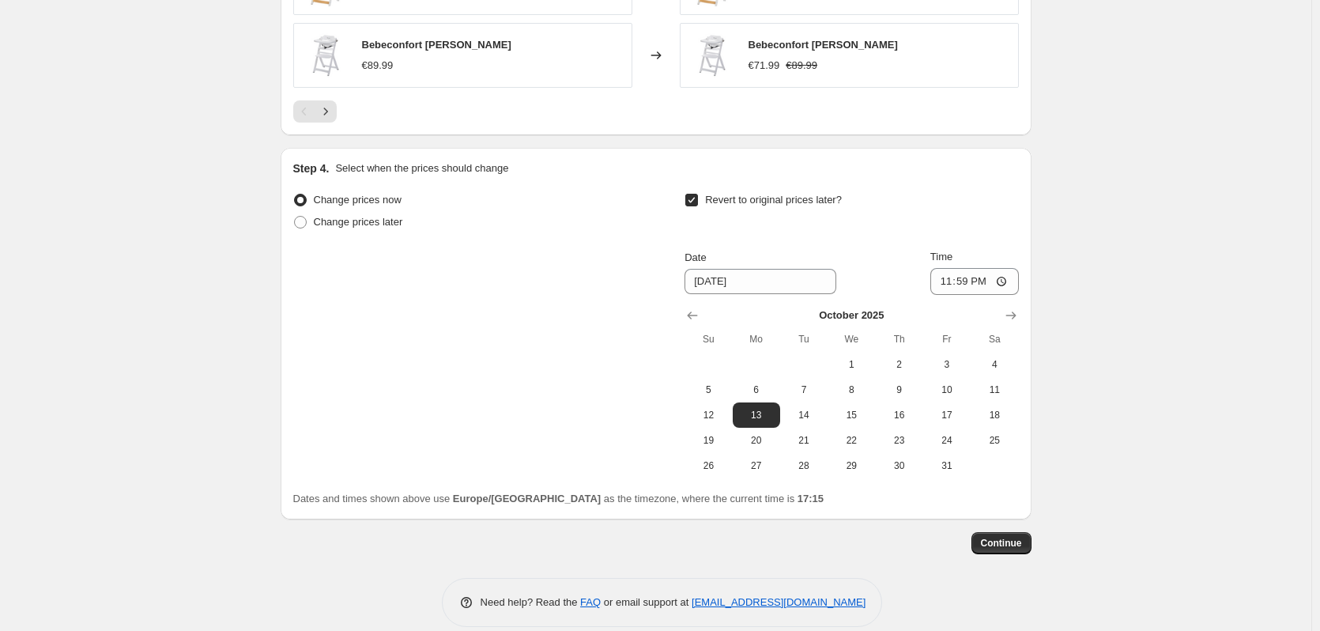
scroll to position [1582, 0]
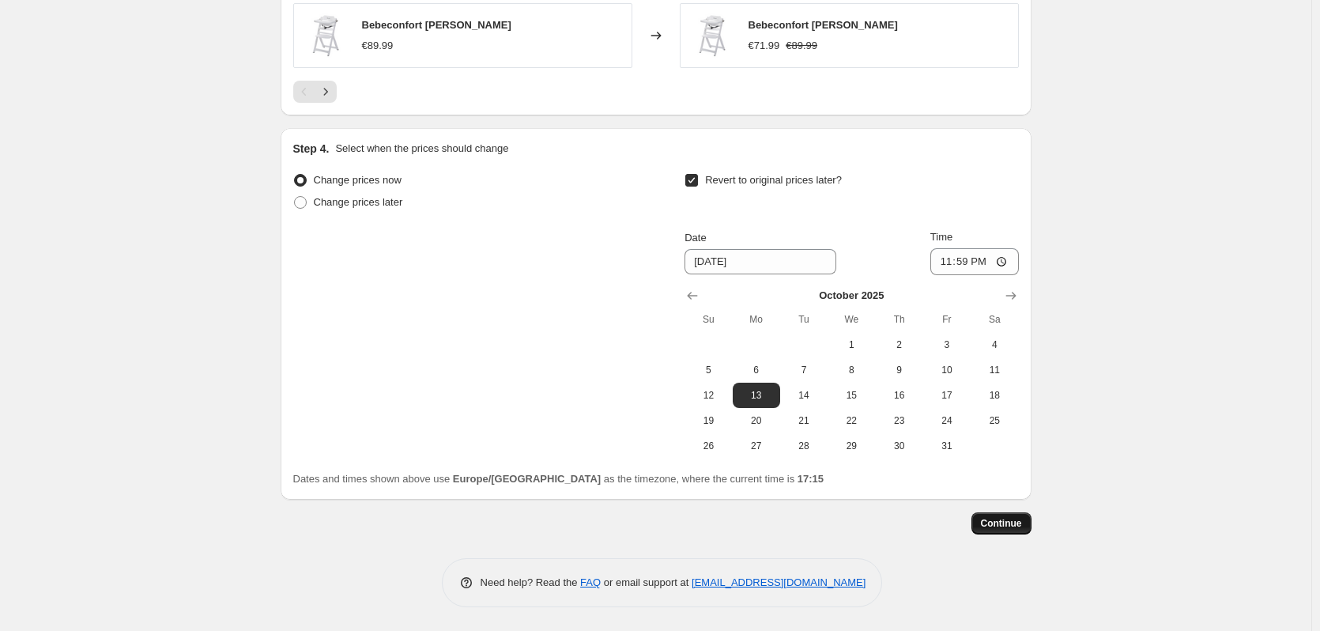
click at [999, 522] on span "Continue" at bounding box center [1001, 523] width 41 height 13
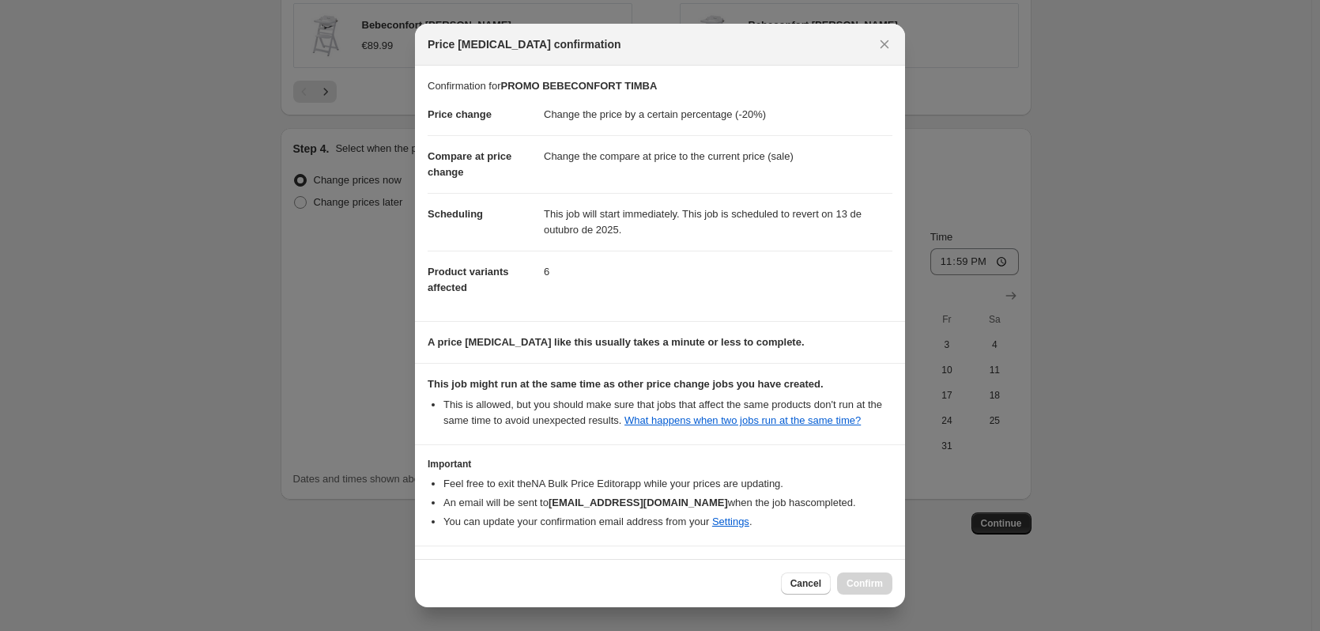
scroll to position [51, 0]
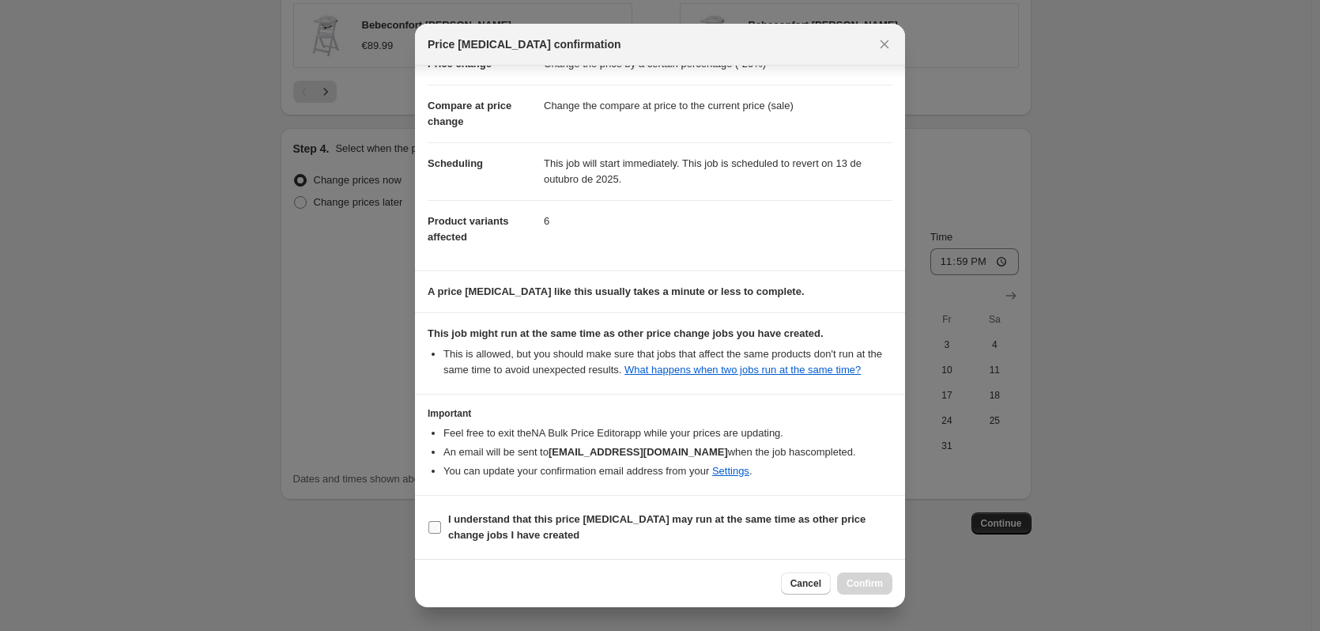
click at [439, 526] on input "I understand that this price [MEDICAL_DATA] may run at the same time as other p…" at bounding box center [434, 527] width 13 height 13
checkbox input "true"
click at [869, 584] on span "Confirm" at bounding box center [865, 583] width 36 height 13
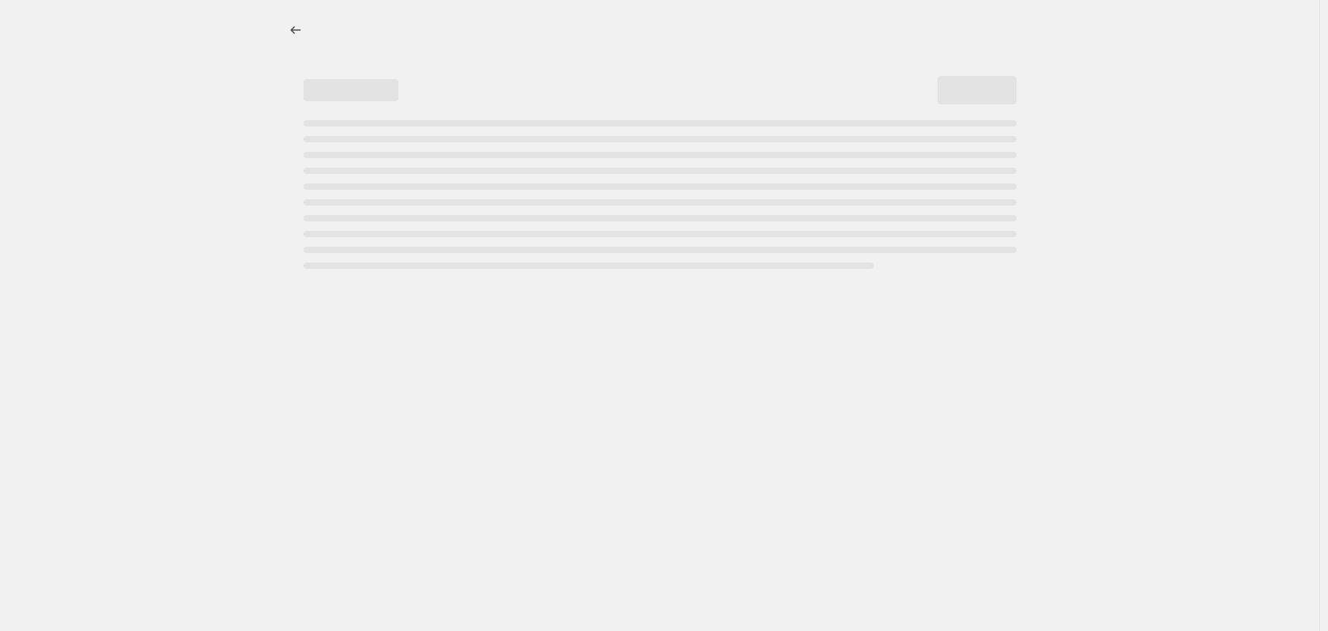
select select "percentage"
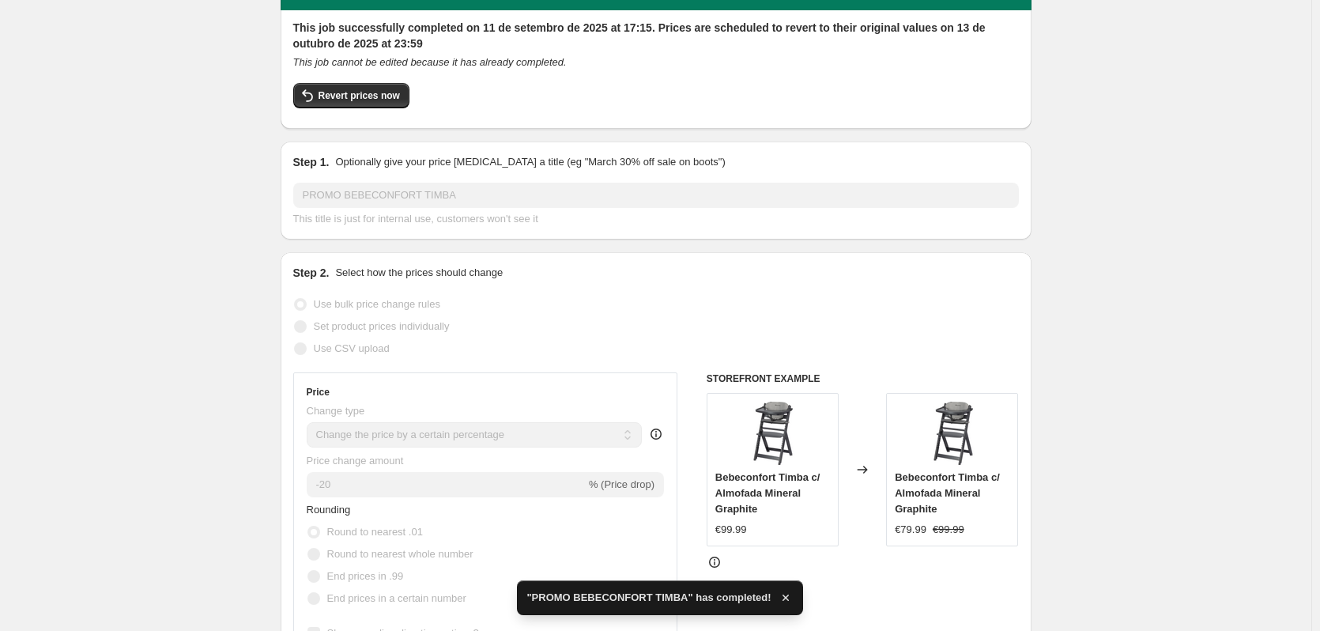
scroll to position [161, 0]
